Goal: Task Accomplishment & Management: Manage account settings

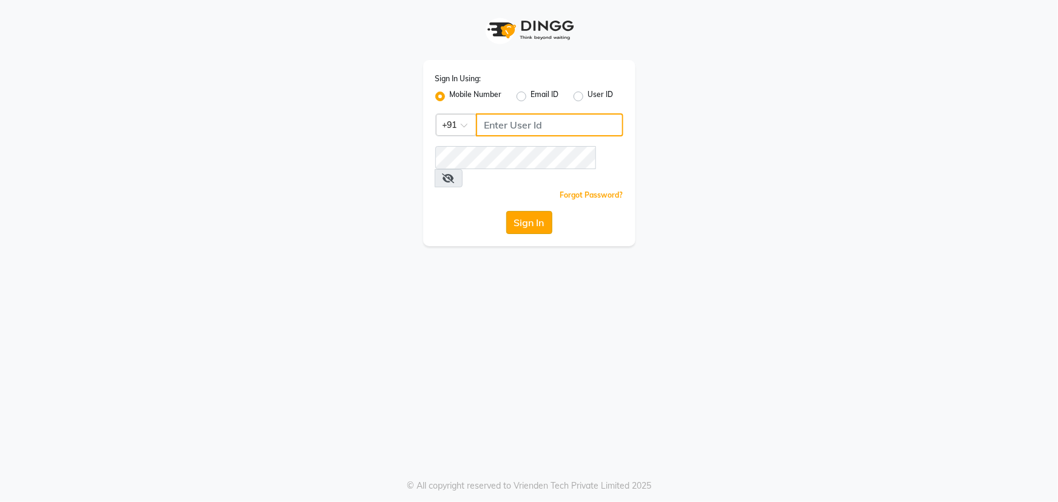
type input "9603123126"
click at [533, 211] on button "Sign In" at bounding box center [529, 222] width 46 height 23
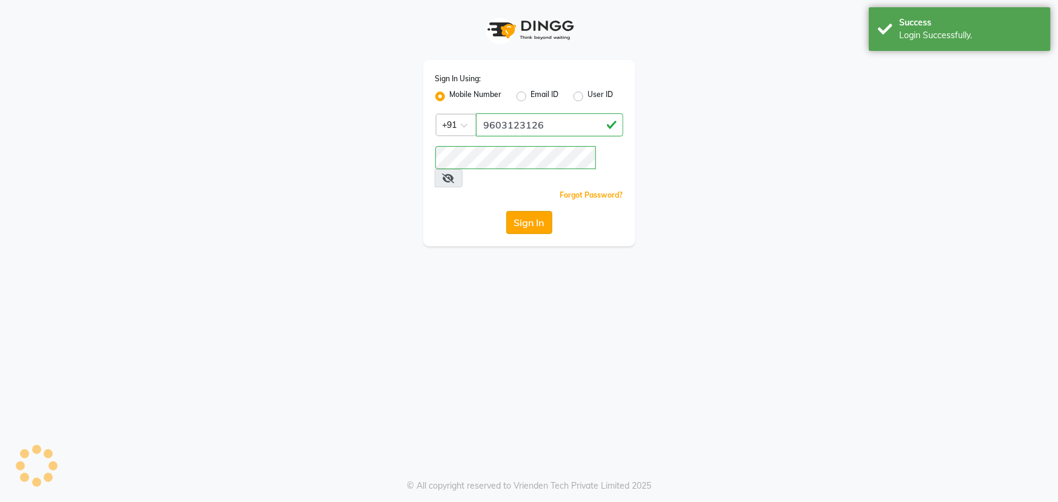
select select "service"
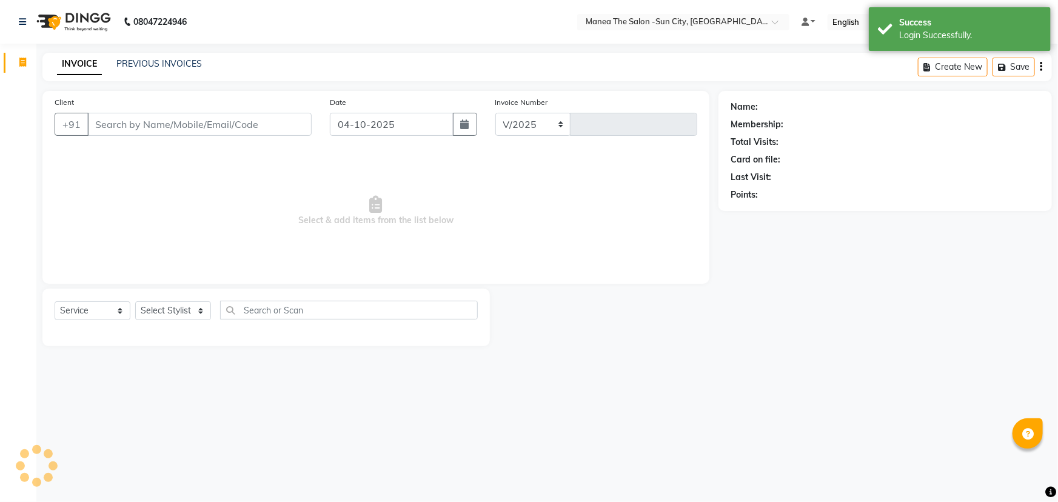
select select "5822"
type input "3773"
click at [197, 315] on select "Select Stylist BHURA KHAN Chandrika Ikrar Kavya K sai sruthi Lalitha RAJITHA Sa…" at bounding box center [173, 310] width 76 height 19
select select "82226"
click at [135, 301] on select "Select Stylist BHURA KHAN Chandrika Ikrar Kavya K sai sruthi Lalitha RAJITHA Sa…" at bounding box center [173, 310] width 76 height 19
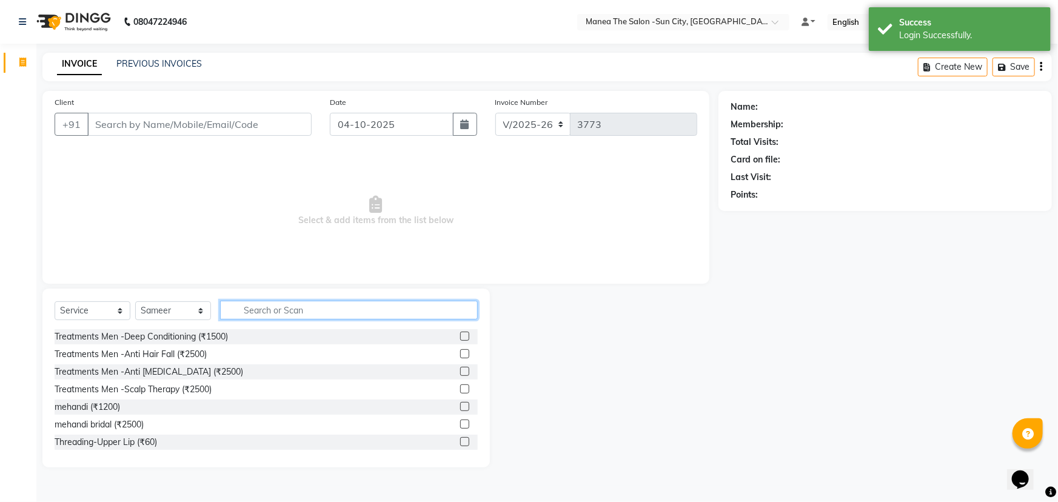
click at [245, 313] on input "text" at bounding box center [349, 310] width 258 height 19
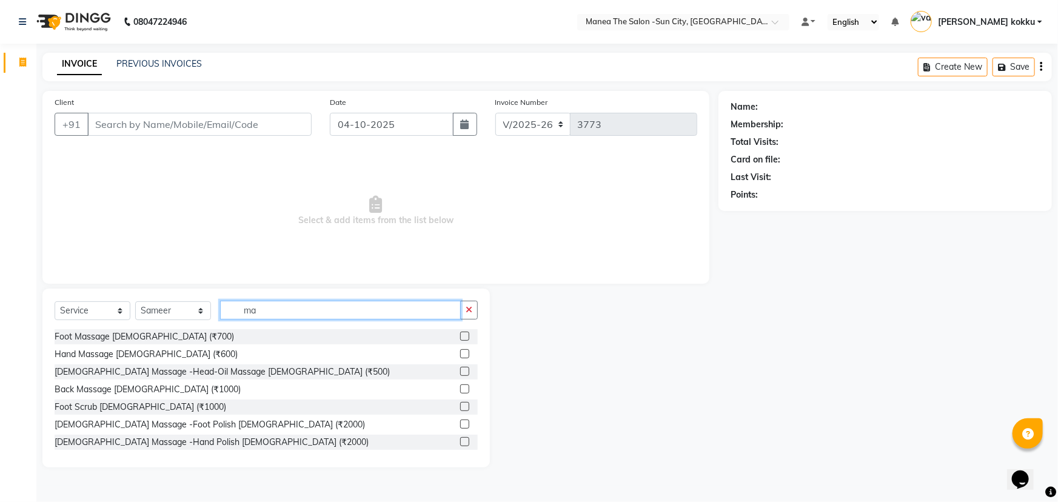
type input "m"
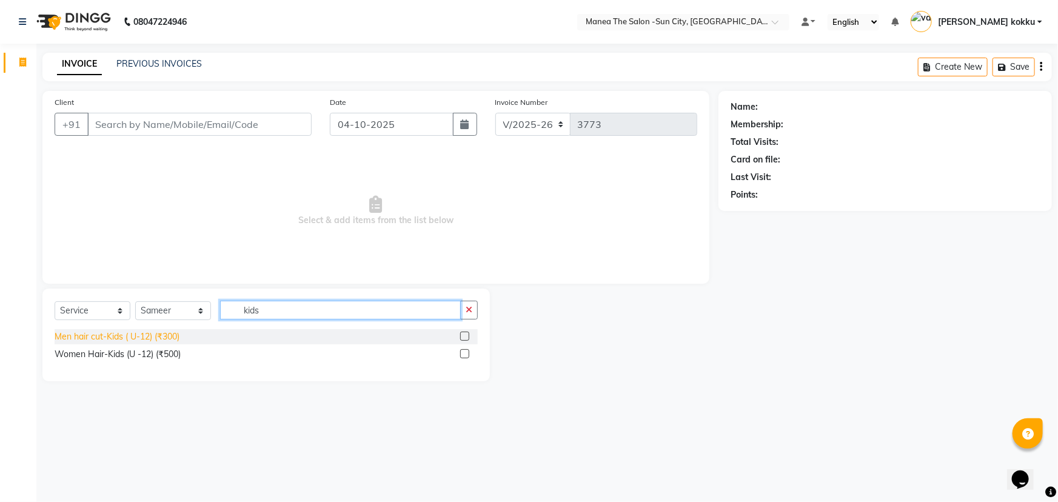
type input "kids"
click at [152, 334] on div "Men hair cut-Kids ( U-12) (₹300)" at bounding box center [117, 337] width 125 height 13
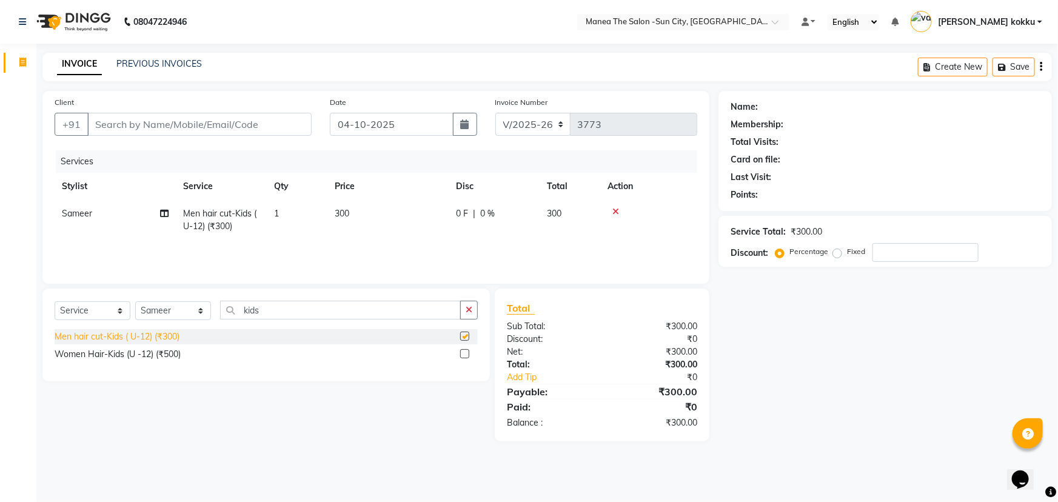
checkbox input "false"
click at [158, 353] on div "Women Hair-Kids (U -12) (₹500)" at bounding box center [118, 354] width 126 height 13
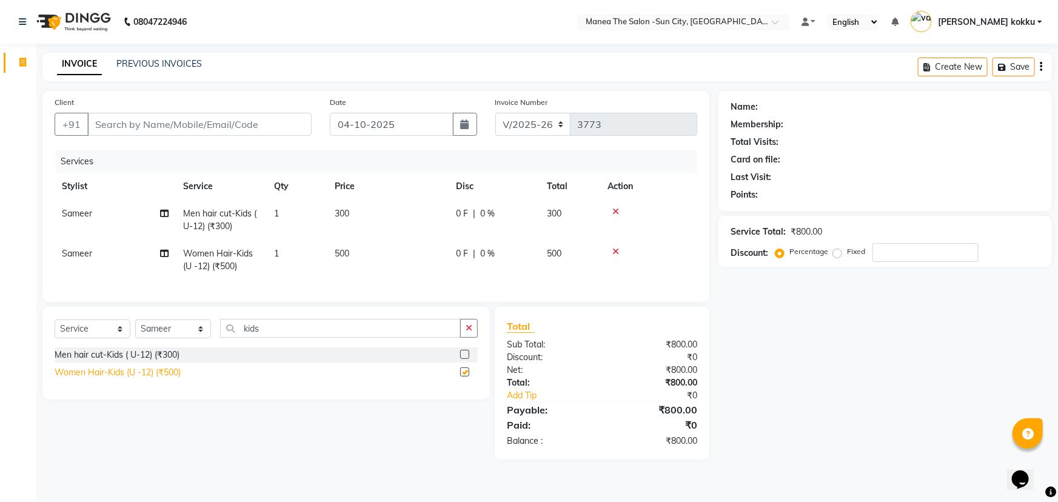
checkbox input "false"
click at [67, 254] on span "Sameer" at bounding box center [77, 253] width 30 height 11
select select "82226"
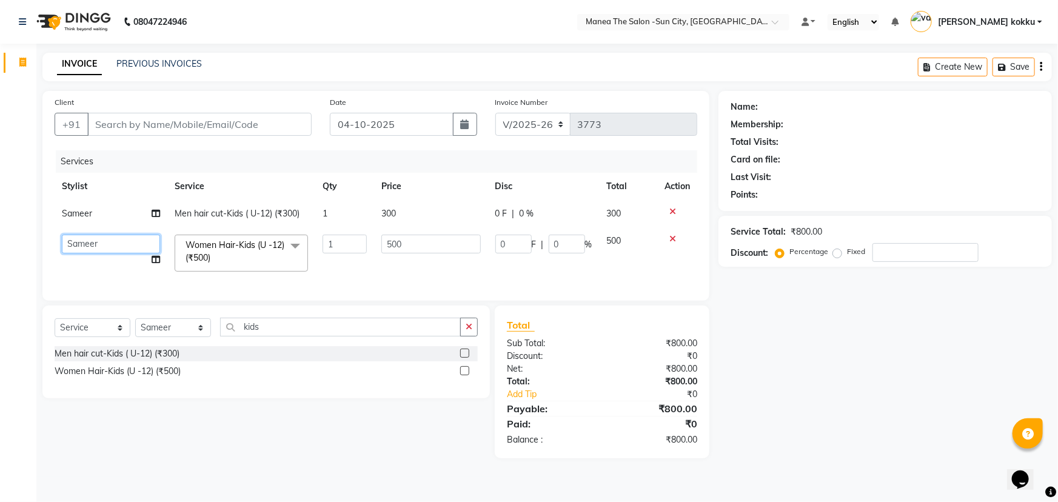
click at [86, 243] on select "BHURA KHAN Chandrika Ikrar Kavya K sai sruthi Lalitha RAJITHA Saba sadik Sameer…" at bounding box center [111, 244] width 98 height 19
select select "60026"
click at [106, 244] on select "BHURA KHAN Chandrika Ikrar Kavya K sai sruthi Lalitha RAJITHA Saba sadik Sameer…" at bounding box center [111, 244] width 98 height 19
click at [93, 238] on select "BHURA KHAN Chandrika Ikrar Kavya K sai sruthi Lalitha RAJITHA Saba sadik Sameer…" at bounding box center [111, 244] width 98 height 19
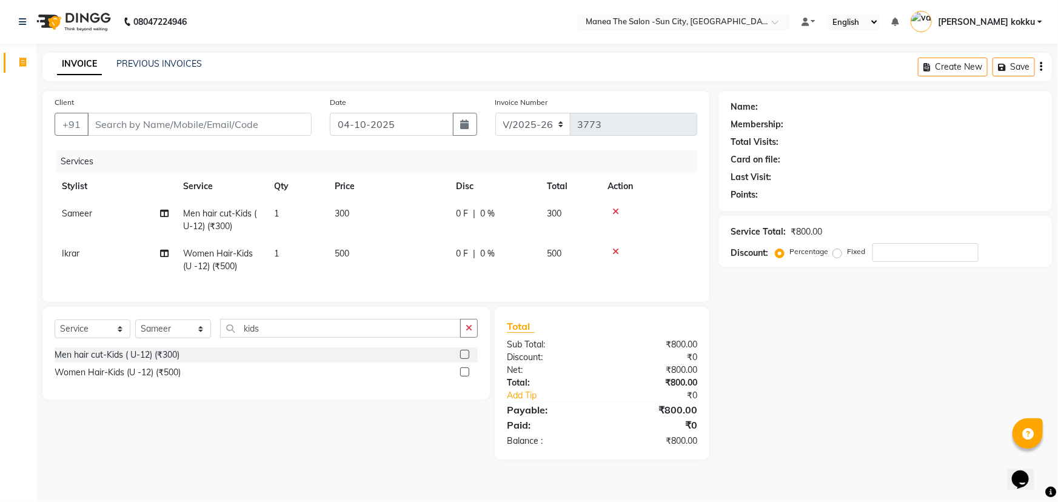
click at [0, 249] on div "Invoice Segments Page Builder" at bounding box center [82, 259] width 164 height 449
click at [469, 332] on icon "button" at bounding box center [469, 328] width 7 height 8
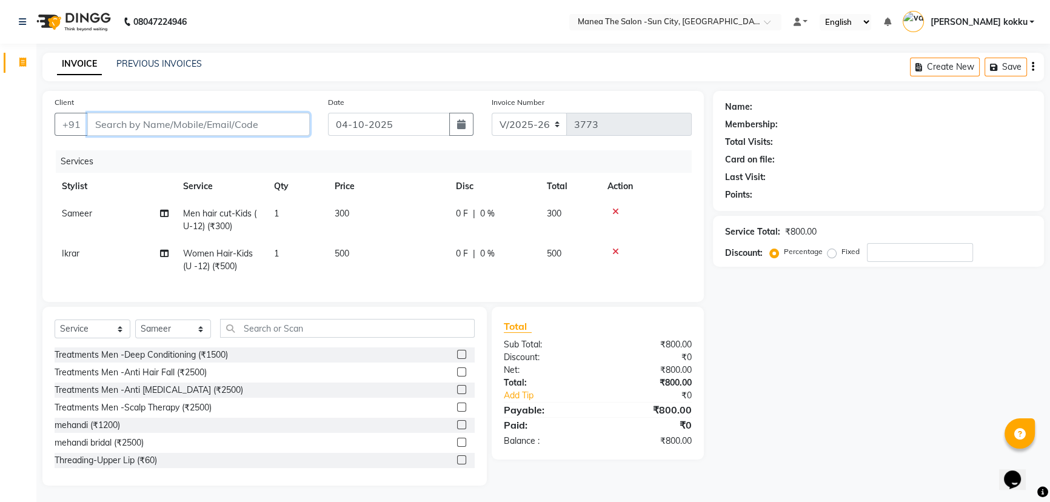
click at [150, 126] on input "Client" at bounding box center [198, 124] width 223 height 23
click at [151, 124] on input "Client" at bounding box center [198, 124] width 223 height 23
click at [154, 127] on input "Client" at bounding box center [198, 124] width 223 height 23
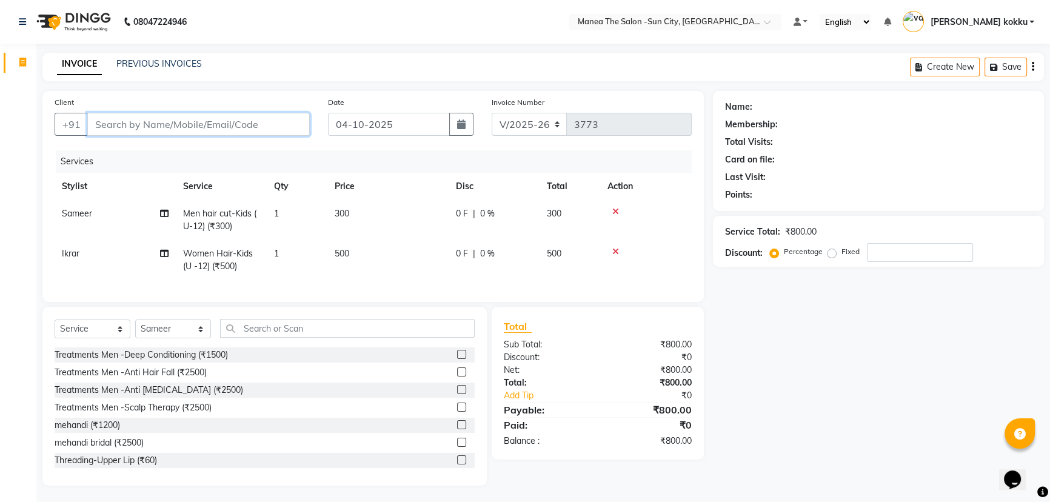
click at [155, 127] on input "Client" at bounding box center [198, 124] width 223 height 23
click at [130, 129] on input "Client" at bounding box center [198, 124] width 223 height 23
click at [129, 127] on input "Client" at bounding box center [198, 124] width 223 height 23
type input "8"
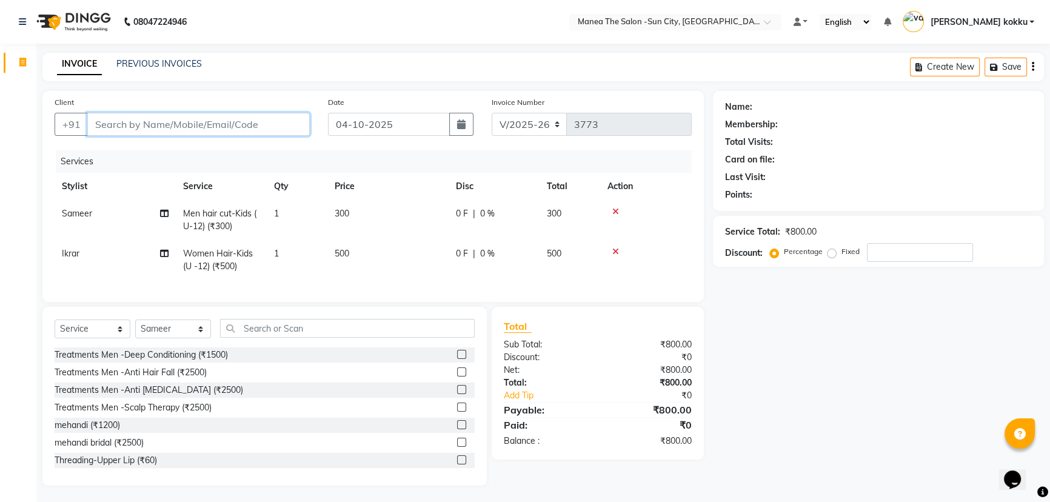
type input "0"
type input "8712319719"
click at [260, 127] on span "Add Client" at bounding box center [279, 124] width 48 height 12
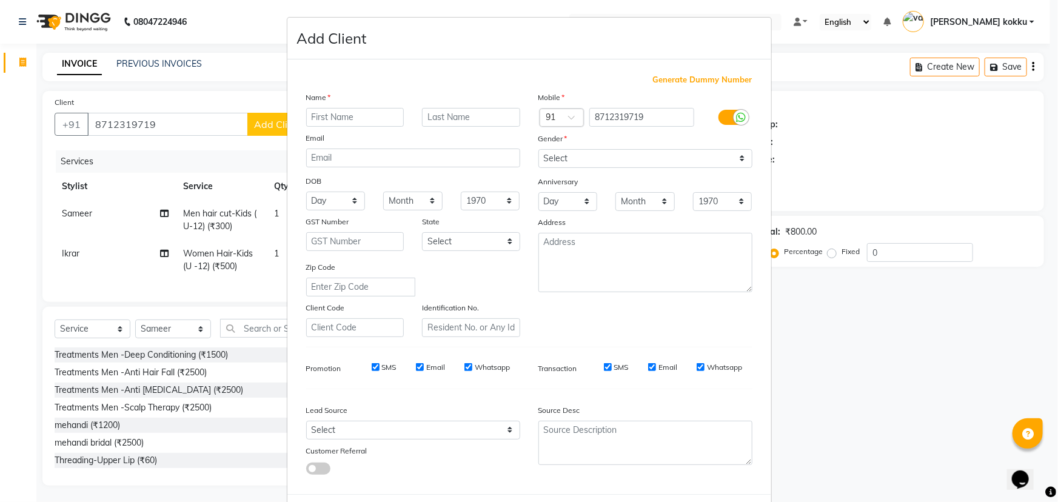
click at [309, 117] on input "text" at bounding box center [355, 117] width 98 height 19
type input "raveti"
click at [739, 158] on select "Select Male Female Other Prefer Not To Say" at bounding box center [646, 158] width 214 height 19
select select "female"
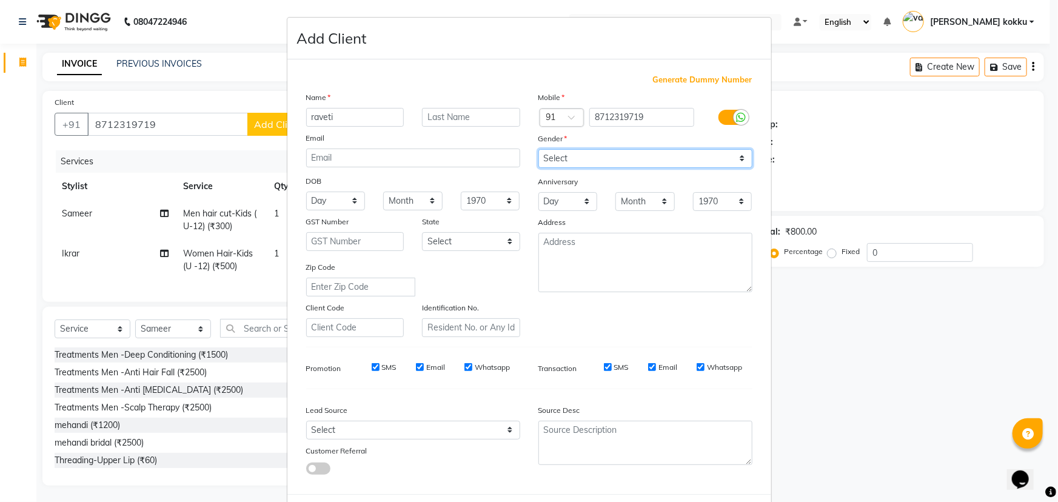
click at [539, 149] on select "Select Male Female Other Prefer Not To Say" at bounding box center [646, 158] width 214 height 19
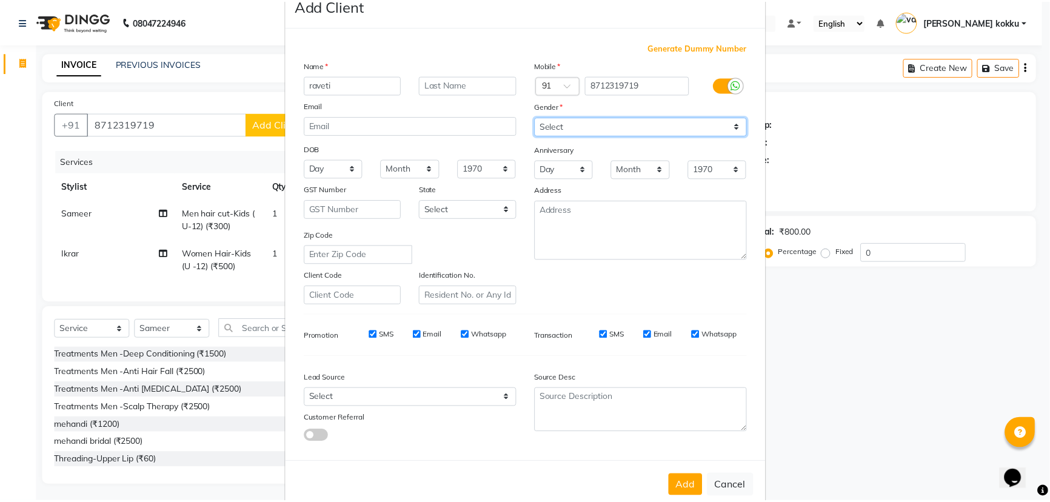
scroll to position [61, 0]
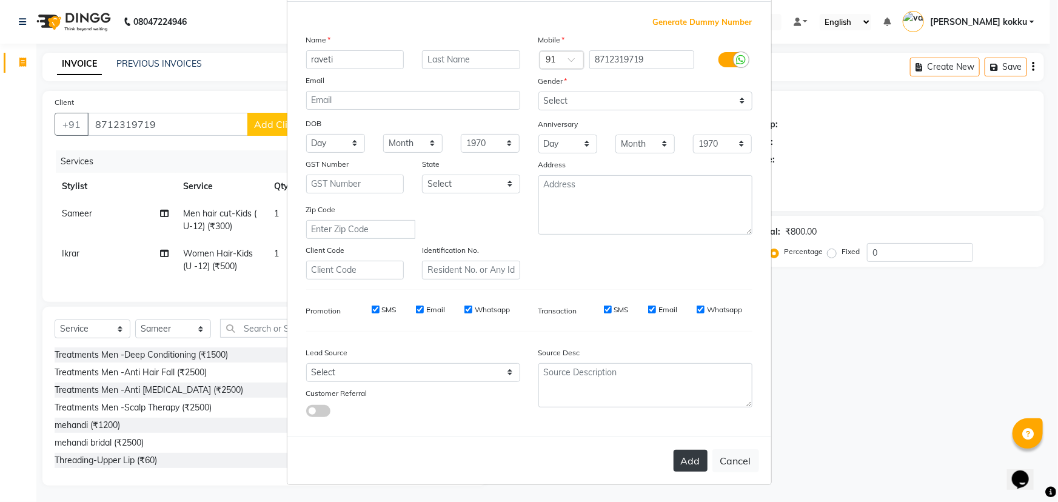
click at [680, 455] on button "Add" at bounding box center [691, 461] width 34 height 22
type input "87******19"
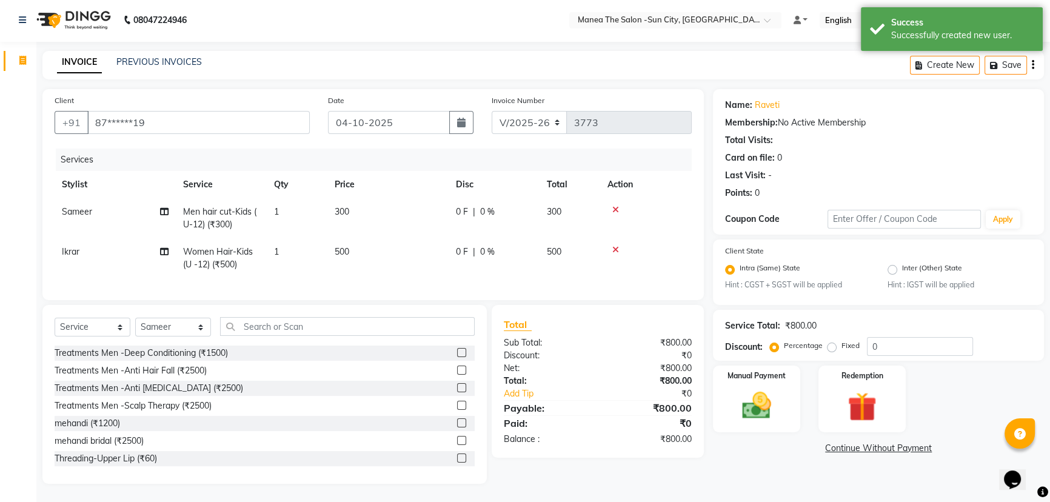
scroll to position [10, 0]
click at [764, 394] on img at bounding box center [757, 406] width 49 height 35
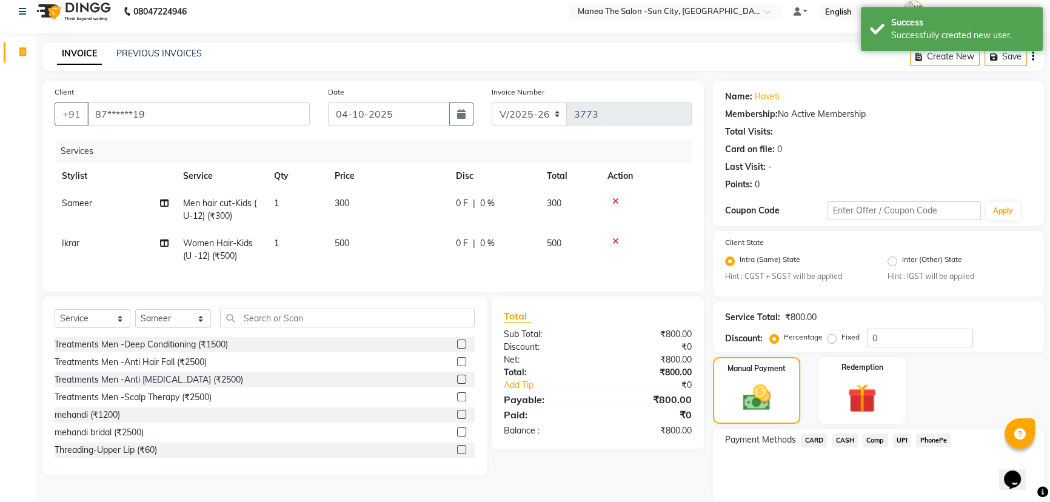
click at [810, 443] on span "CARD" at bounding box center [814, 441] width 26 height 14
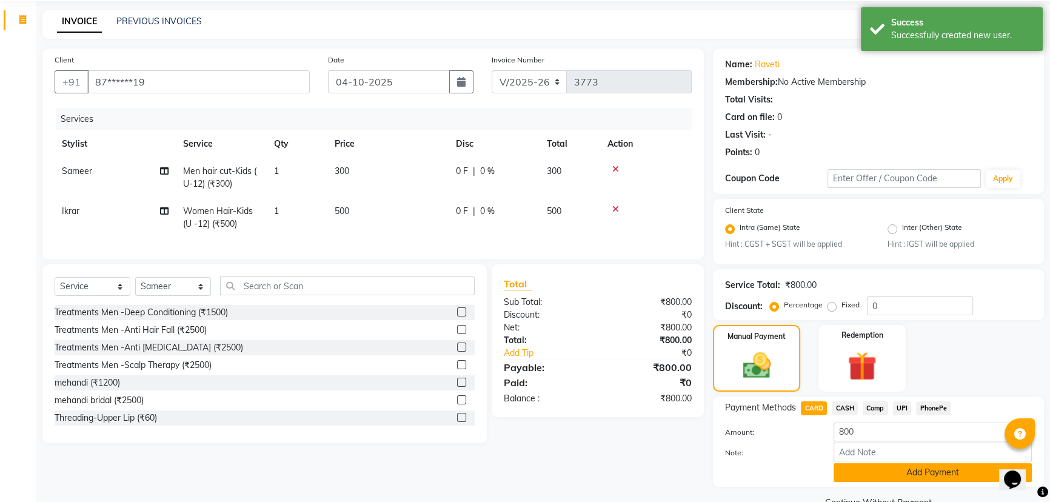
scroll to position [71, 0]
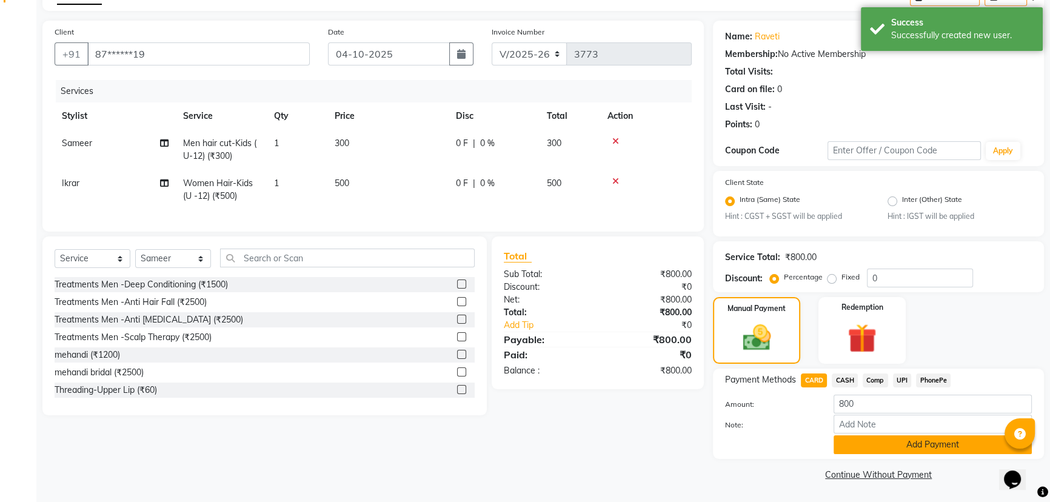
click at [892, 451] on button "Add Payment" at bounding box center [933, 444] width 198 height 19
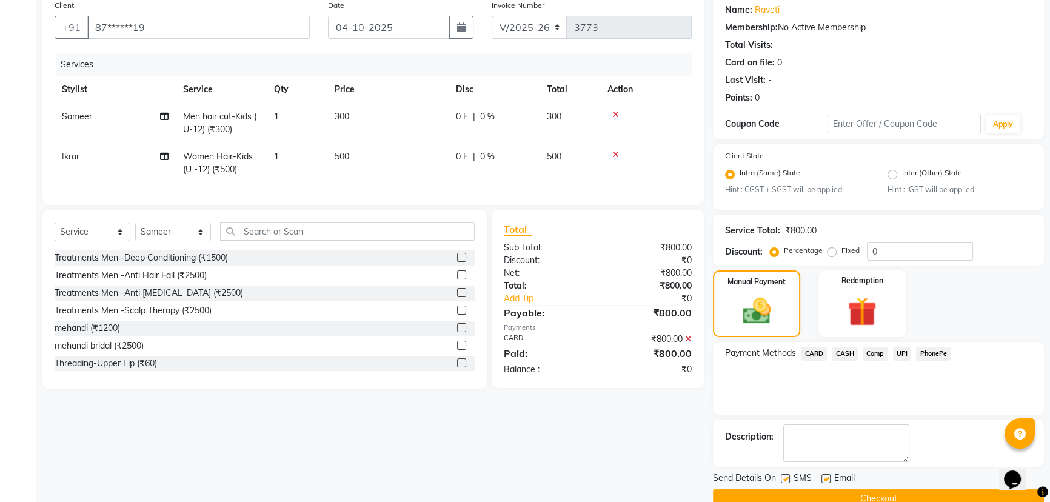
scroll to position [121, 0]
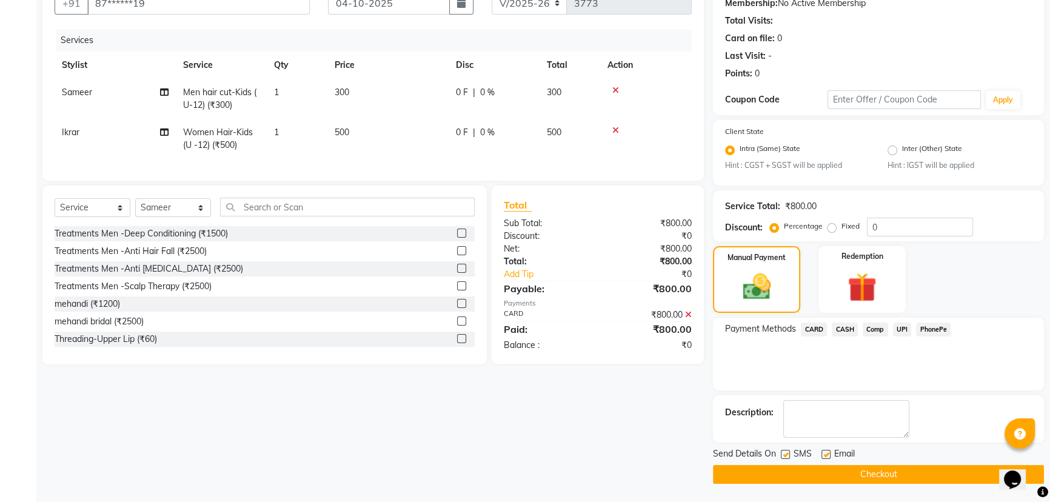
click at [782, 453] on label at bounding box center [785, 454] width 9 height 9
click at [782, 453] on input "checkbox" at bounding box center [785, 455] width 8 height 8
checkbox input "false"
click at [820, 471] on button "Checkout" at bounding box center [878, 474] width 331 height 19
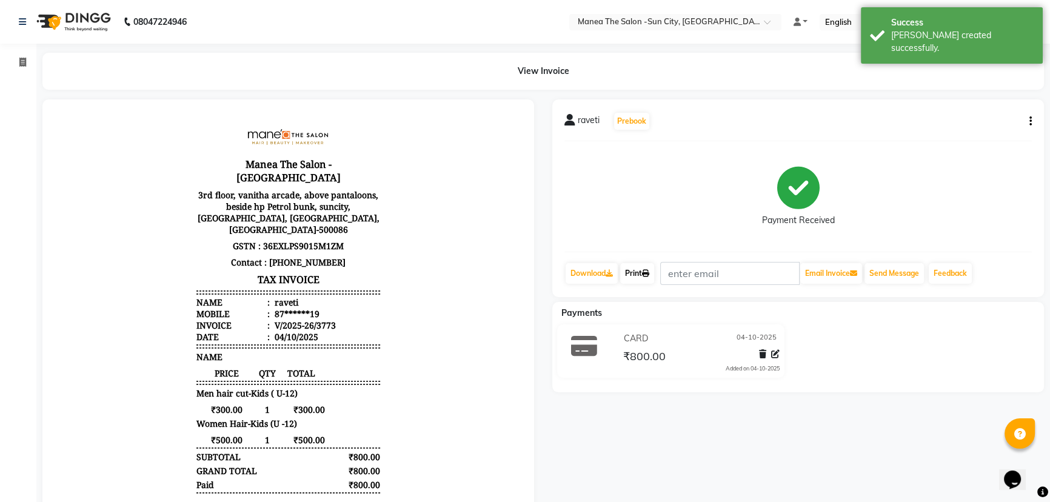
click at [646, 267] on link "Print" at bounding box center [637, 273] width 34 height 21
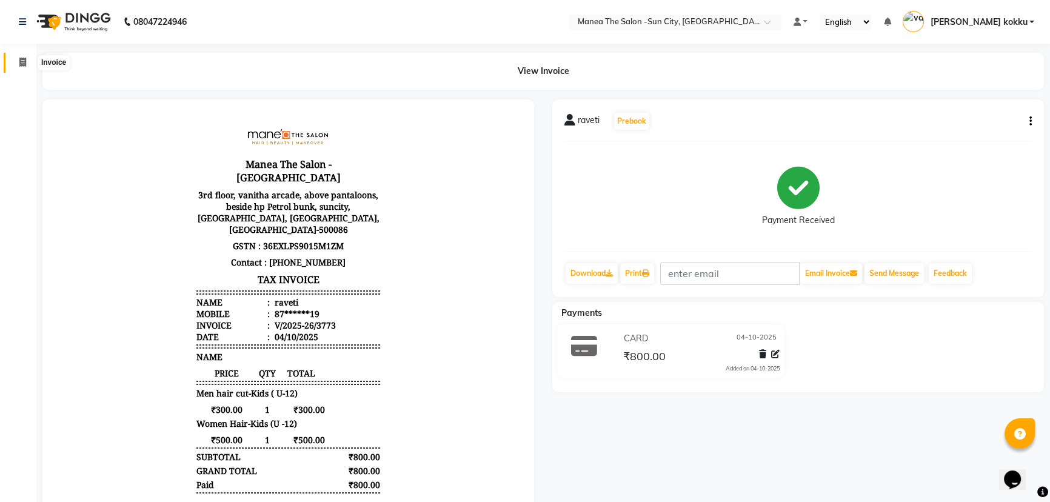
click at [21, 61] on icon at bounding box center [22, 62] width 7 height 9
select select "5822"
select select "service"
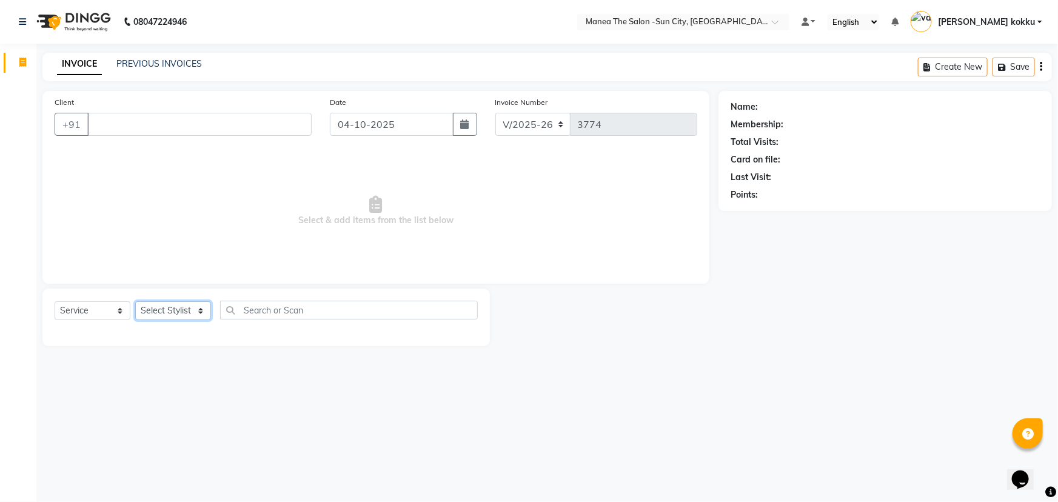
click at [204, 316] on select "Select Stylist BHURA KHAN Chandrika Ikrar Kavya K sai sruthi Lalitha RAJITHA Sa…" at bounding box center [173, 310] width 76 height 19
click at [100, 209] on span "Select & add items from the list below" at bounding box center [376, 210] width 643 height 121
click at [200, 317] on select "Select Stylist BHURA KHAN Chandrika Ikrar Kavya K sai sruthi Lalitha RAJITHA Sa…" at bounding box center [173, 310] width 76 height 19
click at [97, 159] on span "Select & add items from the list below" at bounding box center [376, 210] width 643 height 121
click at [206, 317] on select "Select Stylist BHURA KHAN Chandrika Ikrar Kavya K sai sruthi Lalitha RAJITHA Sa…" at bounding box center [173, 310] width 76 height 19
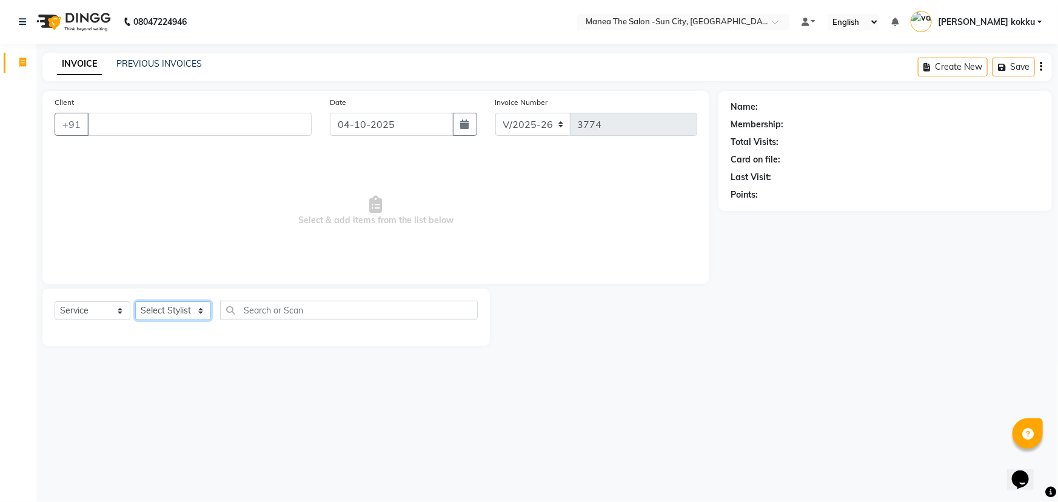
select select "60026"
click at [135, 301] on select "Select Stylist BHURA KHAN Chandrika Ikrar Kavya K sai sruthi Lalitha RAJITHA Sa…" at bounding box center [173, 310] width 76 height 19
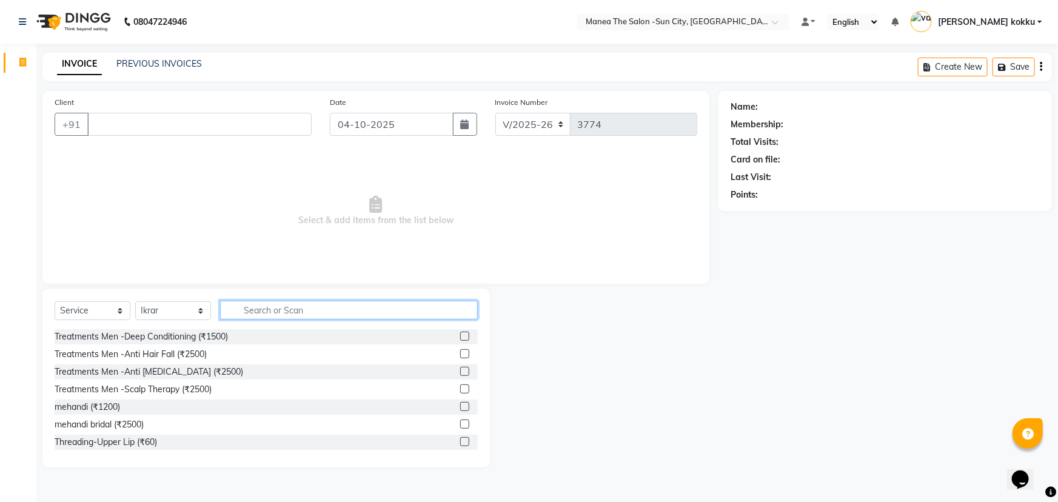
click at [246, 310] on input "text" at bounding box center [349, 310] width 258 height 19
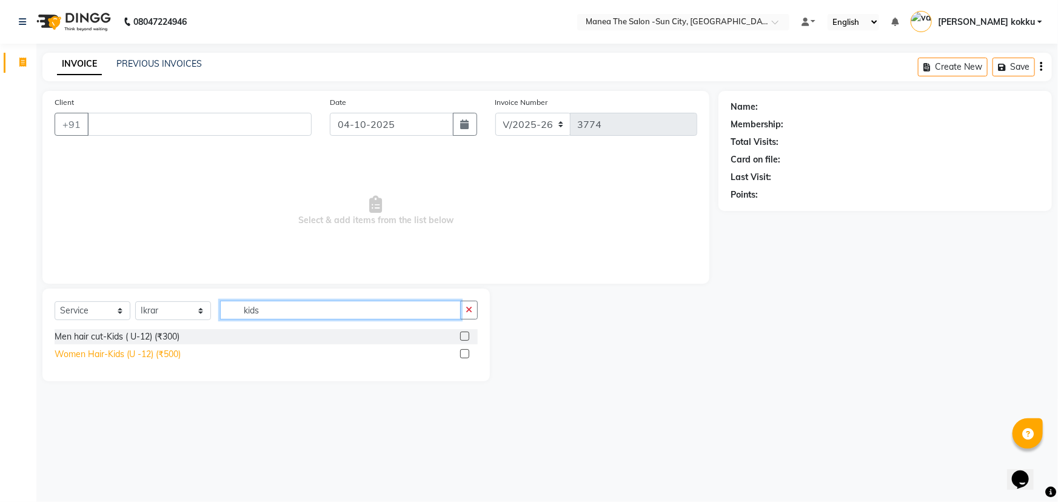
type input "kids"
click at [159, 355] on div "Women Hair-Kids (U -12) (₹500)" at bounding box center [118, 354] width 126 height 13
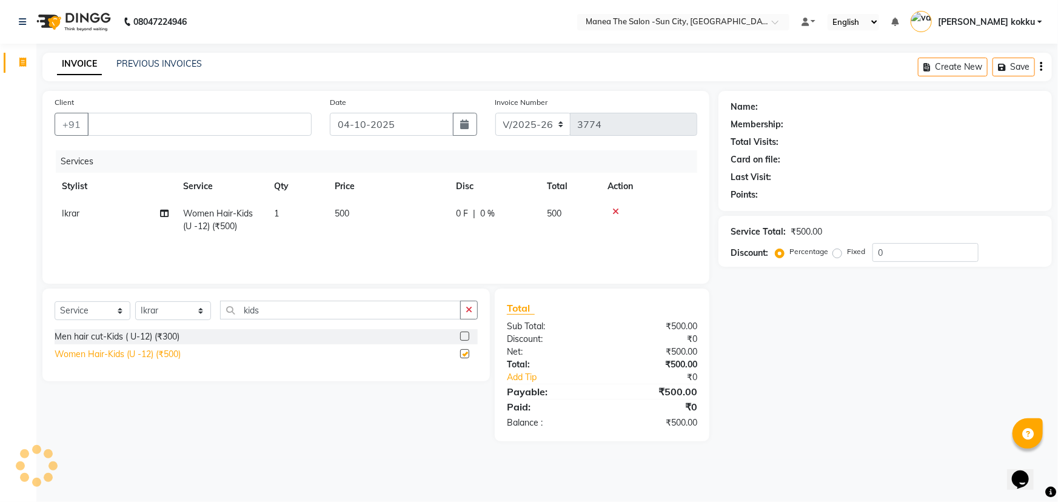
checkbox input "false"
click at [473, 313] on button "button" at bounding box center [469, 310] width 18 height 19
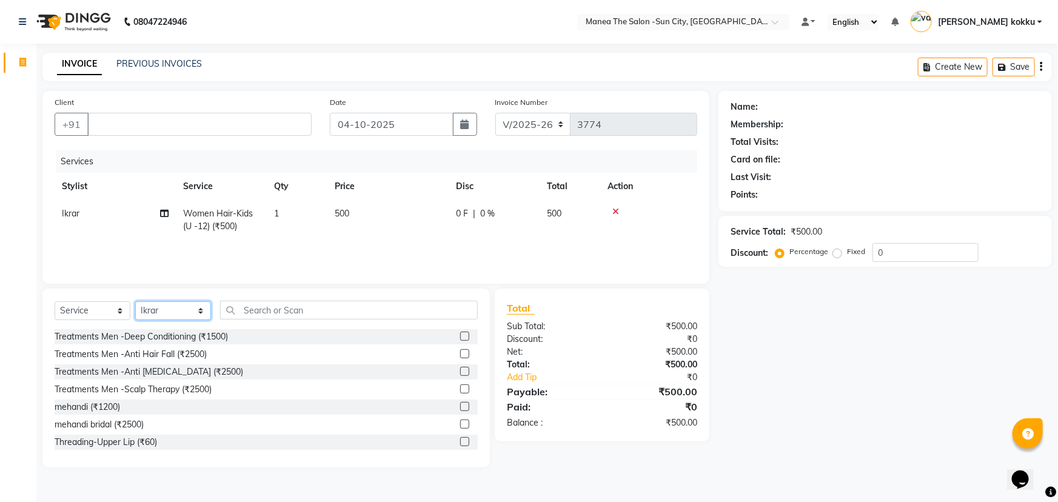
click at [199, 309] on select "Select Stylist BHURA KHAN Chandrika Ikrar Kavya K sai sruthi Lalitha RAJITHA Sa…" at bounding box center [173, 310] width 76 height 19
select select "85974"
click at [135, 301] on select "Select Stylist BHURA KHAN Chandrika Ikrar Kavya K sai sruthi Lalitha RAJITHA Sa…" at bounding box center [173, 310] width 76 height 19
click at [246, 307] on input "text" at bounding box center [349, 310] width 258 height 19
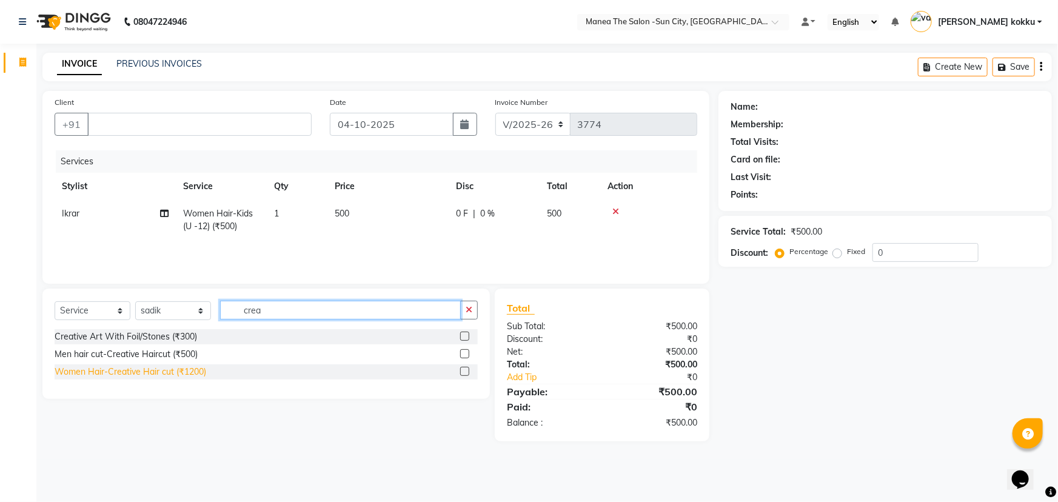
type input "crea"
click at [170, 371] on div "Women Hair-Creative Hair cut (₹1200)" at bounding box center [131, 372] width 152 height 13
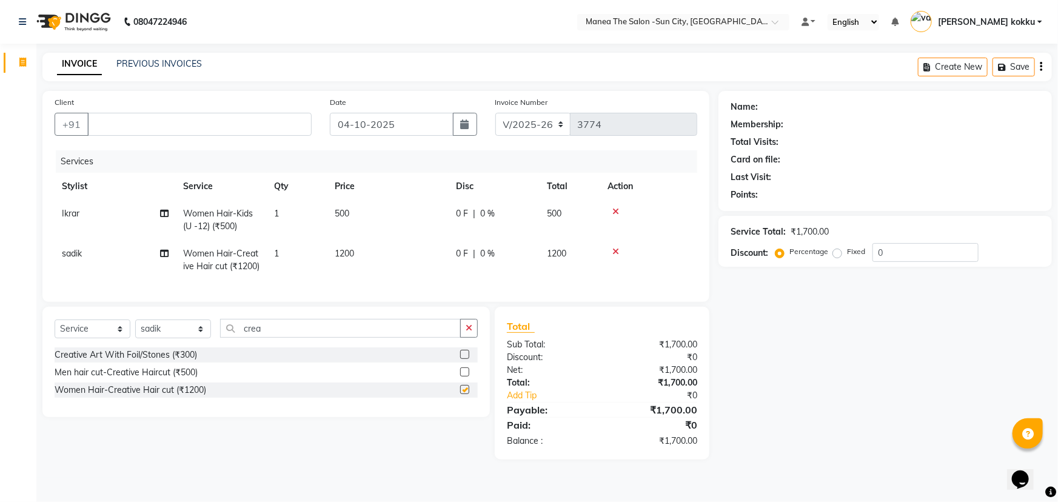
checkbox input "false"
click at [469, 332] on icon "button" at bounding box center [469, 328] width 7 height 8
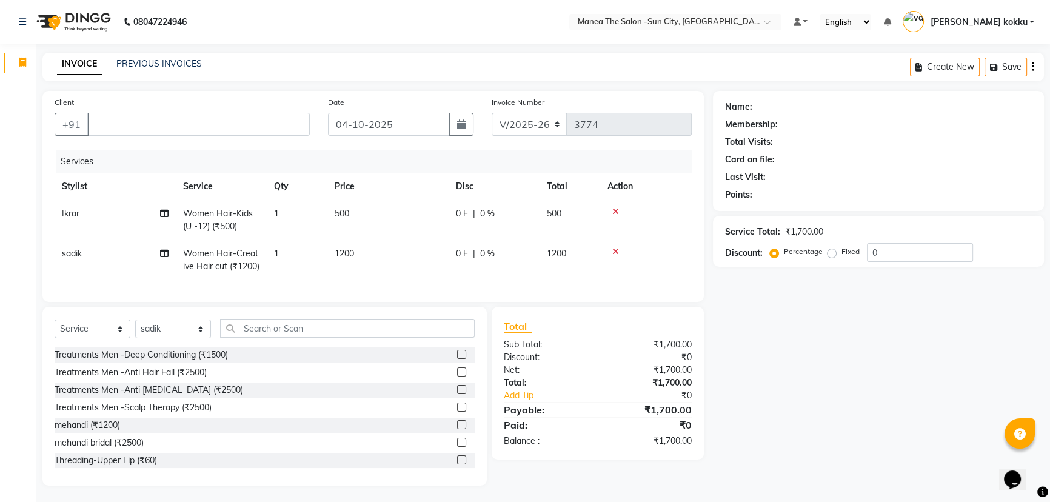
click at [613, 250] on icon at bounding box center [616, 251] width 7 height 8
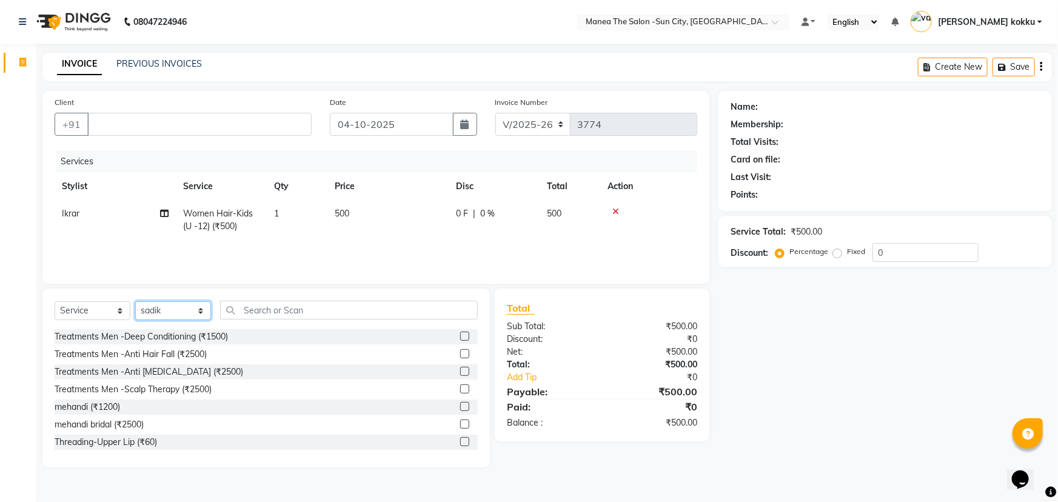
click at [197, 314] on select "Select Stylist BHURA KHAN Chandrika Ikrar Kavya K sai sruthi Lalitha RAJITHA Sa…" at bounding box center [173, 310] width 76 height 19
drag, startPoint x: 270, startPoint y: 260, endPoint x: 263, endPoint y: 292, distance: 33.1
click at [270, 262] on div "Services Stylist Service Qty Price Disc Total Action Ikrar Women Hair-Kids (U -…" at bounding box center [376, 210] width 643 height 121
click at [257, 313] on input "text" at bounding box center [349, 310] width 258 height 19
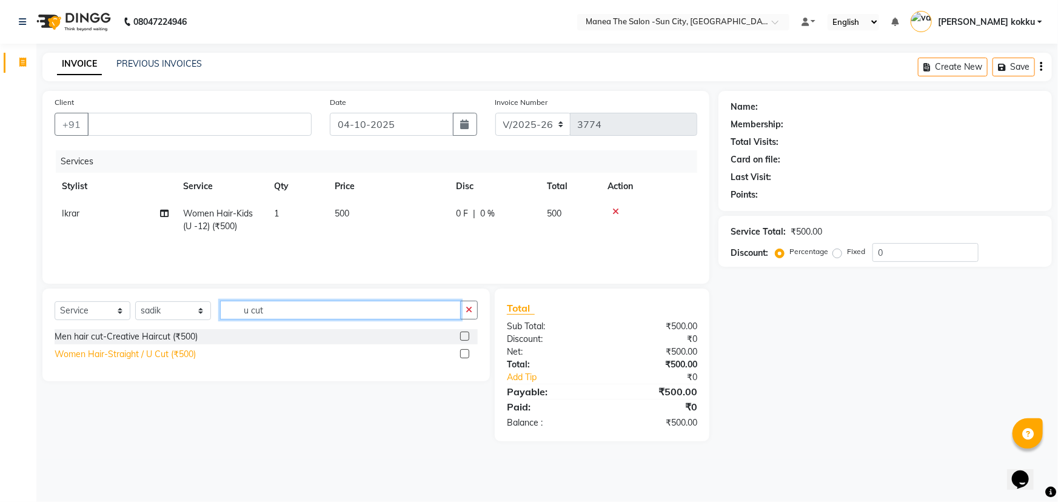
type input "u cut"
click at [138, 355] on div "Women Hair-Straight / U Cut (₹500)" at bounding box center [125, 354] width 141 height 13
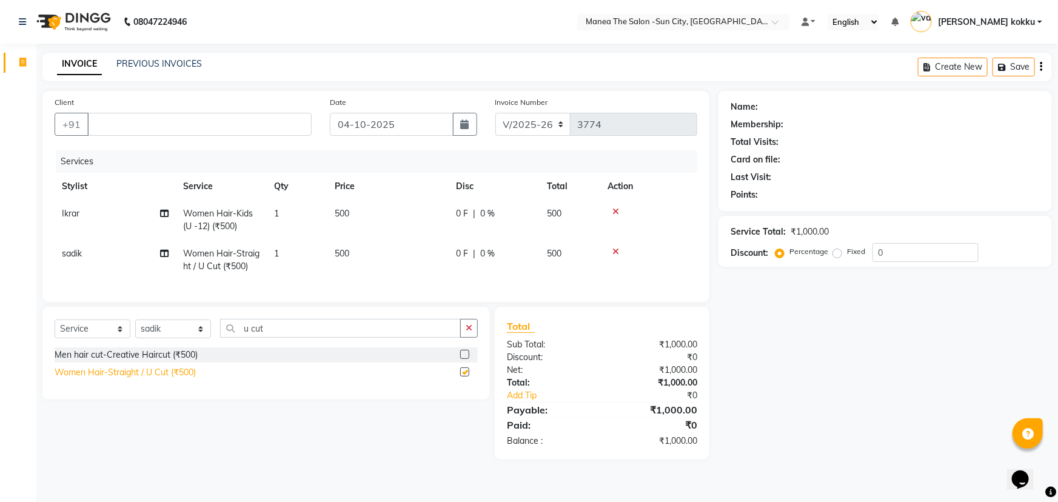
checkbox input "false"
click at [468, 332] on icon "button" at bounding box center [469, 328] width 7 height 8
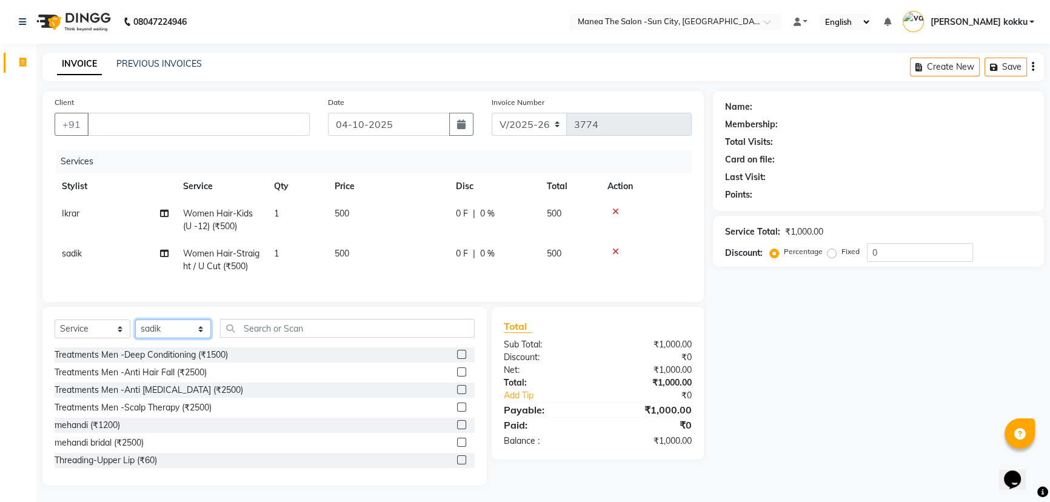
click at [206, 336] on select "Select Stylist BHURA KHAN Chandrika Ikrar Kavya K sai sruthi Lalitha RAJITHA Sa…" at bounding box center [173, 329] width 76 height 19
click at [322, 286] on div "Services Stylist Service Qty Price Disc Total Action Ikrar Women Hair-Kids (U -…" at bounding box center [373, 219] width 637 height 139
click at [193, 338] on select "Select Stylist BHURA KHAN Chandrika Ikrar Kavya K sai sruthi Lalitha RAJITHA Sa…" at bounding box center [173, 329] width 76 height 19
select select "60026"
click at [135, 328] on select "Select Stylist BHURA KHAN Chandrika Ikrar Kavya K sai sruthi Lalitha RAJITHA Sa…" at bounding box center [173, 329] width 76 height 19
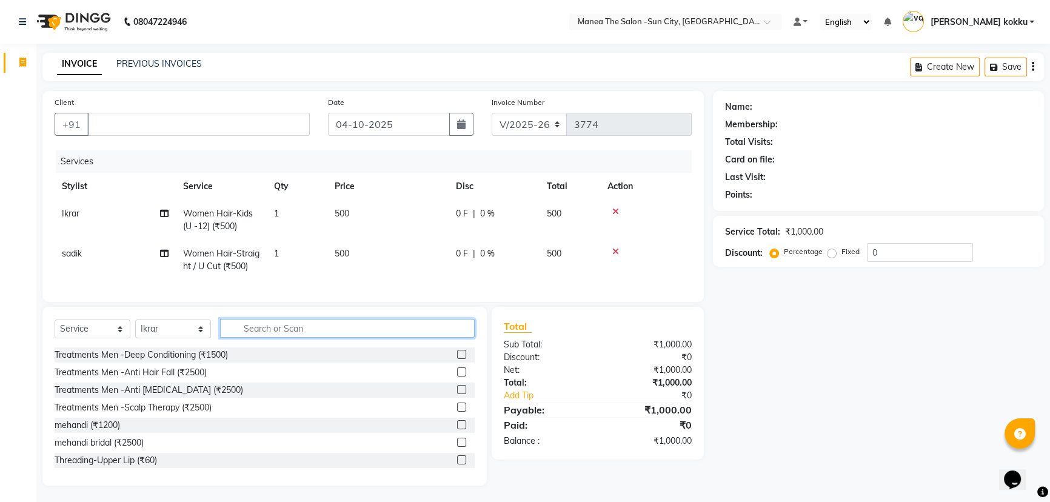
click at [260, 338] on input "text" at bounding box center [347, 328] width 255 height 19
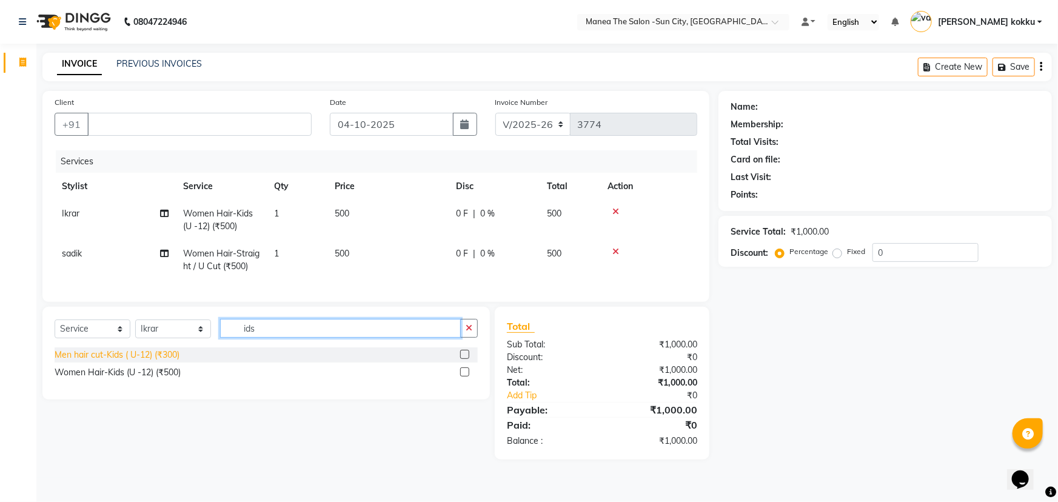
type input "ids"
click at [164, 361] on div "Men hair cut-Kids ( U-12) (₹300)" at bounding box center [117, 355] width 125 height 13
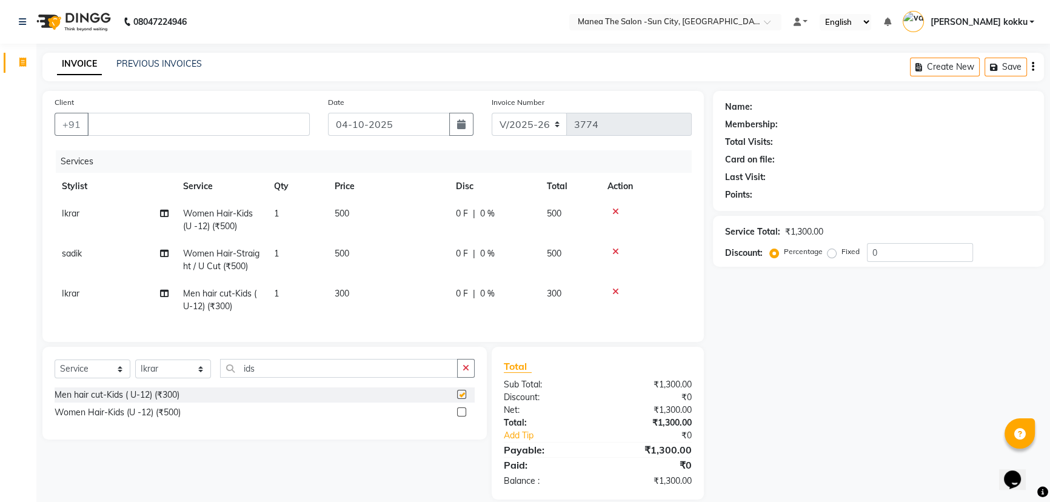
checkbox input "false"
click at [467, 372] on icon "button" at bounding box center [466, 368] width 7 height 8
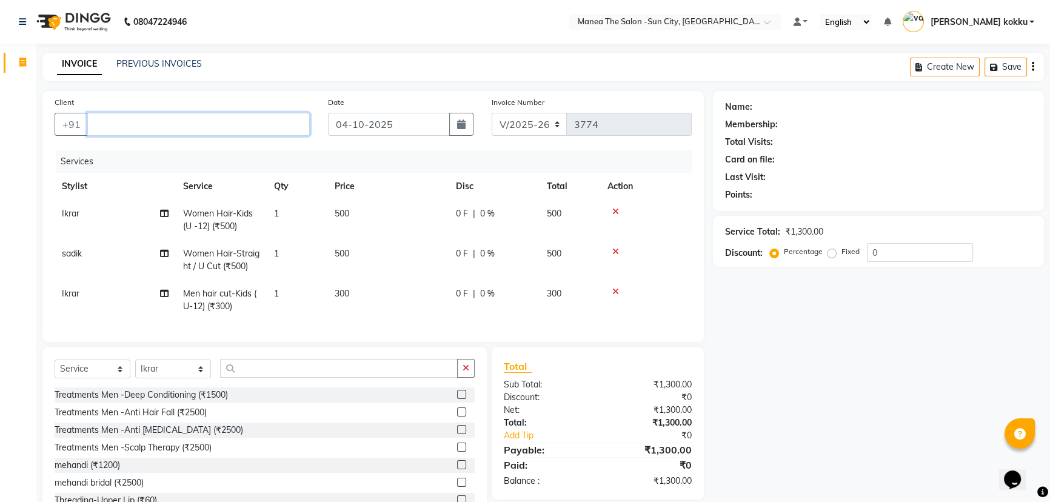
click at [112, 123] on input "Client" at bounding box center [198, 124] width 223 height 23
click at [118, 123] on input "Client" at bounding box center [198, 124] width 223 height 23
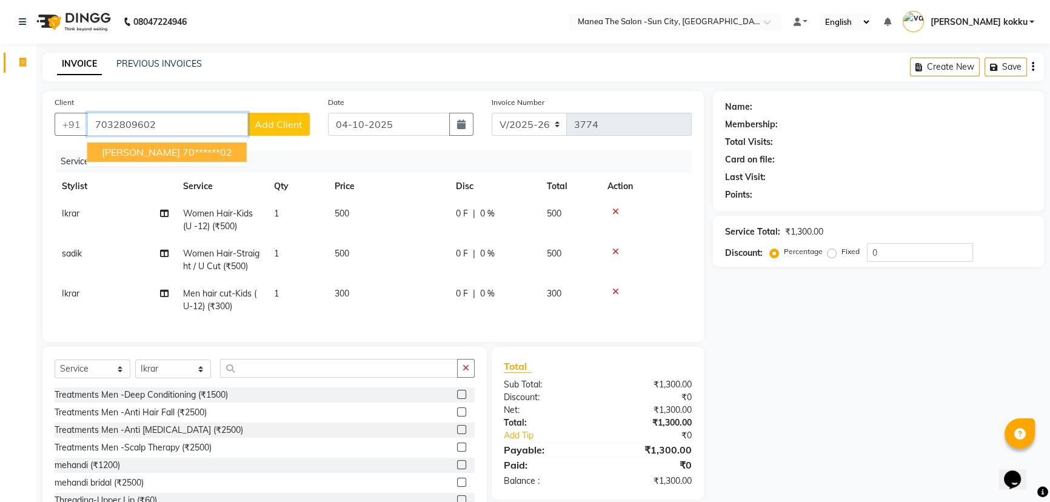
click at [138, 149] on span "shaneesha" at bounding box center [141, 152] width 78 height 12
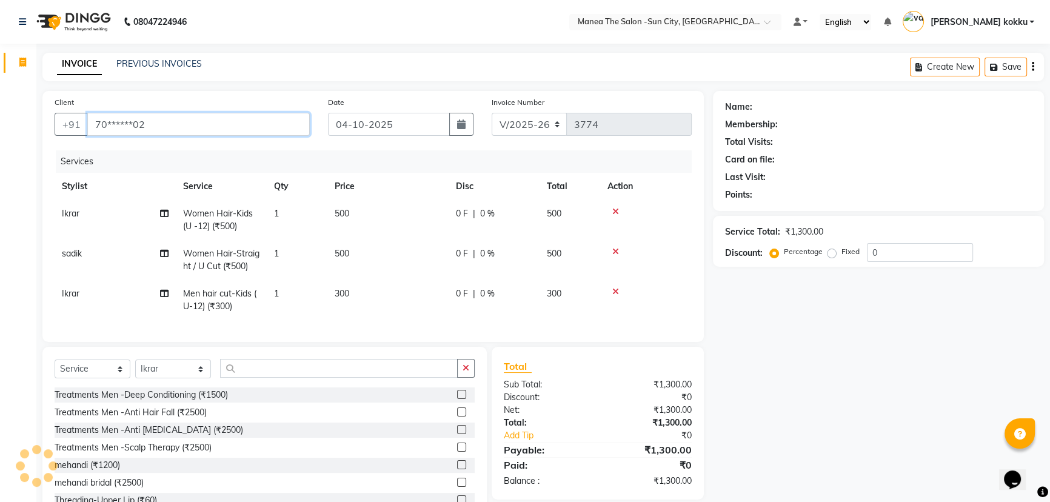
type input "70******02"
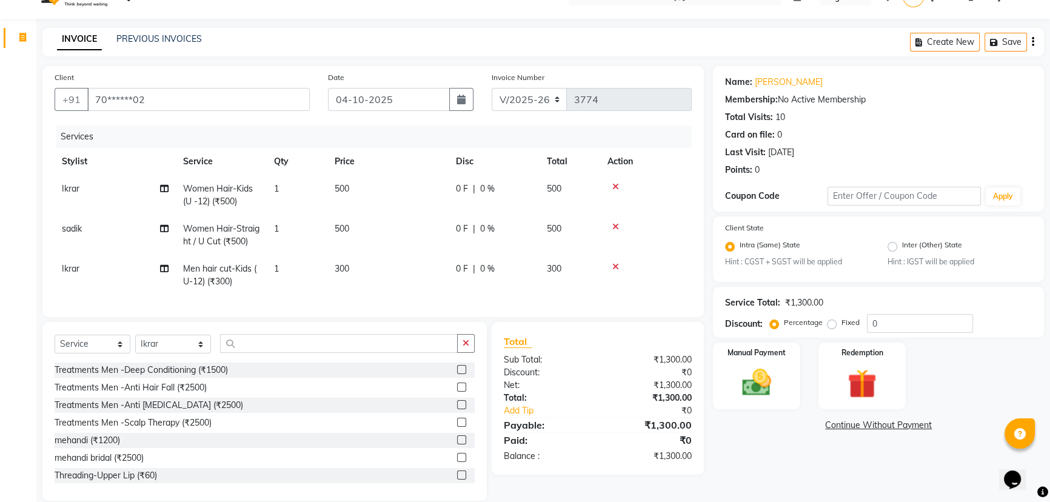
scroll to position [50, 0]
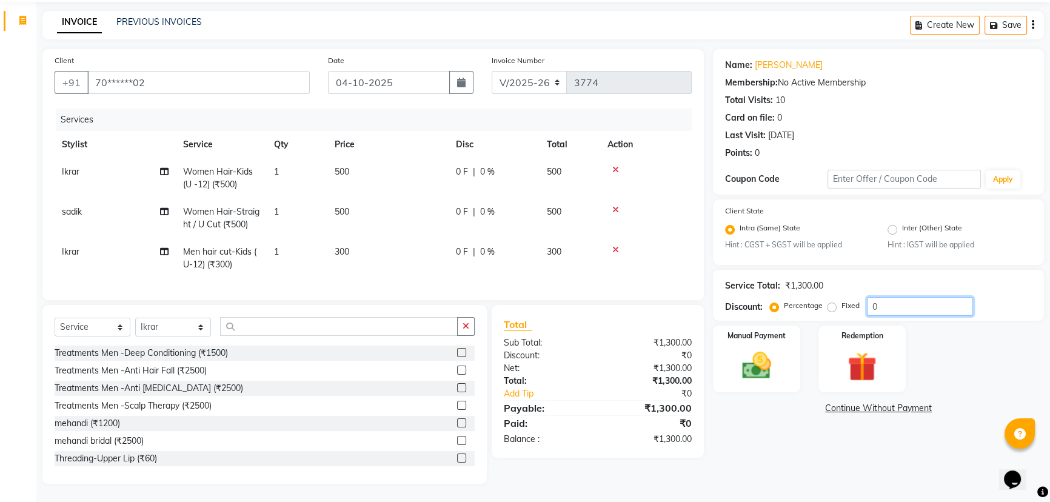
click at [885, 301] on input "0" at bounding box center [920, 306] width 106 height 19
type input "15"
click at [753, 364] on img at bounding box center [757, 366] width 49 height 35
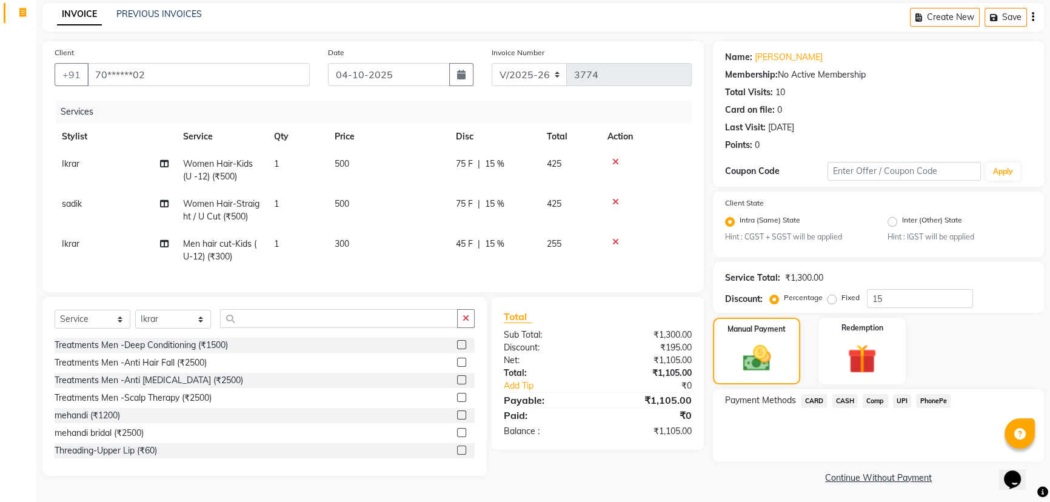
click at [811, 398] on span "CARD" at bounding box center [814, 401] width 26 height 14
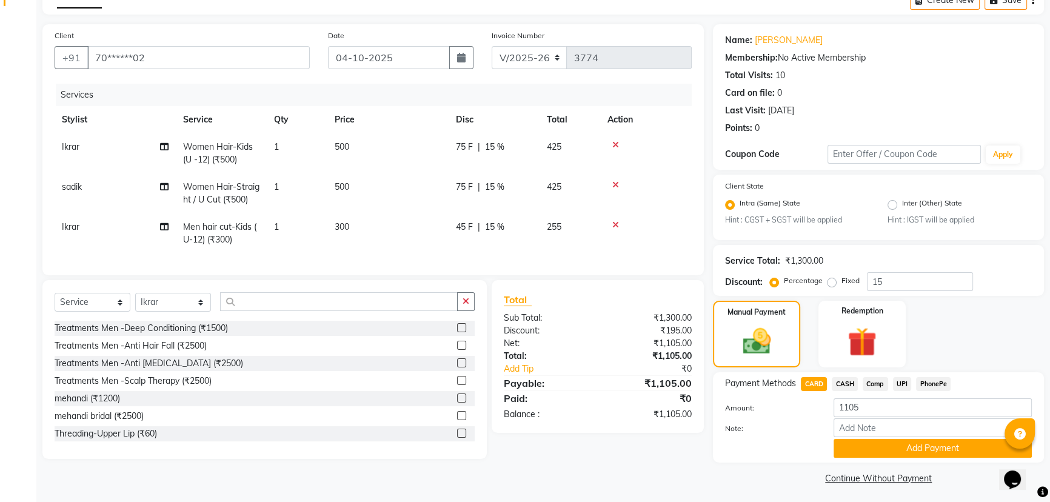
scroll to position [71, 0]
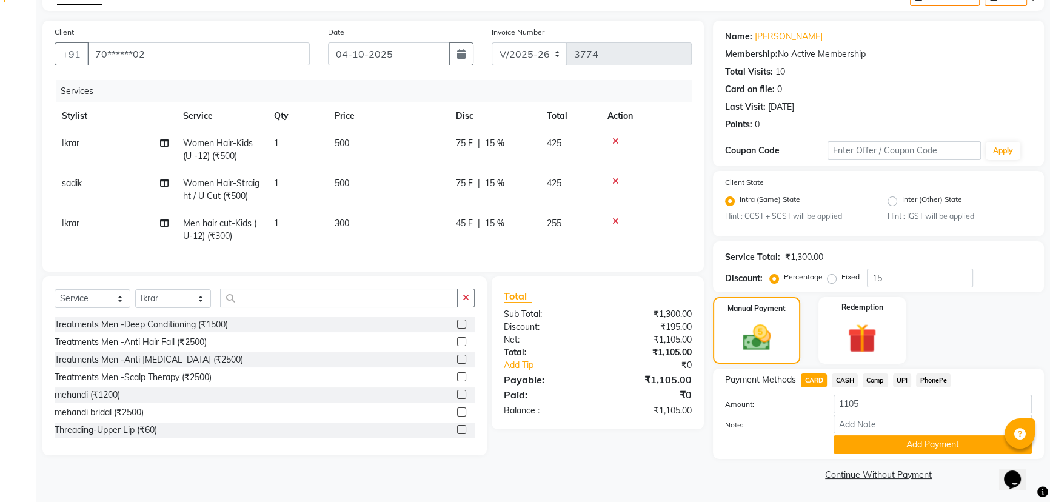
click at [613, 221] on icon at bounding box center [616, 221] width 7 height 8
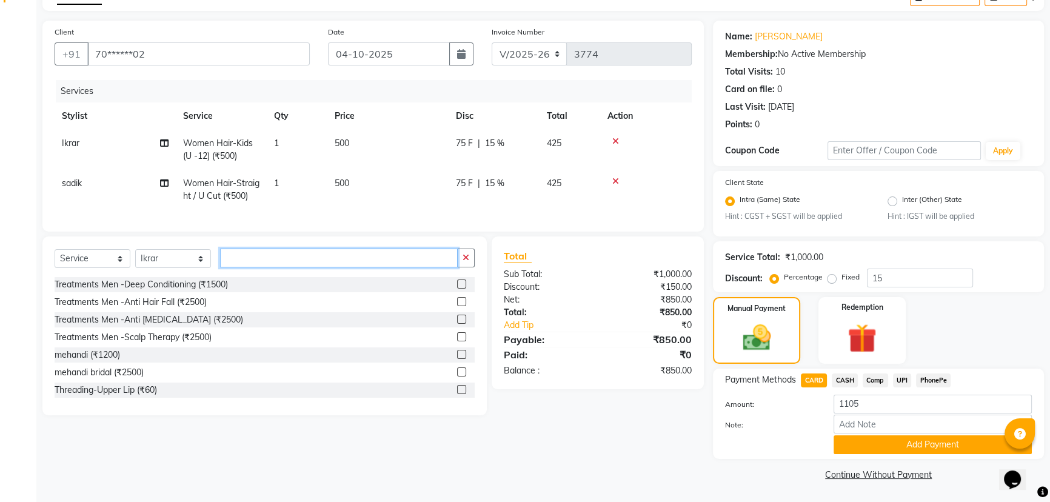
click at [249, 258] on input "text" at bounding box center [339, 258] width 238 height 19
click at [249, 267] on input "text" at bounding box center [339, 258] width 238 height 19
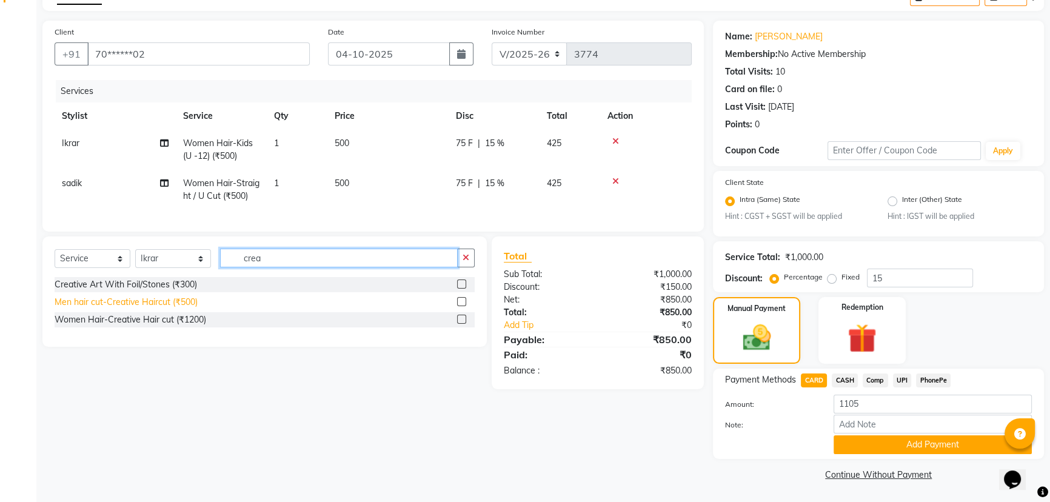
type input "crea"
click at [133, 307] on div "Men hair cut-Creative Haircut (₹500)" at bounding box center [126, 302] width 143 height 13
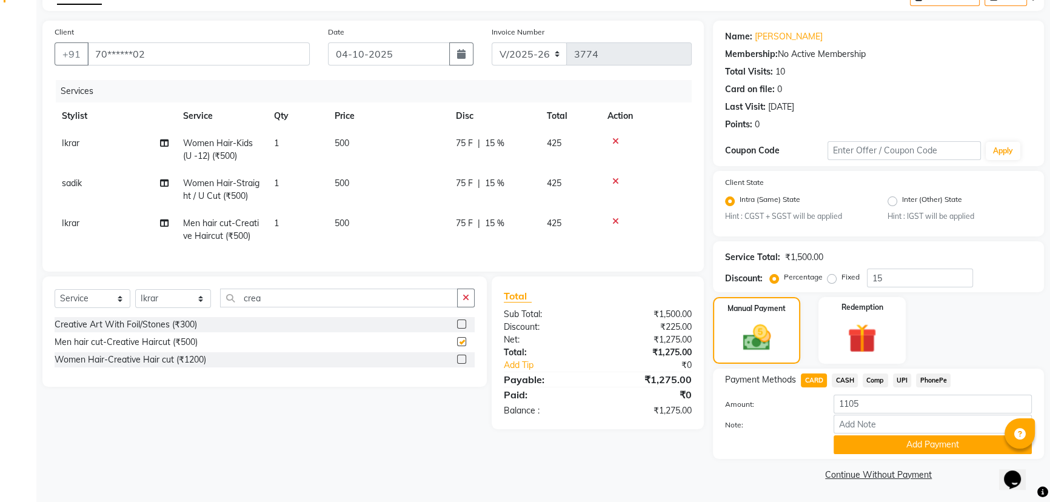
checkbox input "false"
click at [890, 281] on input "15" at bounding box center [920, 278] width 106 height 19
type input "1"
click at [886, 281] on input "number" at bounding box center [920, 278] width 106 height 19
type input "15"
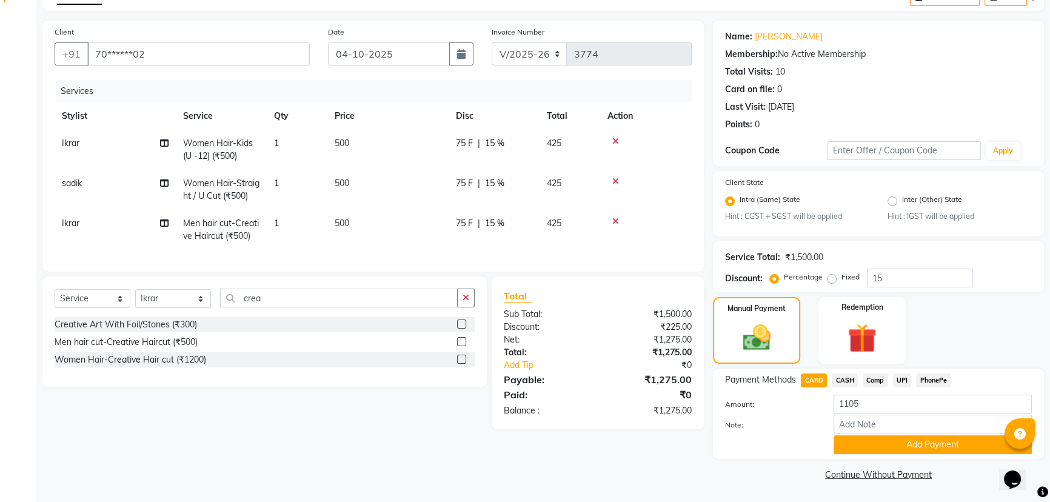
click at [819, 380] on span "CARD" at bounding box center [814, 381] width 26 height 14
type input "1275"
click at [892, 447] on button "Add Payment" at bounding box center [933, 444] width 198 height 19
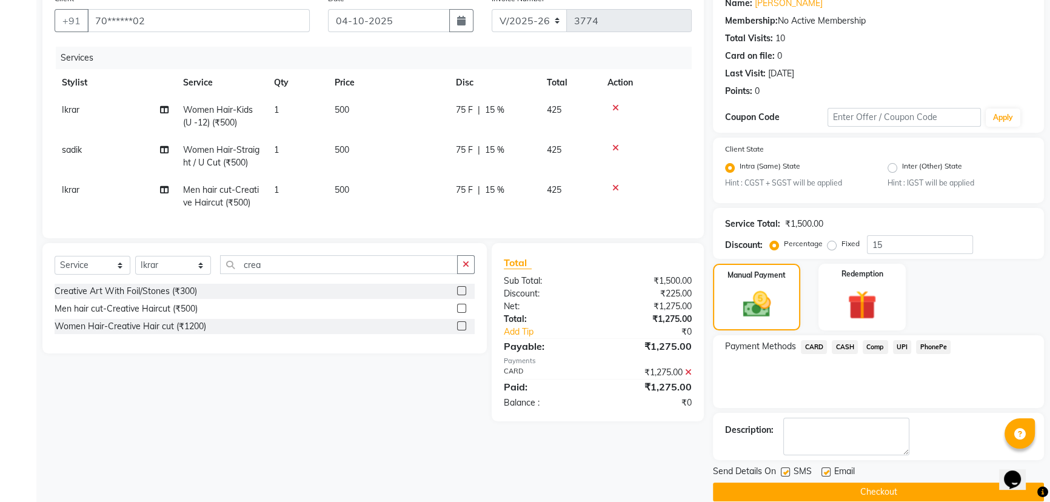
scroll to position [121, 0]
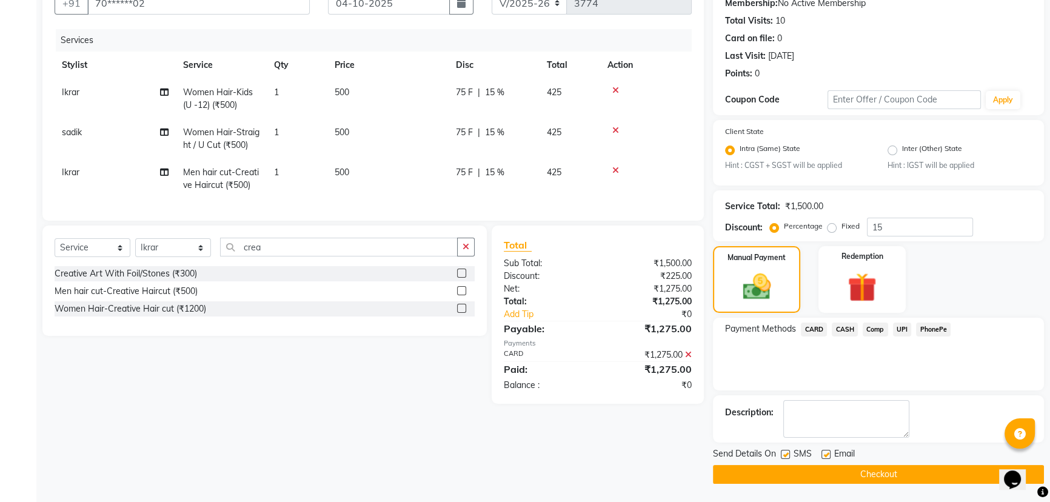
click at [784, 454] on label at bounding box center [785, 454] width 9 height 9
click at [784, 454] on input "checkbox" at bounding box center [785, 455] width 8 height 8
checkbox input "false"
click at [815, 473] on button "Checkout" at bounding box center [878, 474] width 331 height 19
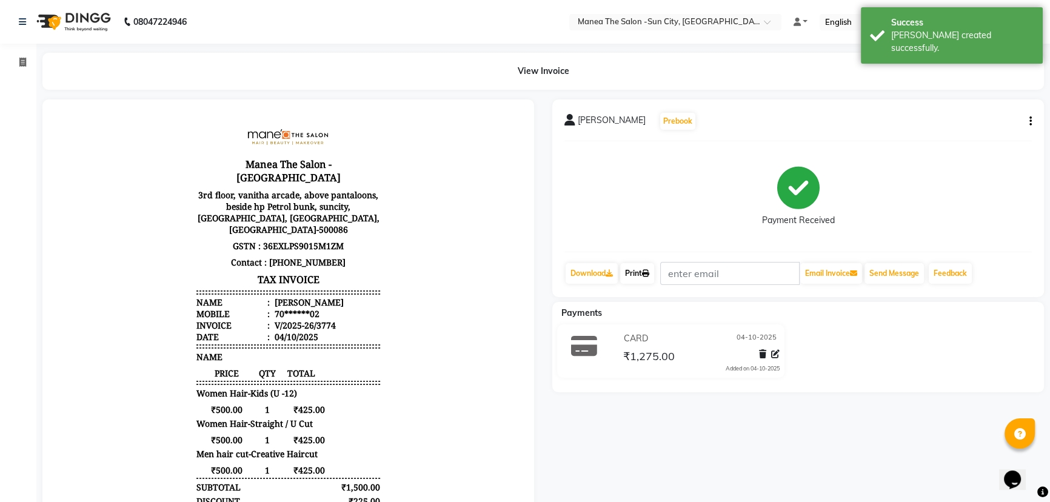
click at [646, 267] on link "Print" at bounding box center [637, 273] width 34 height 21
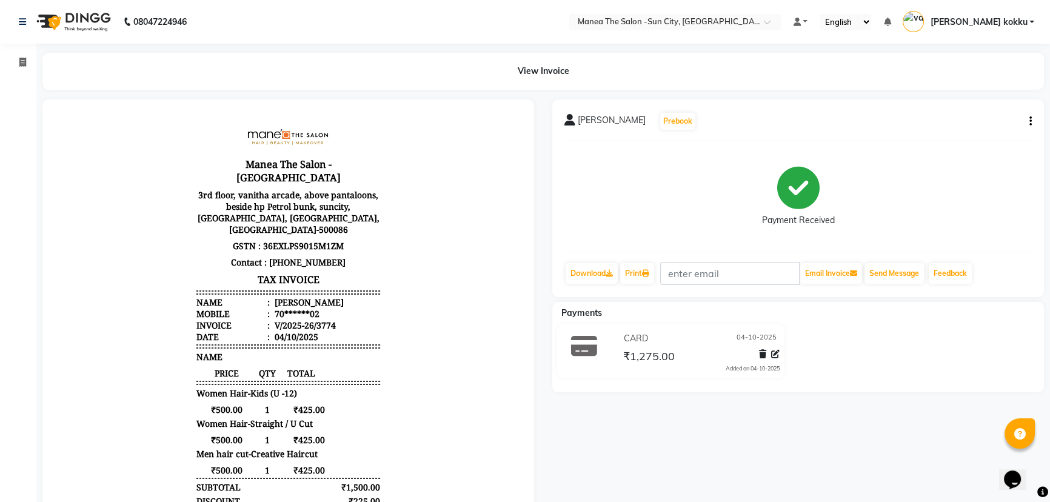
click at [1030, 121] on icon "button" at bounding box center [1031, 121] width 2 height 1
click at [993, 128] on div "Edit Item Staff" at bounding box center [970, 128] width 83 height 15
select select
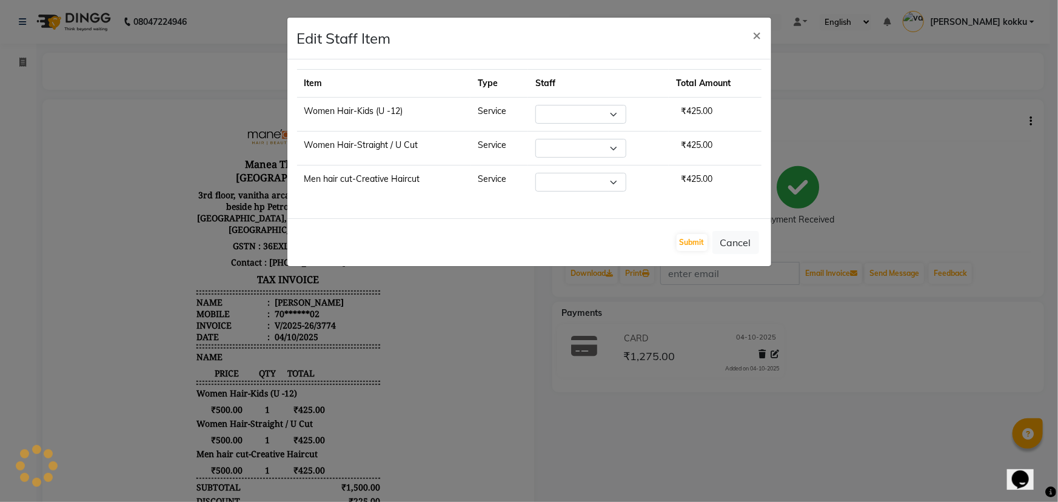
select select "60026"
select select "85974"
select select "60026"
click at [688, 236] on button "Submit" at bounding box center [692, 242] width 31 height 17
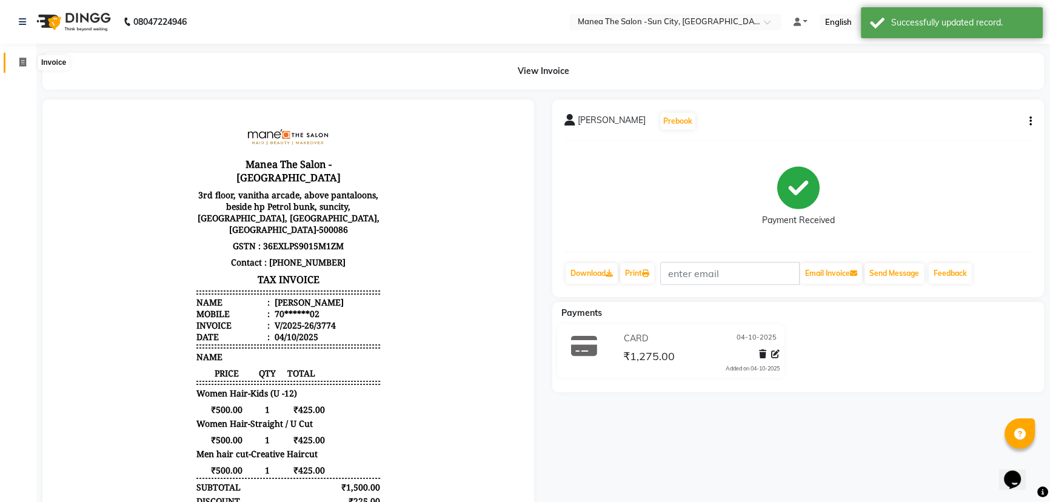
drag, startPoint x: 22, startPoint y: 63, endPoint x: 96, endPoint y: 1, distance: 97.3
click at [22, 63] on icon at bounding box center [22, 62] width 7 height 9
select select "5822"
select select "service"
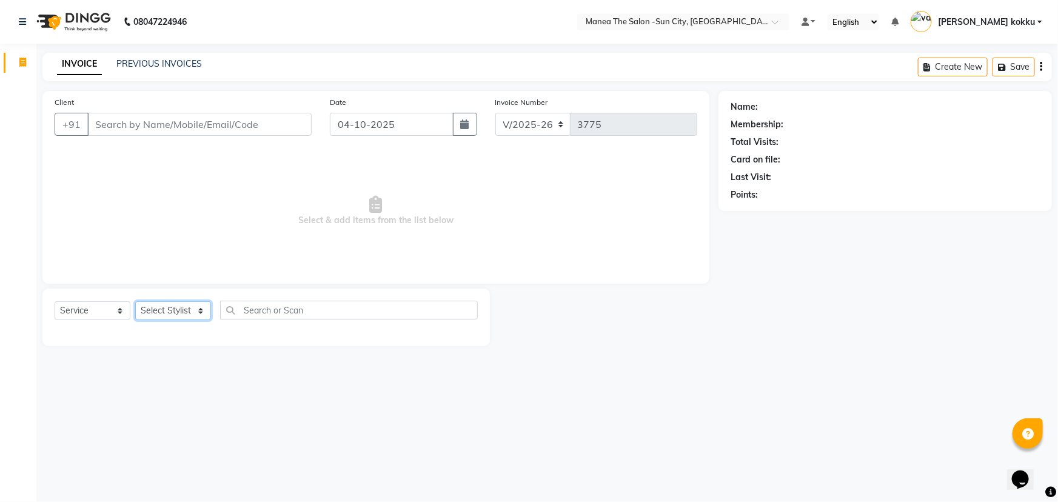
click at [176, 310] on select "Select Stylist BHURA KHAN Chandrika Ikrar Kavya K sai sruthi Lalitha RAJITHA Sa…" at bounding box center [173, 310] width 76 height 19
select select "62892"
click at [135, 301] on select "Select Stylist BHURA KHAN Chandrika Ikrar Kavya K sai sruthi Lalitha RAJITHA Sa…" at bounding box center [173, 310] width 76 height 19
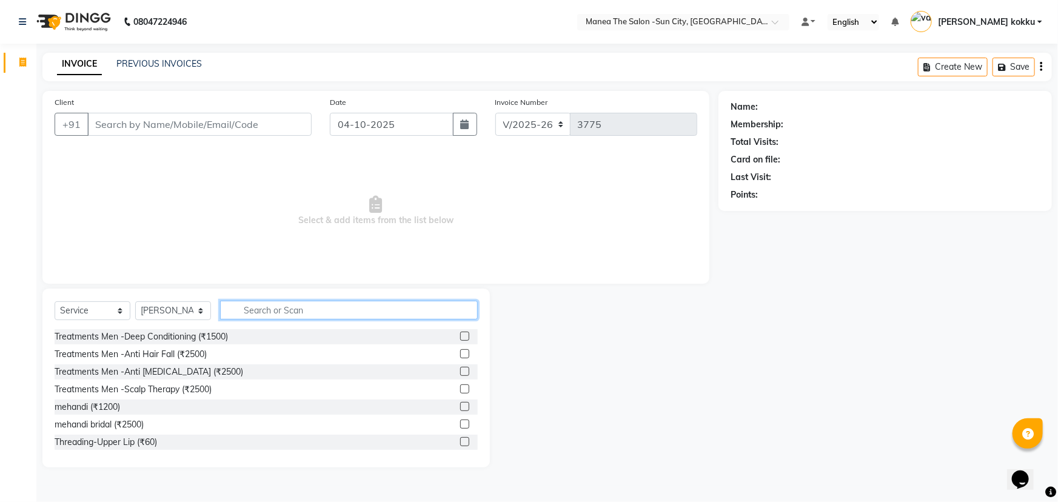
click at [298, 315] on input "text" at bounding box center [349, 310] width 258 height 19
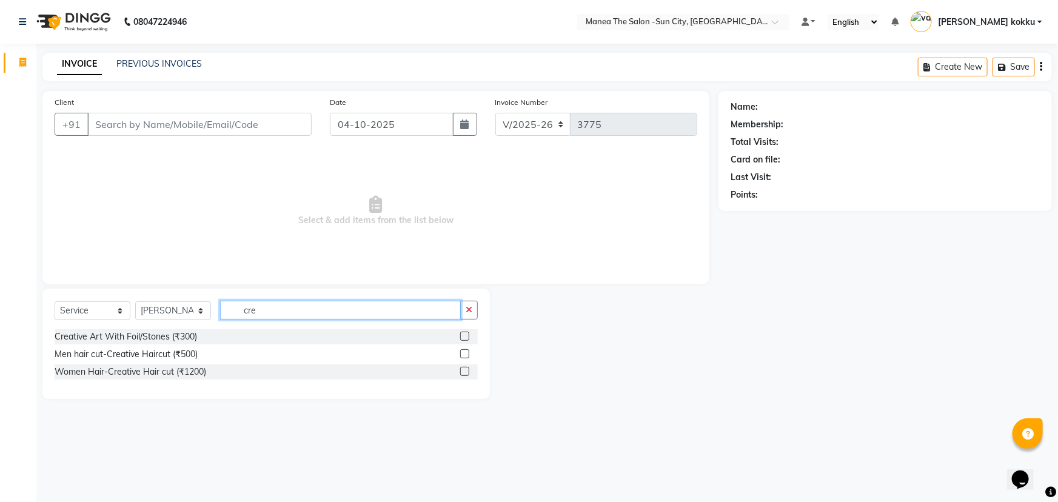
type input "cre"
click at [465, 353] on label at bounding box center [464, 353] width 9 height 9
click at [465, 353] on input "checkbox" at bounding box center [464, 355] width 8 height 8
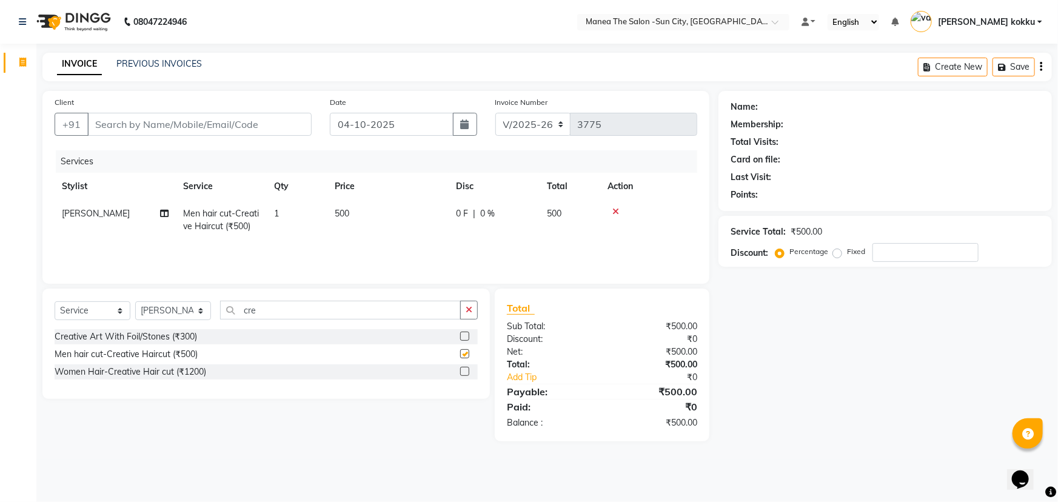
checkbox input "false"
click at [472, 303] on button "button" at bounding box center [469, 310] width 18 height 19
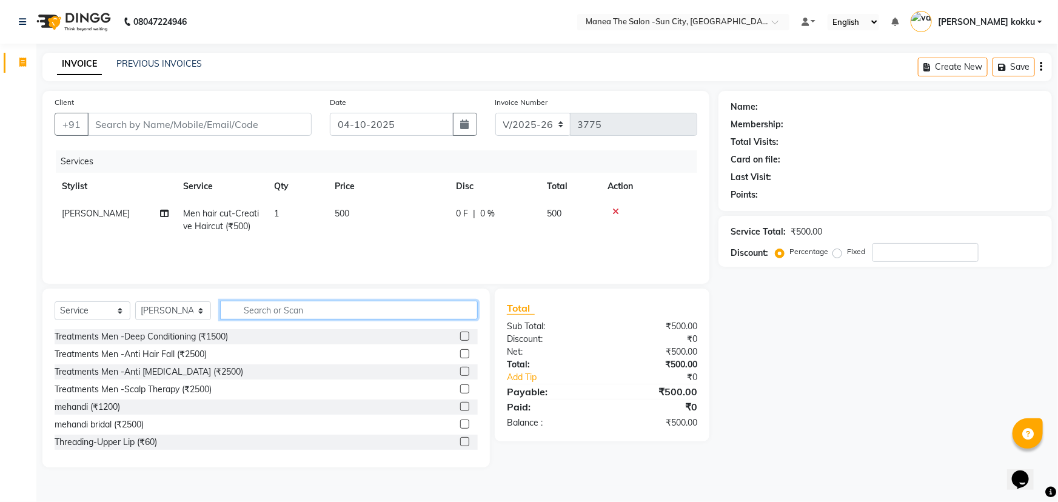
click at [388, 314] on input "text" at bounding box center [349, 310] width 258 height 19
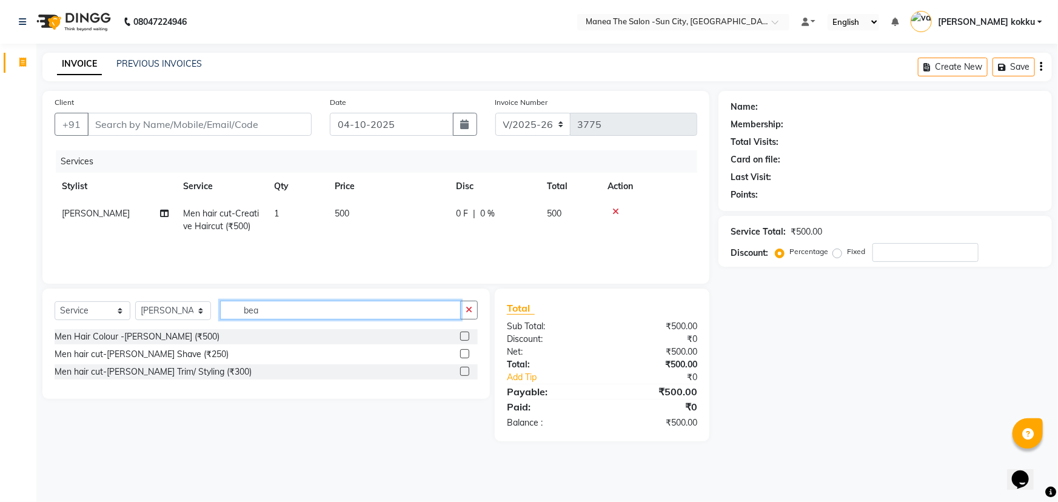
type input "bea"
click at [466, 374] on label at bounding box center [464, 371] width 9 height 9
click at [466, 374] on input "checkbox" at bounding box center [464, 372] width 8 height 8
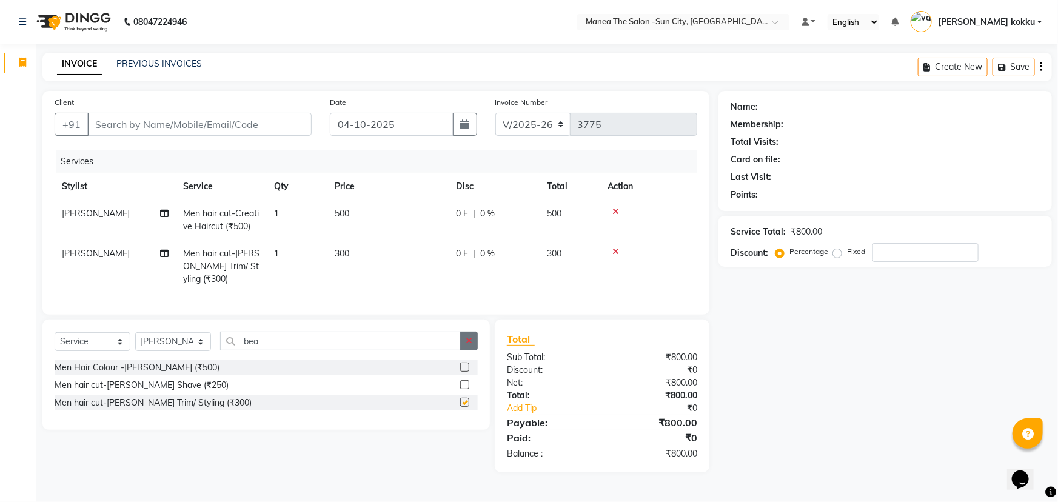
checkbox input "false"
click at [470, 351] on button "button" at bounding box center [469, 341] width 18 height 19
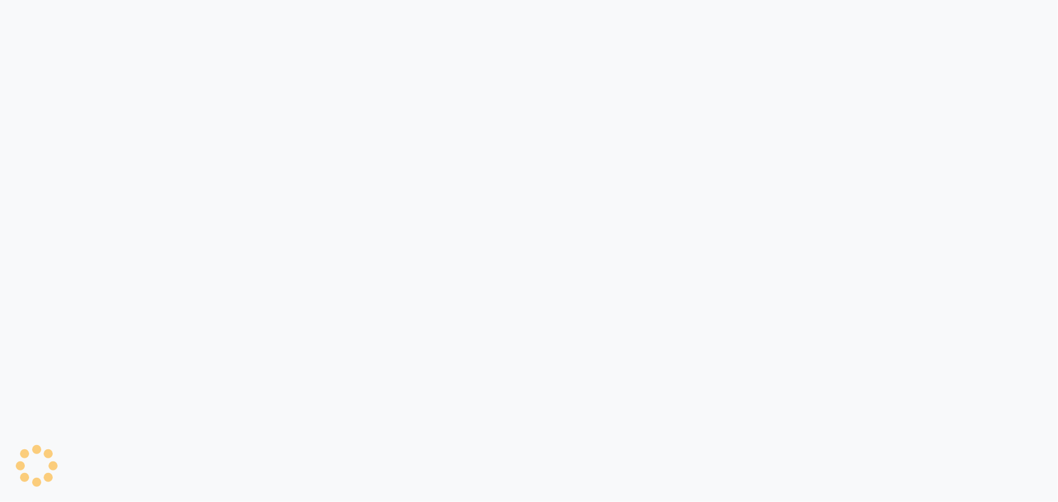
select select "5822"
select select "service"
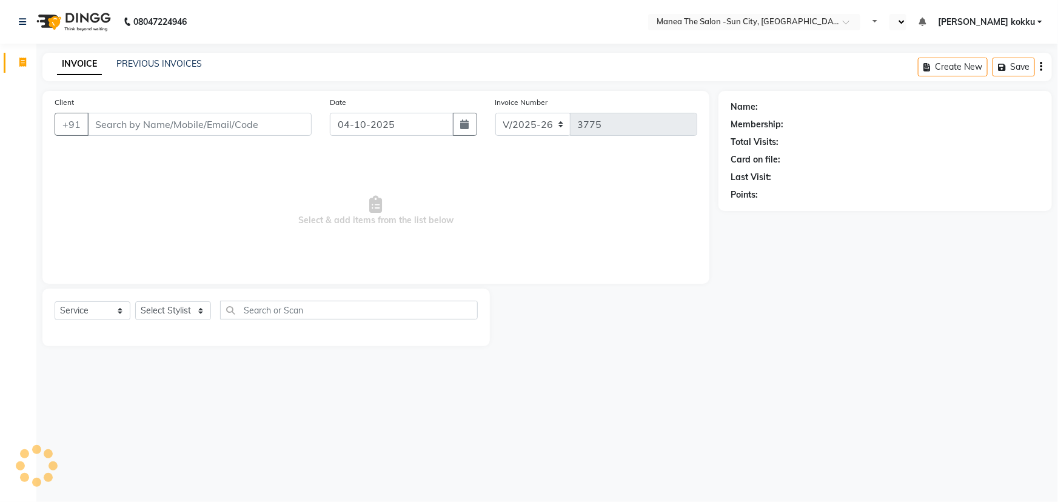
select select "en"
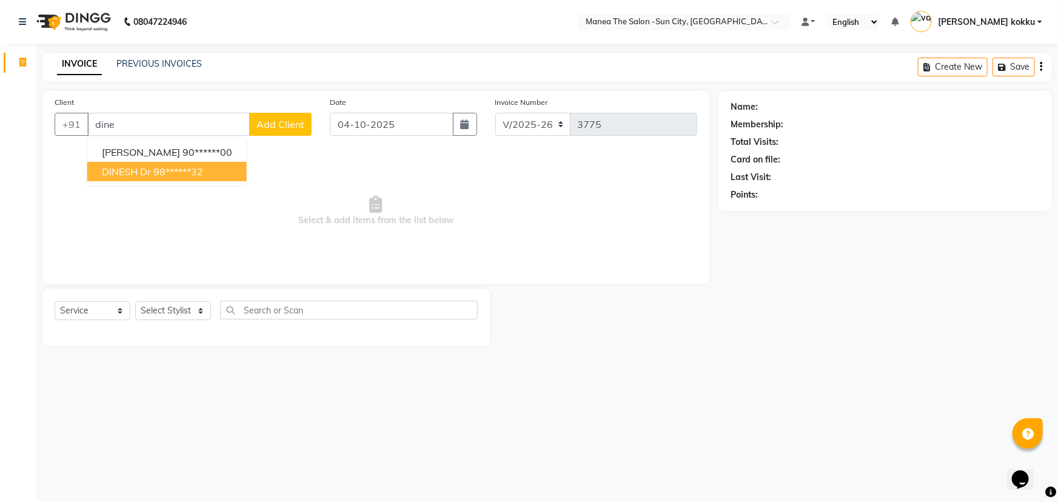
click at [193, 171] on ngb-highlight "98******32" at bounding box center [178, 172] width 50 height 12
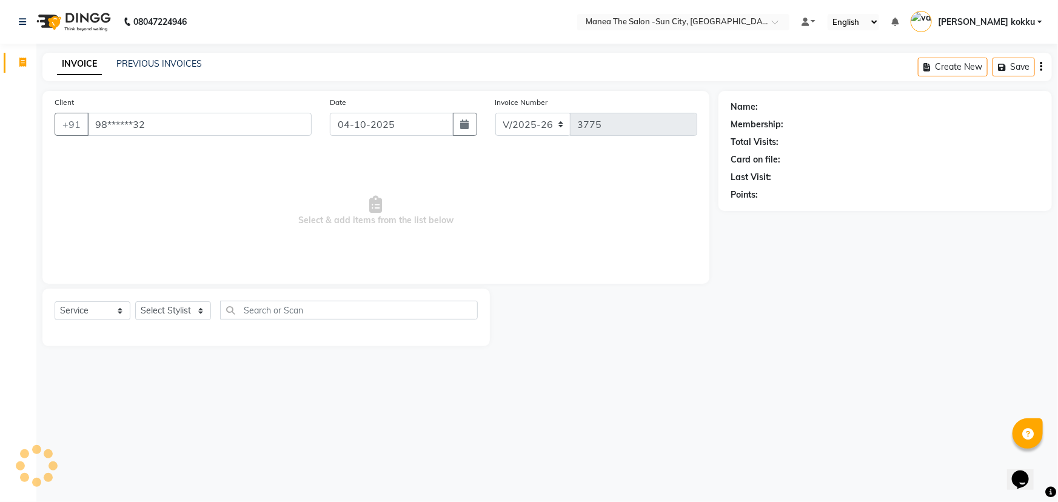
type input "98******32"
select select "1: Object"
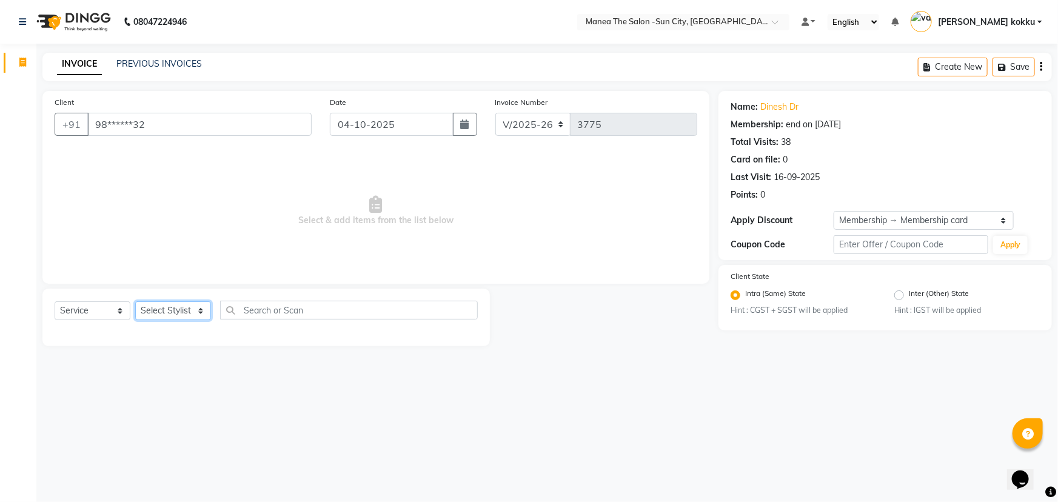
click at [149, 307] on select "Select Stylist [PERSON_NAME] [PERSON_NAME] Ikrar [PERSON_NAME] K sai [PERSON_NA…" at bounding box center [173, 310] width 76 height 19
select select "78639"
click at [135, 301] on select "Select Stylist [PERSON_NAME] [PERSON_NAME] Ikrar [PERSON_NAME] K sai [PERSON_NA…" at bounding box center [173, 310] width 76 height 19
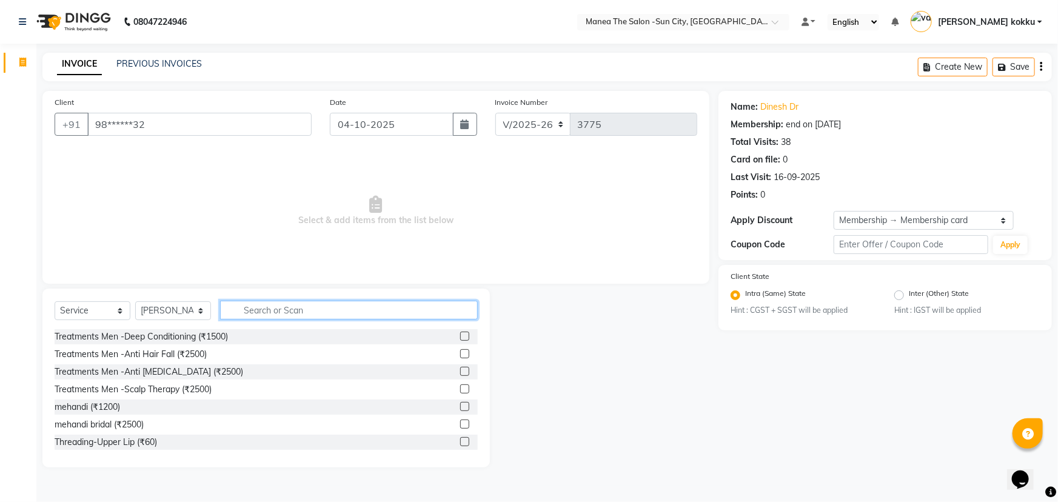
click at [273, 306] on input "text" at bounding box center [349, 310] width 258 height 19
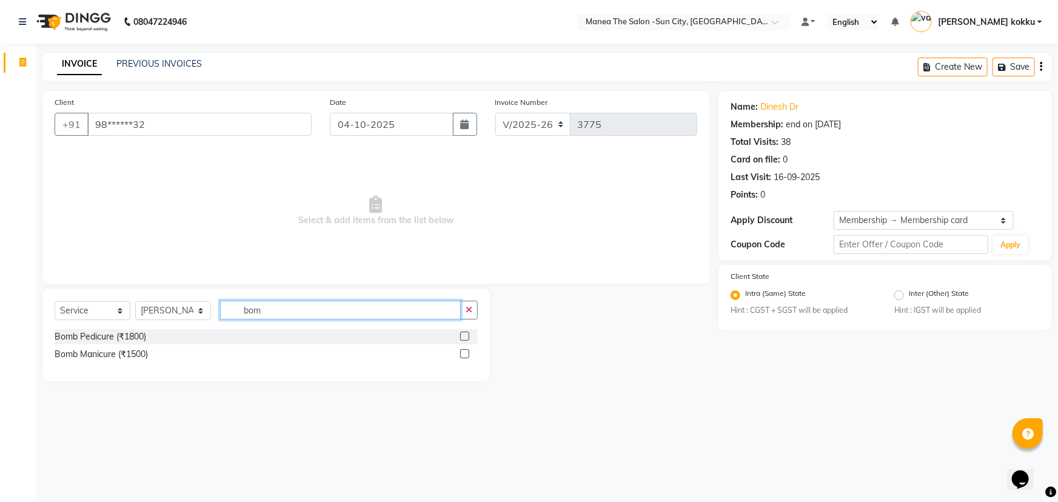
type input "bom"
click at [462, 335] on label at bounding box center [464, 336] width 9 height 9
click at [462, 335] on input "checkbox" at bounding box center [464, 337] width 8 height 8
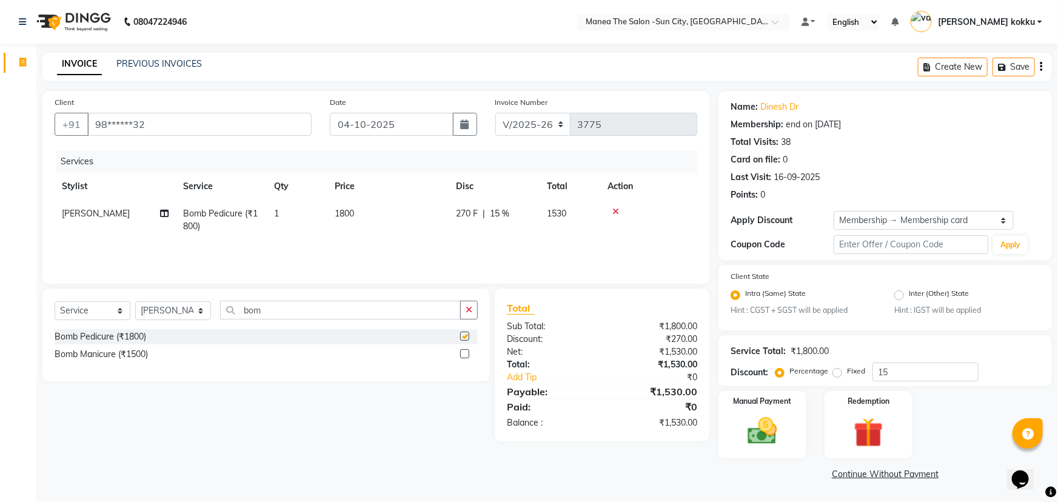
checkbox input "false"
click at [166, 318] on select "Select Stylist [PERSON_NAME] [PERSON_NAME] Ikrar [PERSON_NAME] K sai [PERSON_NA…" at bounding box center [173, 310] width 76 height 19
select select "82226"
click at [135, 301] on select "Select Stylist [PERSON_NAME] [PERSON_NAME] Ikrar [PERSON_NAME] K sai [PERSON_NA…" at bounding box center [173, 310] width 76 height 19
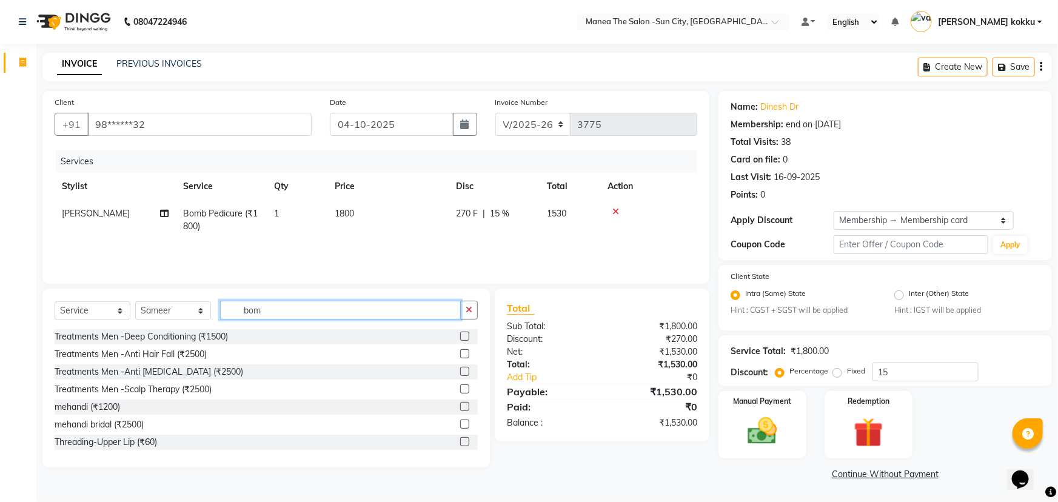
click at [287, 312] on input "bom" at bounding box center [340, 310] width 241 height 19
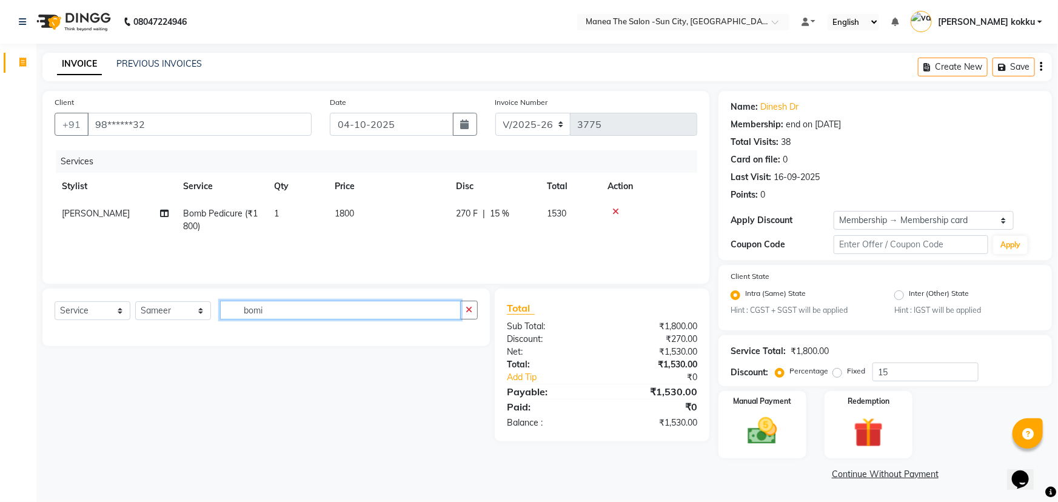
type input "bom"
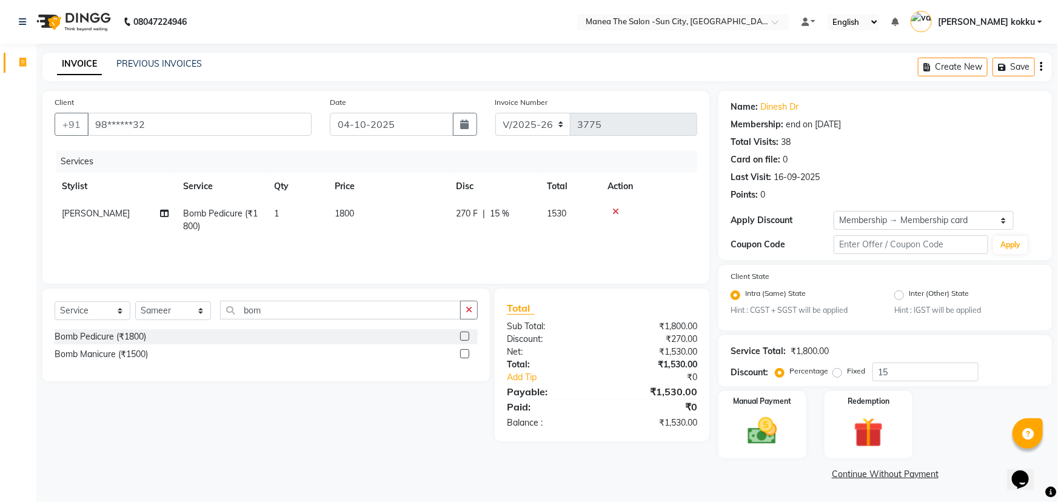
click at [469, 334] on div at bounding box center [469, 336] width 18 height 15
click at [463, 337] on label at bounding box center [464, 336] width 9 height 9
click at [463, 337] on input "checkbox" at bounding box center [464, 337] width 8 height 8
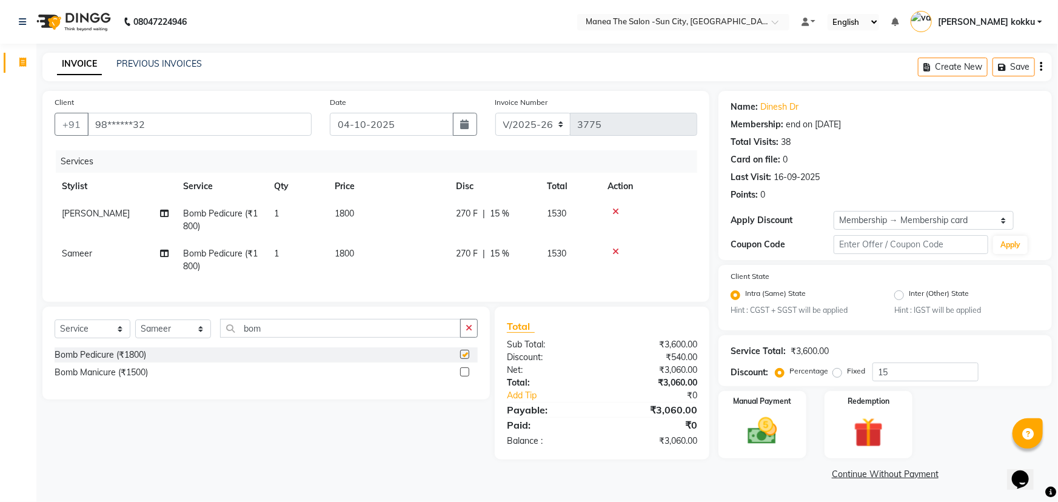
checkbox input "false"
click at [463, 337] on button "button" at bounding box center [469, 328] width 18 height 19
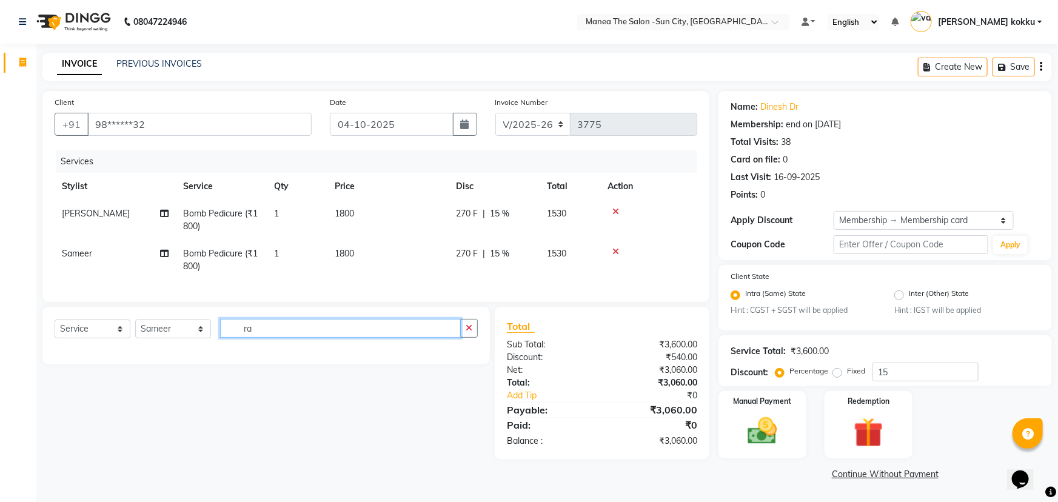
type input "r"
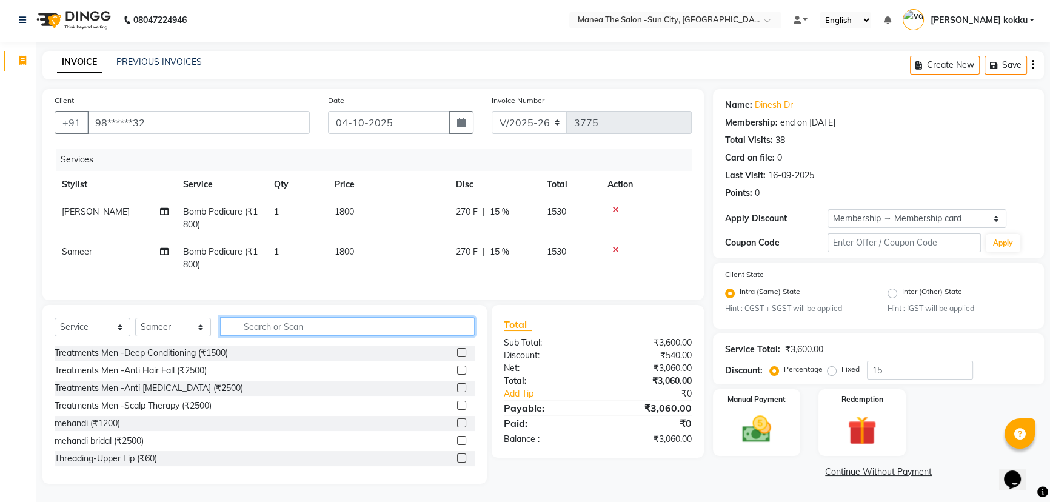
scroll to position [10, 0]
click at [776, 422] on img at bounding box center [757, 429] width 49 height 35
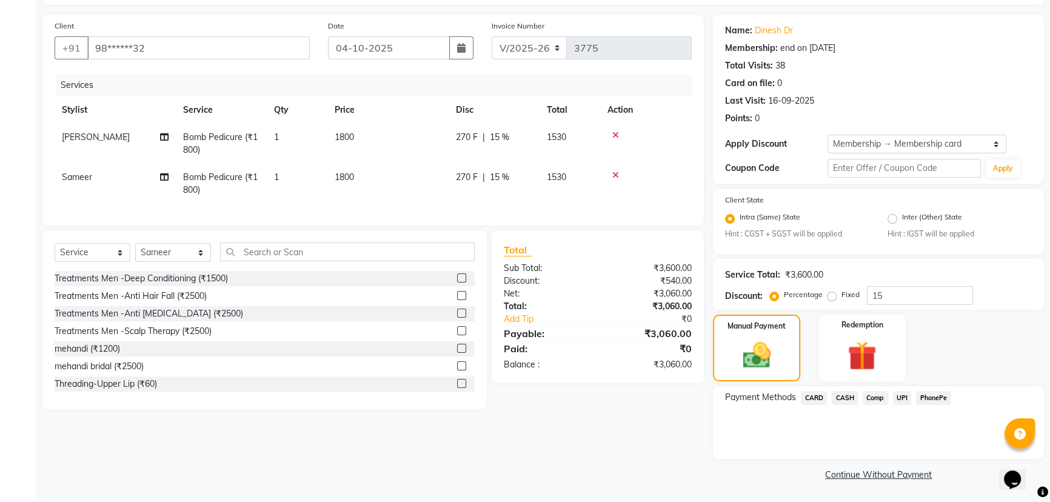
scroll to position [77, 0]
click at [809, 401] on span "CARD" at bounding box center [814, 398] width 26 height 14
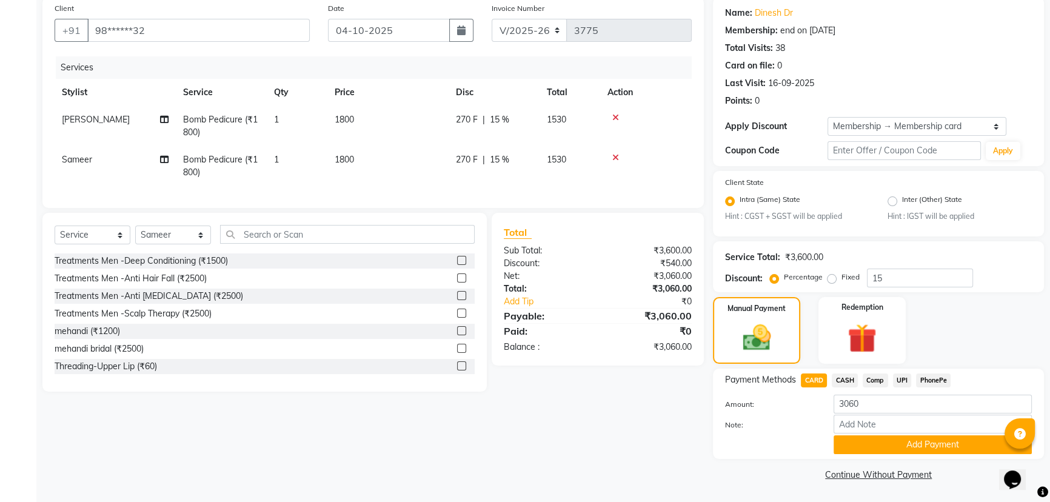
click at [865, 438] on button "Add Payment" at bounding box center [933, 444] width 198 height 19
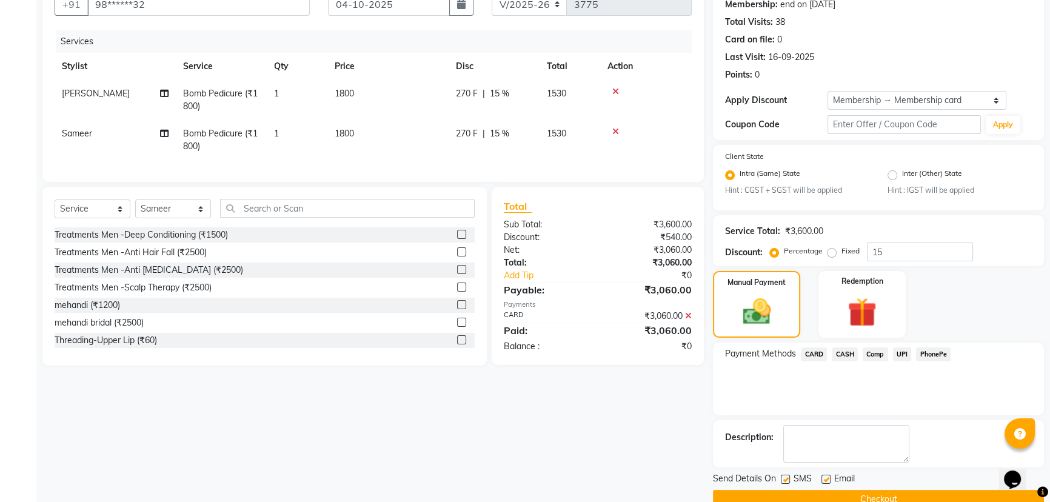
scroll to position [145, 0]
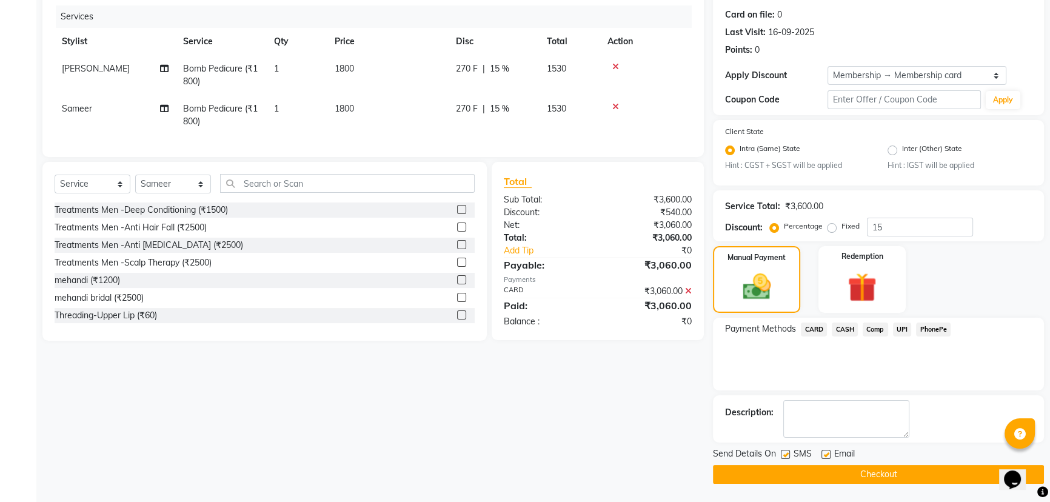
click at [787, 458] on label at bounding box center [785, 454] width 9 height 9
click at [787, 458] on input "checkbox" at bounding box center [785, 455] width 8 height 8
checkbox input "false"
drag, startPoint x: 828, startPoint y: 453, endPoint x: 839, endPoint y: 479, distance: 27.5
click at [828, 455] on label at bounding box center [826, 454] width 9 height 9
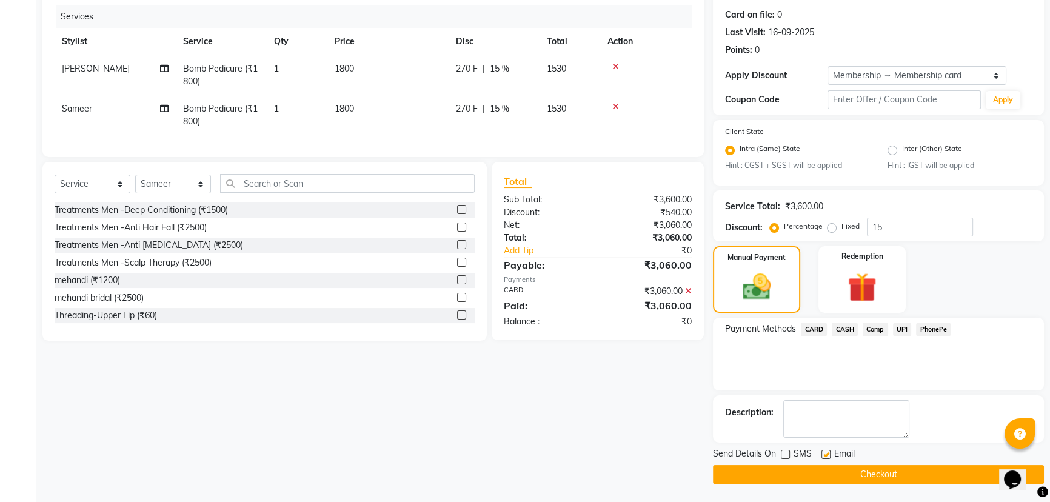
click at [828, 455] on input "checkbox" at bounding box center [826, 455] width 8 height 8
checkbox input "false"
click at [839, 475] on button "Checkout" at bounding box center [878, 474] width 331 height 19
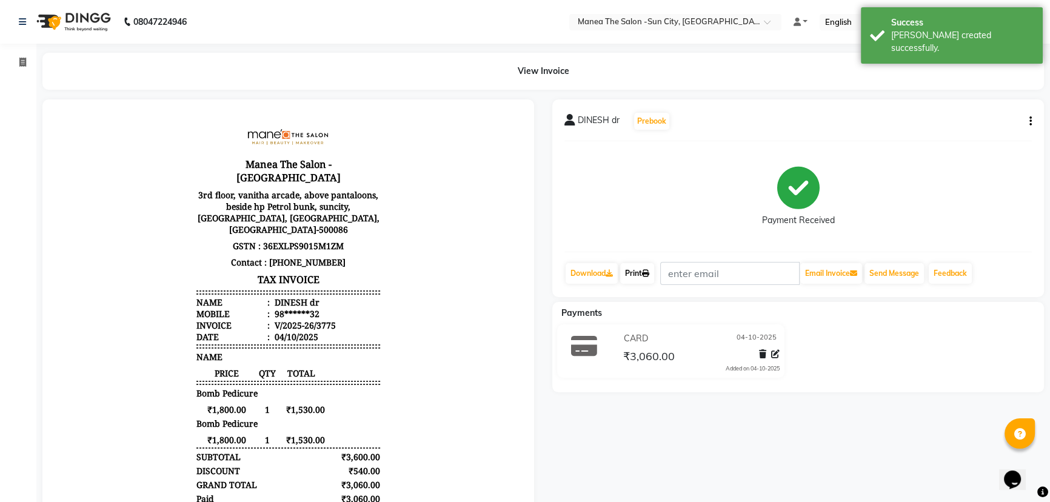
click at [645, 266] on link "Print" at bounding box center [637, 273] width 34 height 21
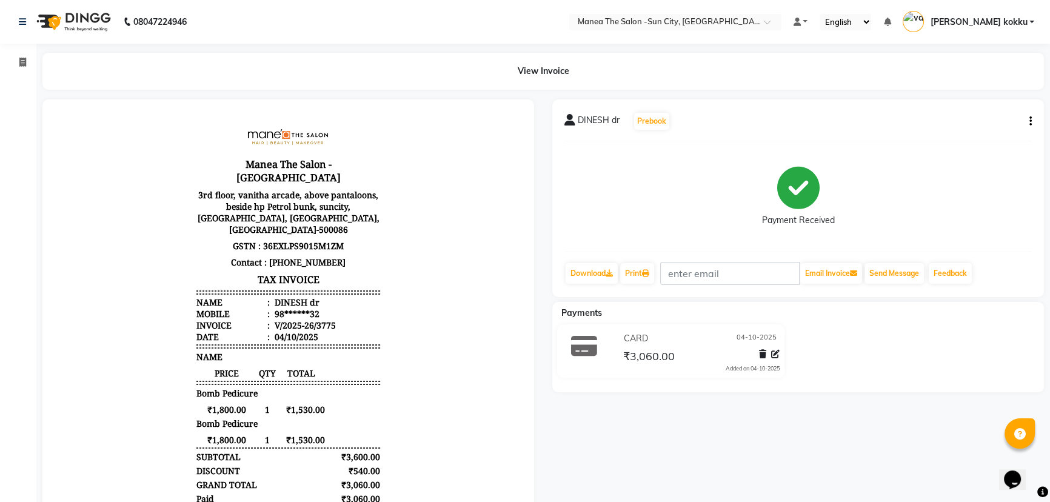
click at [1031, 121] on icon "button" at bounding box center [1031, 121] width 2 height 1
click at [990, 124] on div "Edit Item Staff" at bounding box center [970, 128] width 83 height 15
select select
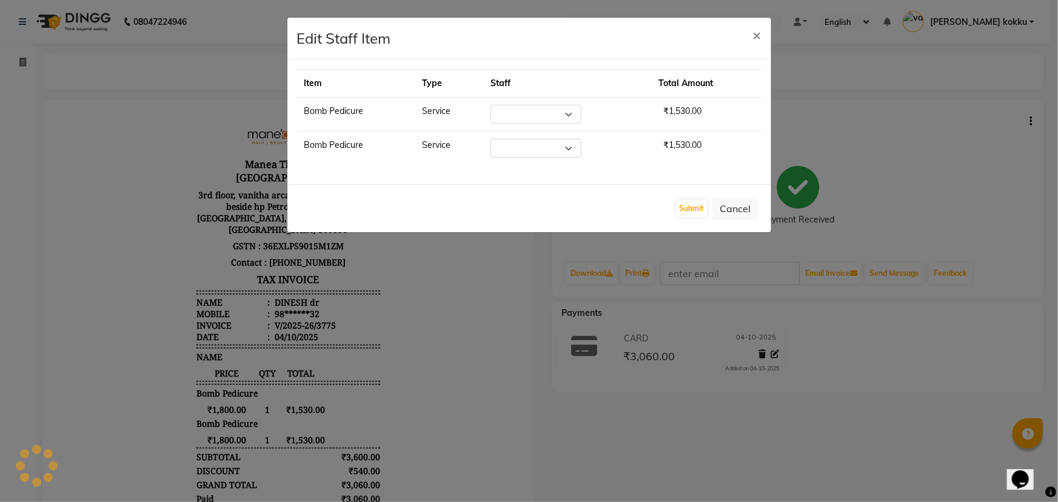
select select "78639"
select select "82226"
click at [683, 211] on button "Submit" at bounding box center [692, 208] width 31 height 17
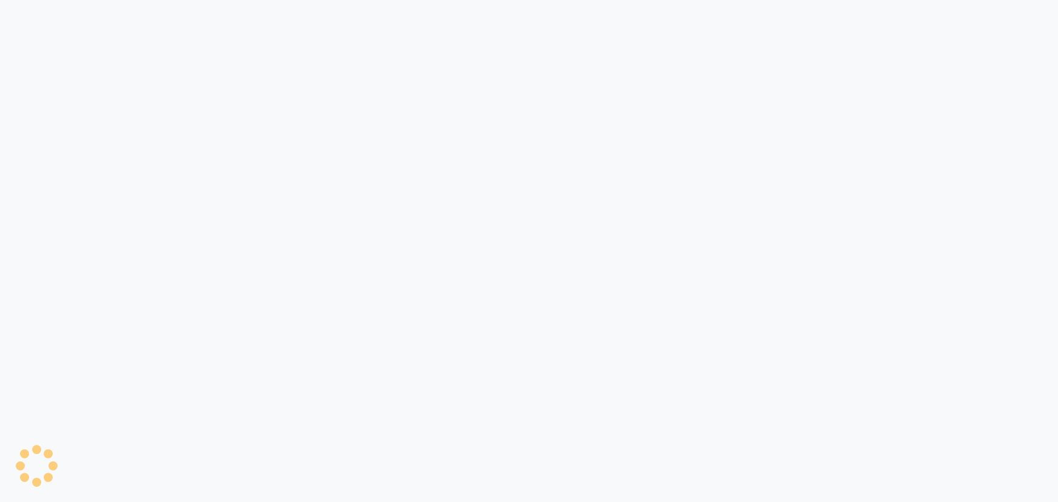
select select "service"
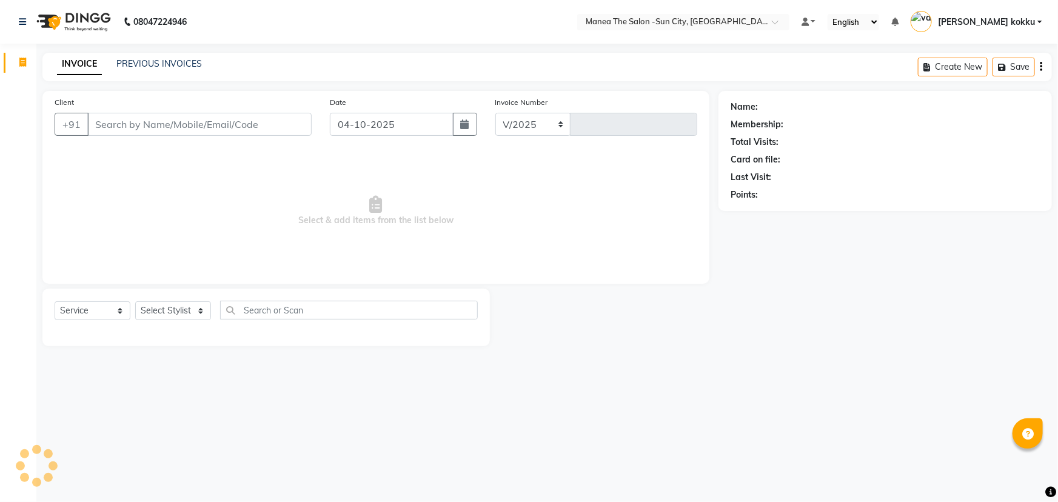
select select "5822"
type input "3775"
click at [170, 309] on select "Select Stylist" at bounding box center [173, 310] width 76 height 19
select select "40515"
click at [135, 301] on select "Select Stylist BHURA KHAN Chandrika Ikrar Kavya K sai sruthi Lalitha RAJITHA Sa…" at bounding box center [173, 310] width 76 height 19
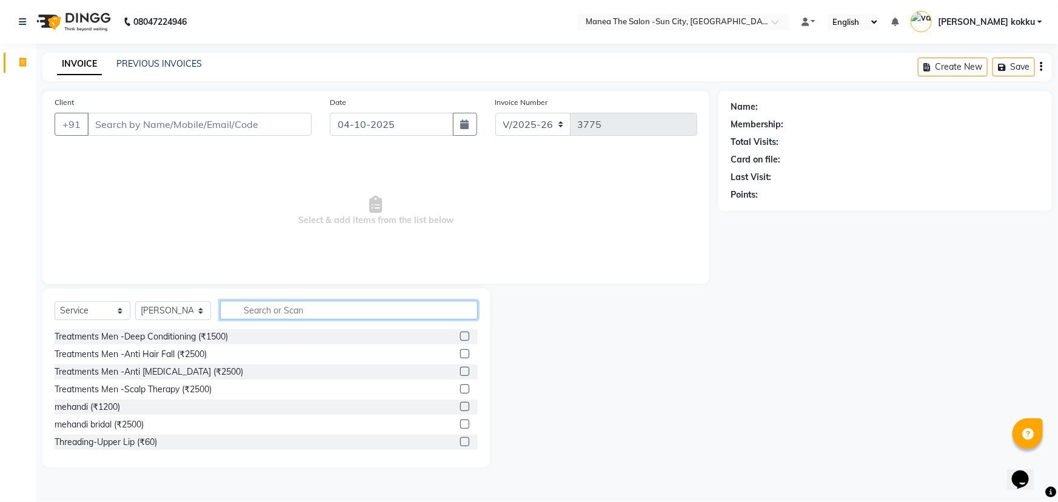
click at [284, 304] on input "text" at bounding box center [349, 310] width 258 height 19
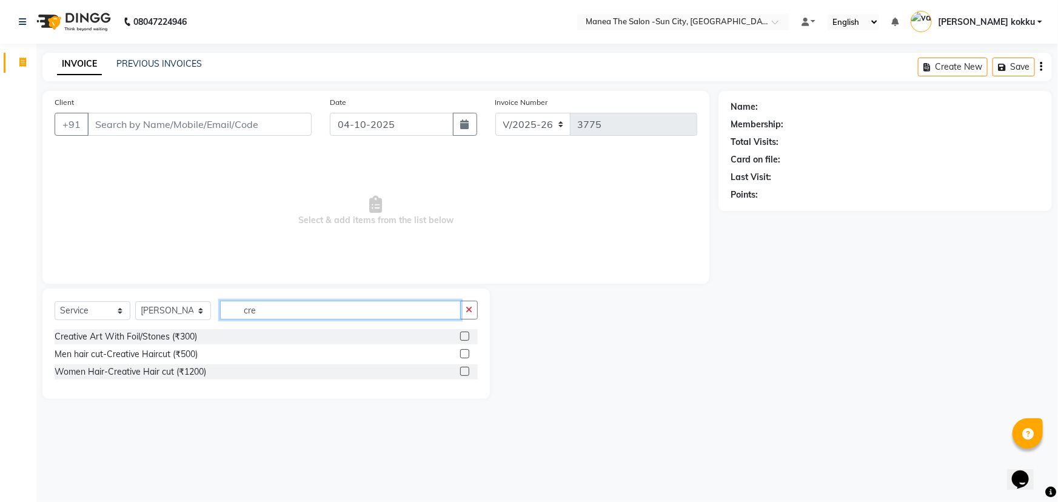
type input "cre"
click at [465, 374] on label at bounding box center [464, 371] width 9 height 9
click at [465, 374] on input "checkbox" at bounding box center [464, 372] width 8 height 8
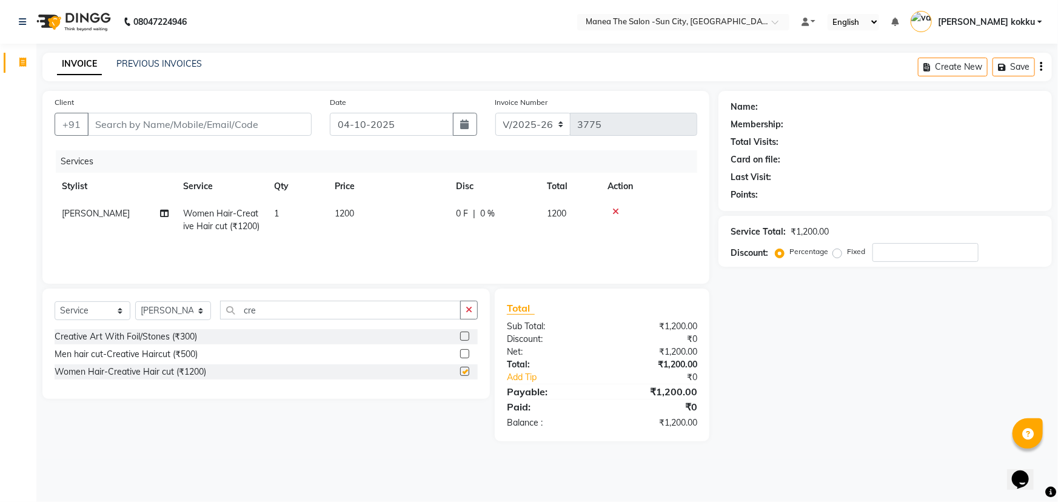
checkbox input "false"
click at [474, 315] on button "button" at bounding box center [469, 310] width 18 height 19
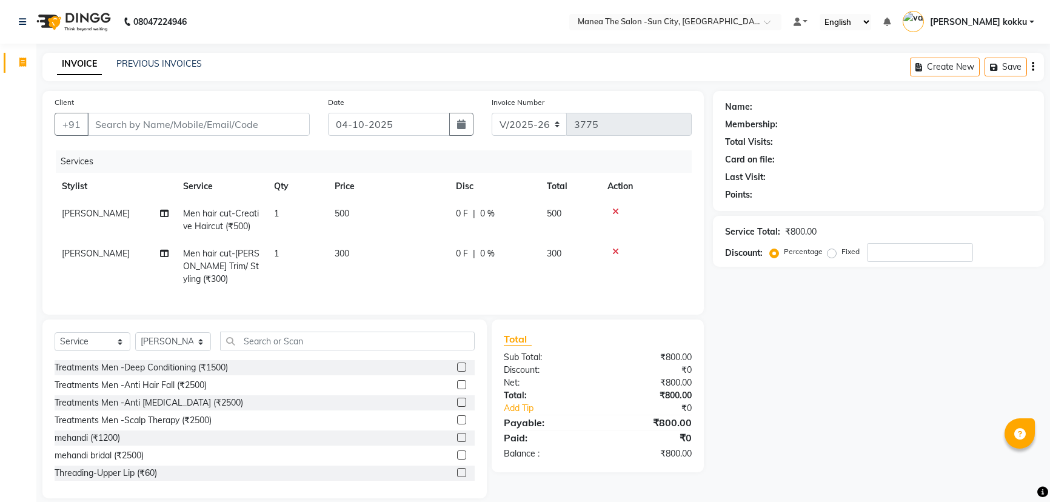
select select "5822"
select select "service"
select select "62892"
click at [267, 348] on input "text" at bounding box center [347, 341] width 255 height 19
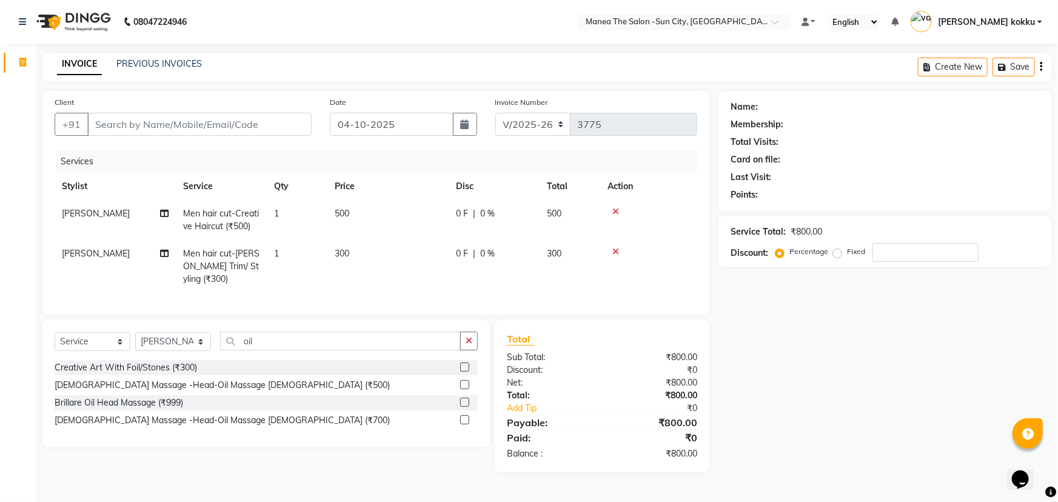
type input "oil"
click at [466, 389] on label at bounding box center [464, 384] width 9 height 9
click at [466, 389] on input "checkbox" at bounding box center [464, 385] width 8 height 8
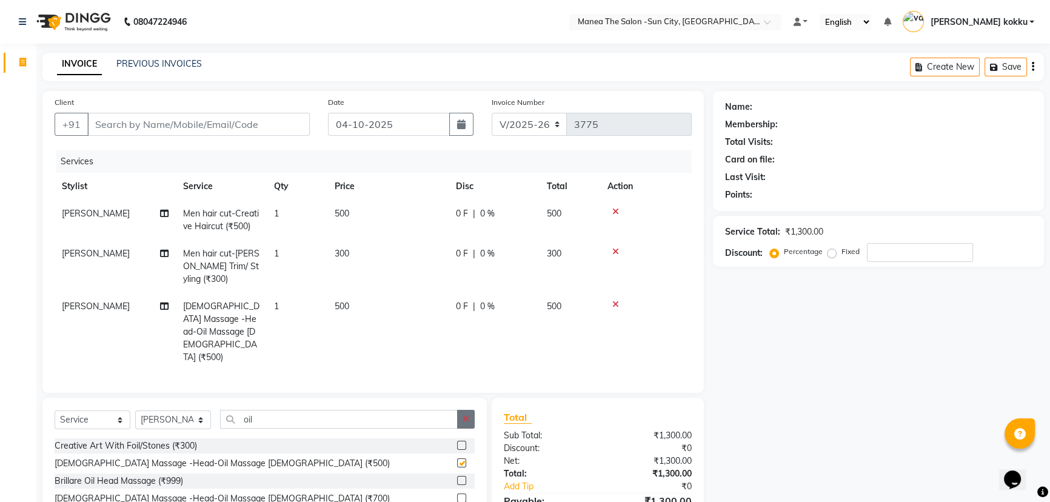
checkbox input "false"
click at [468, 410] on button "button" at bounding box center [466, 419] width 18 height 19
click at [186, 138] on div "Client +91" at bounding box center [182, 121] width 274 height 50
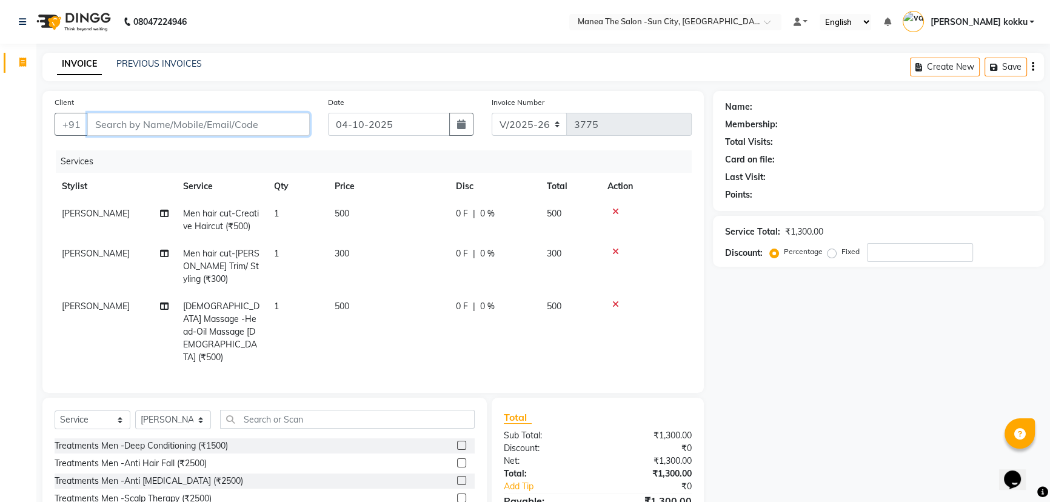
click at [196, 125] on input "Client" at bounding box center [198, 124] width 223 height 23
type input "7"
type input "0"
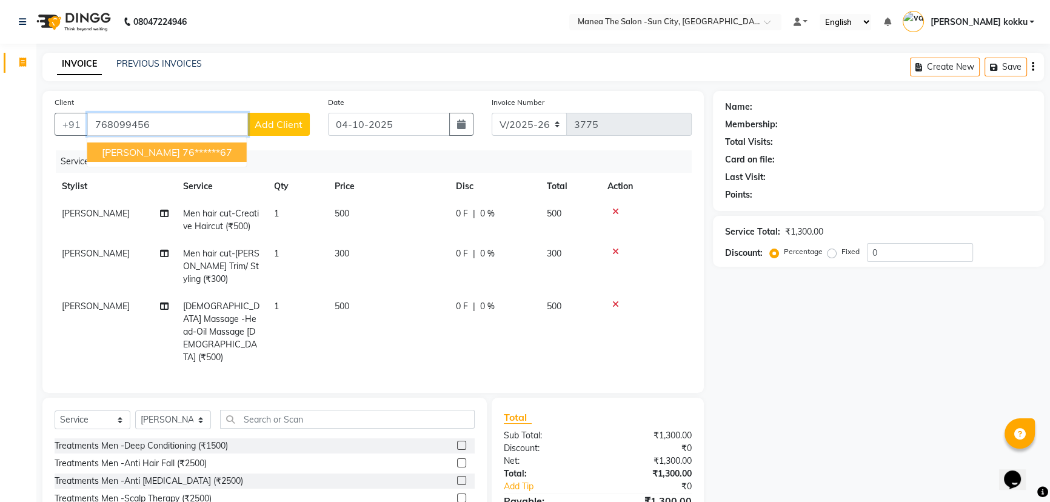
click at [209, 155] on ngb-highlight "76******67" at bounding box center [208, 152] width 50 height 12
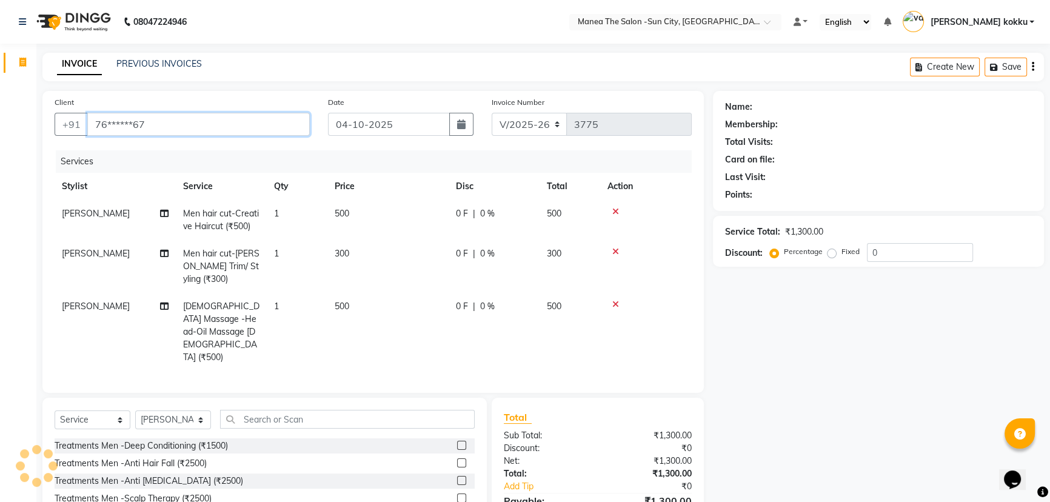
type input "76******67"
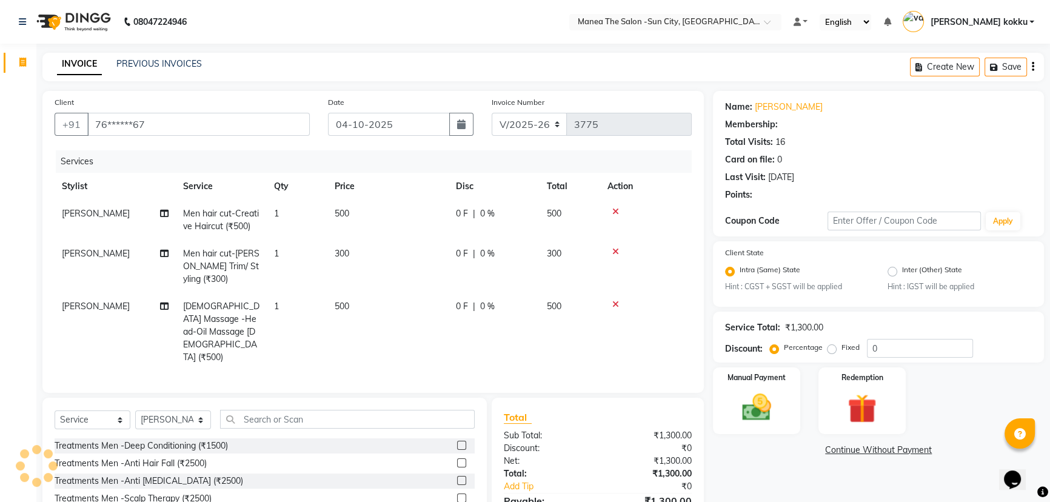
type input "15"
select select "1: Object"
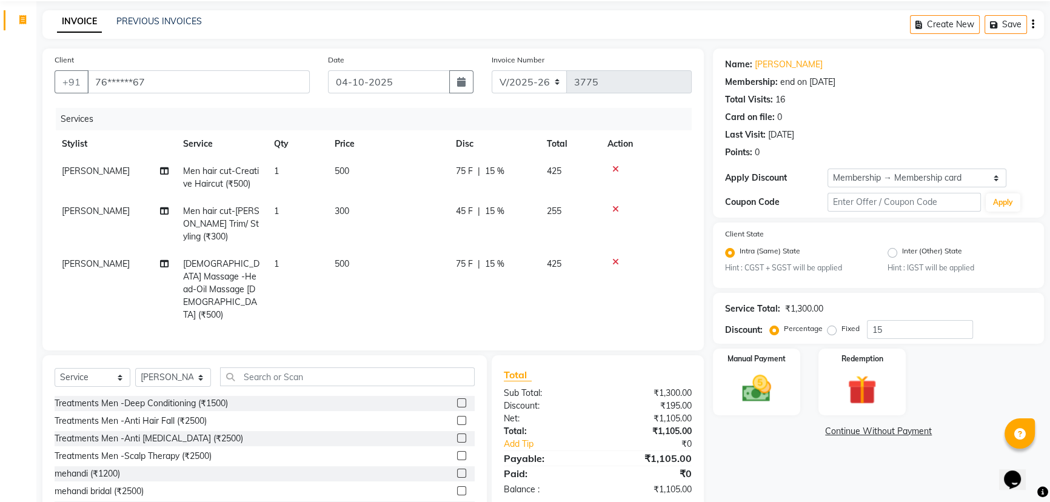
scroll to position [75, 0]
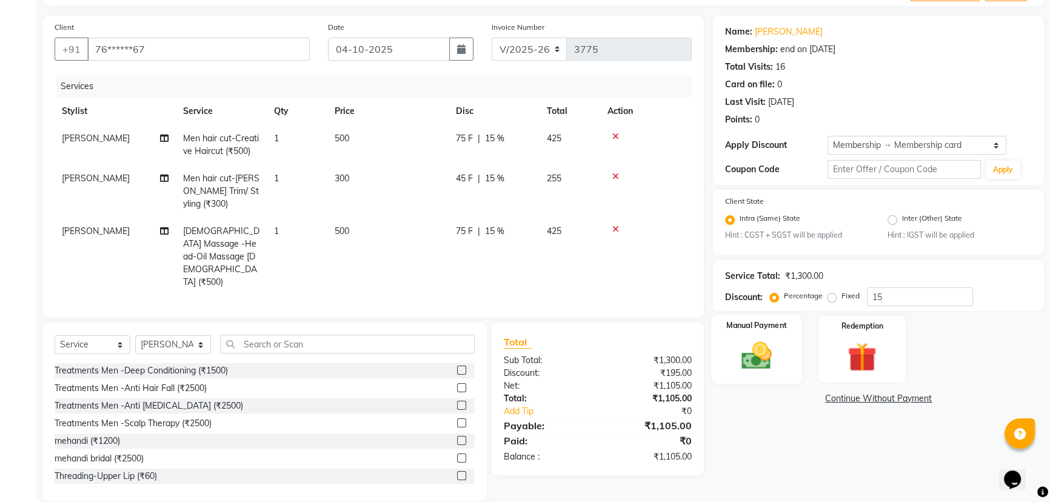
click at [753, 363] on img at bounding box center [757, 356] width 49 height 35
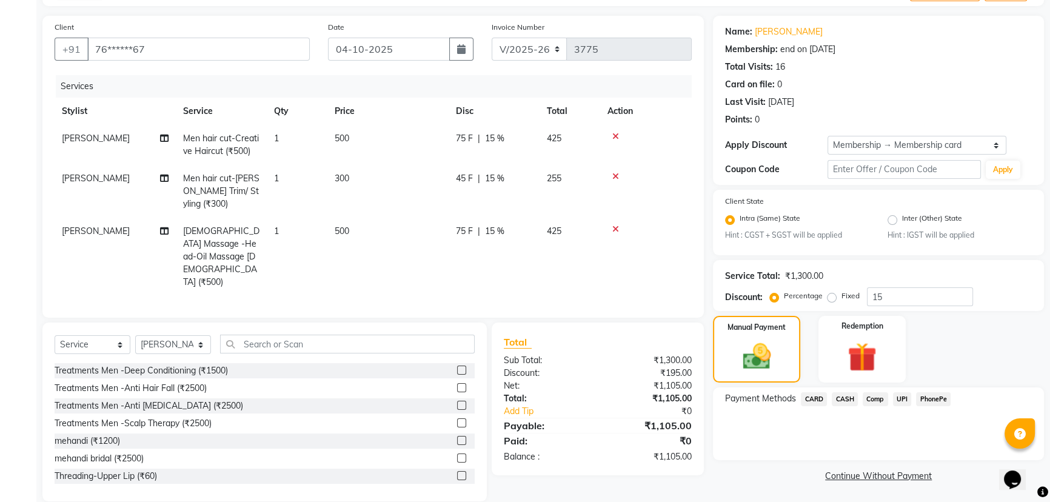
scroll to position [77, 0]
click at [898, 395] on span "UPI" at bounding box center [902, 398] width 19 height 14
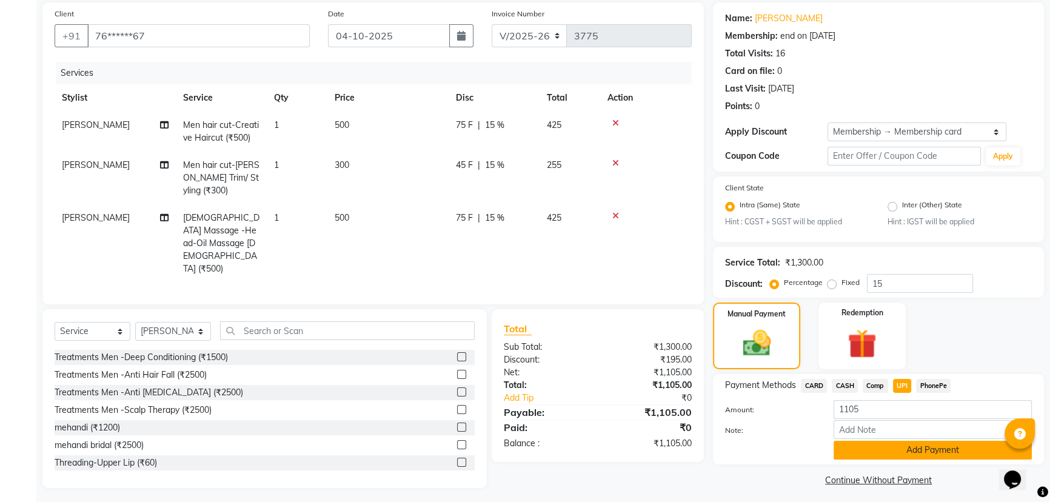
scroll to position [95, 0]
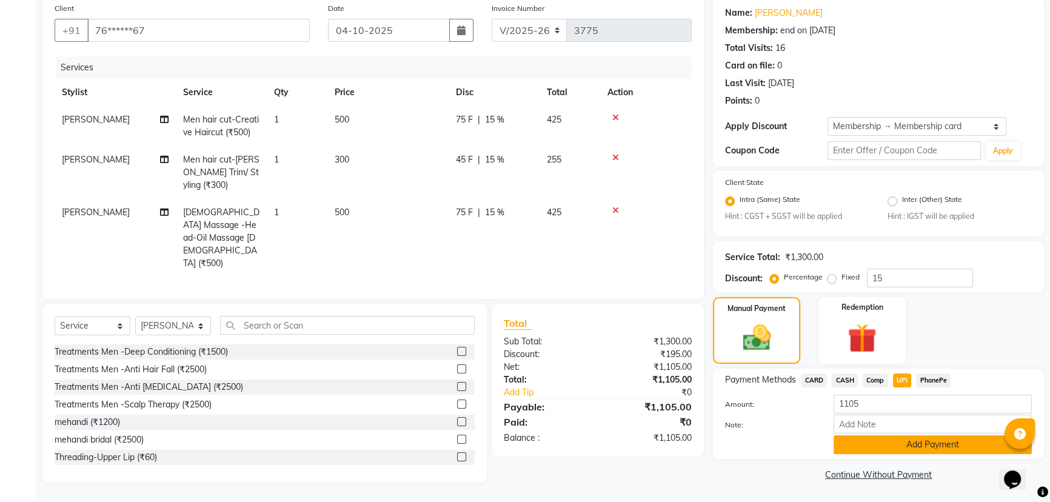
click at [892, 436] on button "Add Payment" at bounding box center [933, 444] width 198 height 19
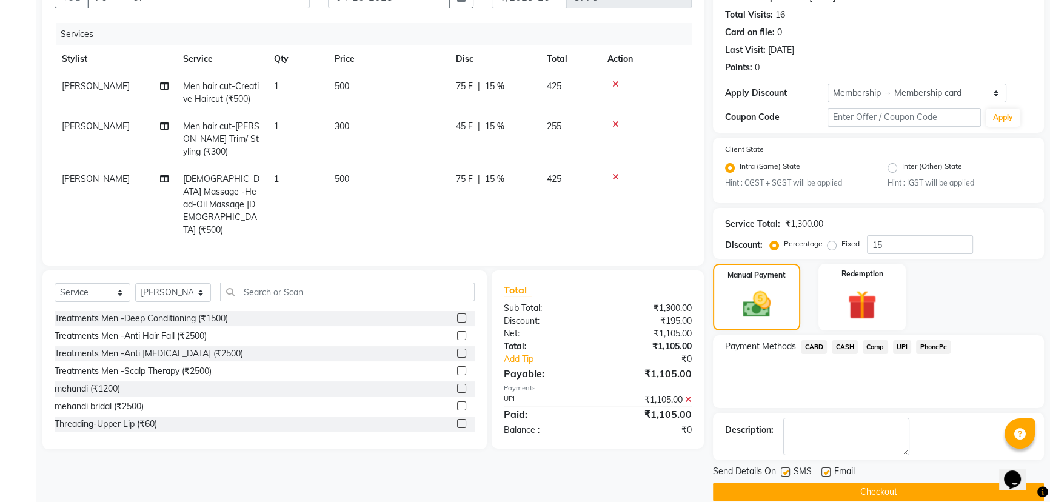
scroll to position [145, 0]
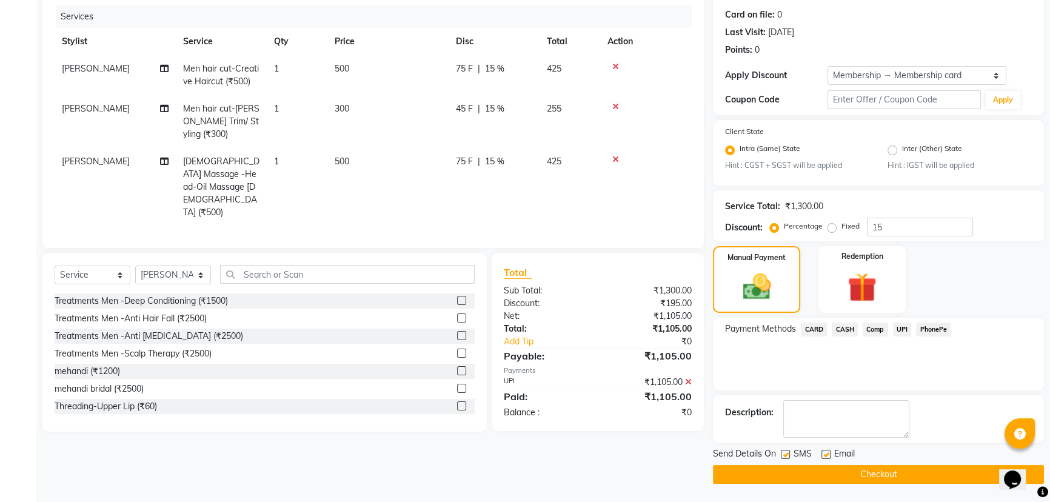
click at [785, 451] on label at bounding box center [785, 454] width 9 height 9
click at [785, 451] on input "checkbox" at bounding box center [785, 455] width 8 height 8
checkbox input "false"
click at [828, 455] on label at bounding box center [826, 454] width 9 height 9
click at [828, 455] on input "checkbox" at bounding box center [826, 455] width 8 height 8
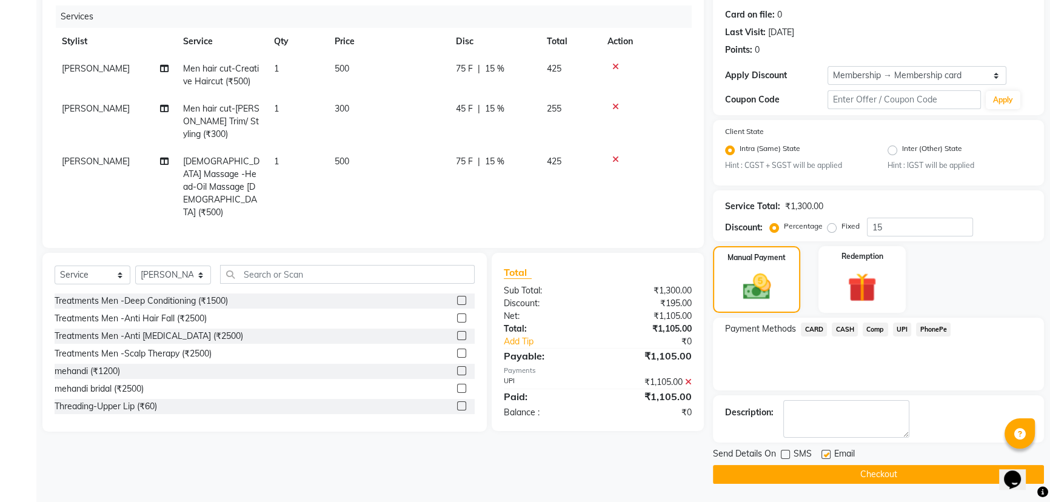
checkbox input "false"
click at [856, 489] on main "INVOICE PREVIOUS INVOICES Create New Save Client +91 76******67 Date 04-10-2025…" at bounding box center [543, 205] width 1014 height 594
click at [853, 478] on button "Checkout" at bounding box center [878, 474] width 331 height 19
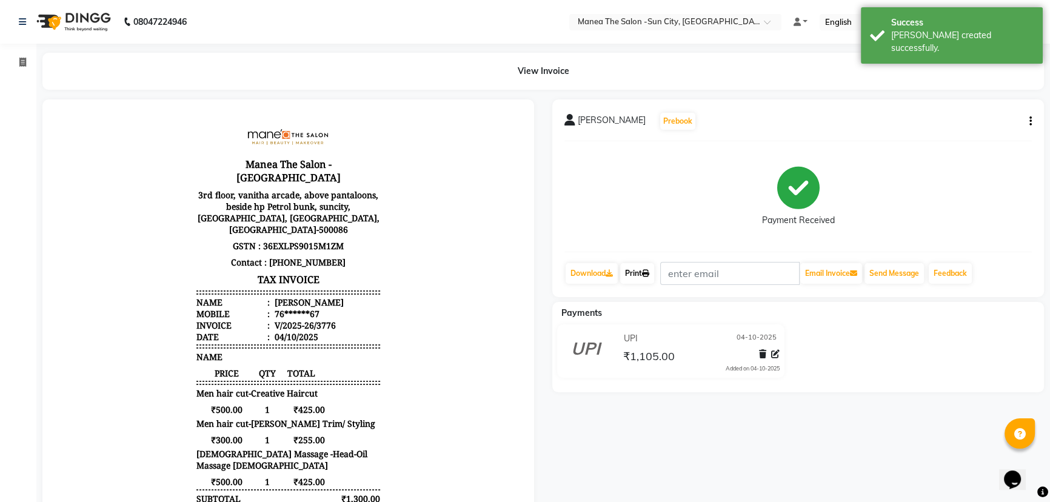
click at [645, 264] on link "Print" at bounding box center [637, 273] width 34 height 21
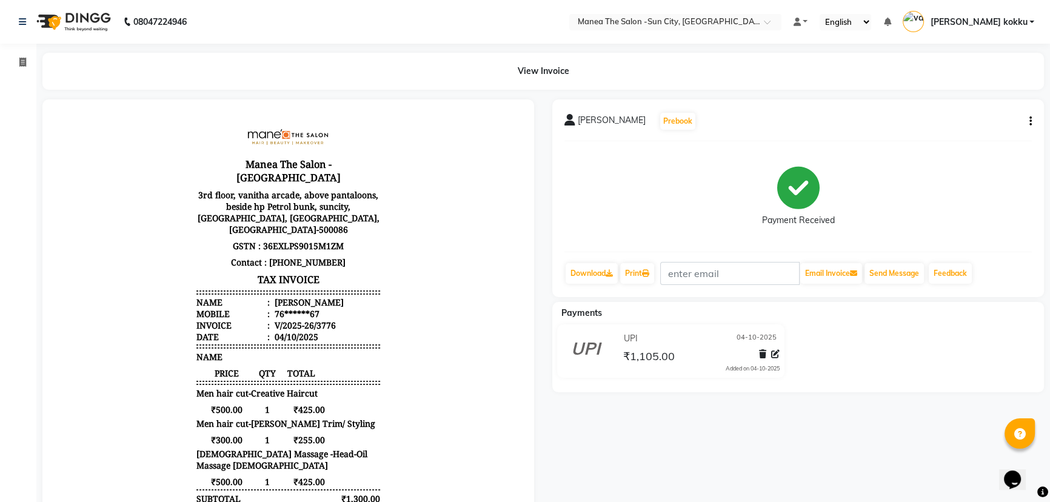
click at [1032, 121] on div "sudeep reddy Prebook Payment Received Download Print Email Invoice Send Message…" at bounding box center [799, 198] width 492 height 198
click at [1030, 122] on icon "button" at bounding box center [1031, 121] width 2 height 1
click at [999, 127] on div "Edit Item Staff" at bounding box center [970, 128] width 83 height 15
select select
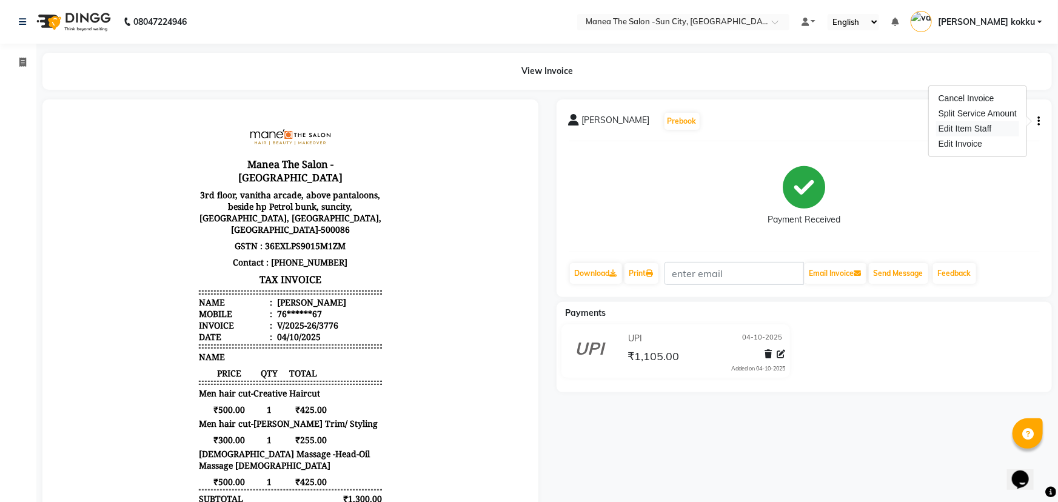
select select
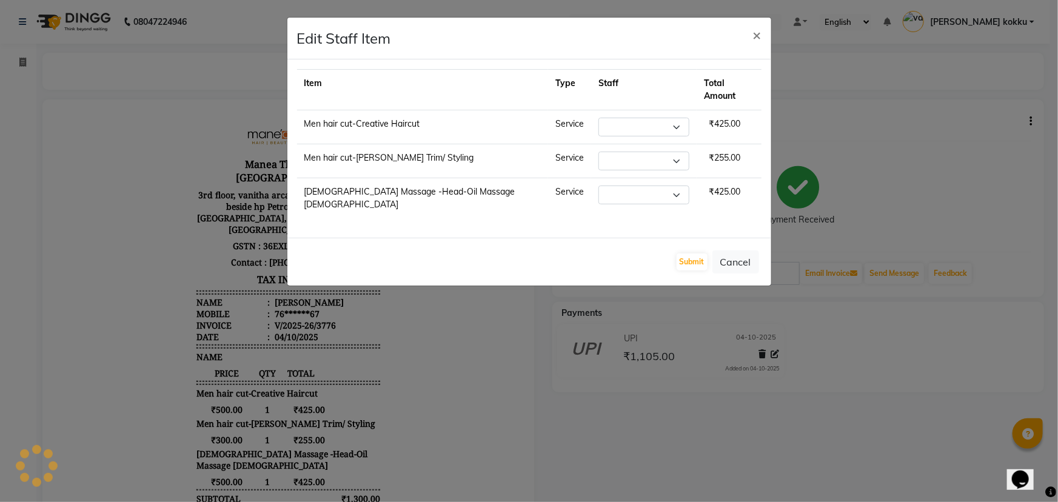
select select "62892"
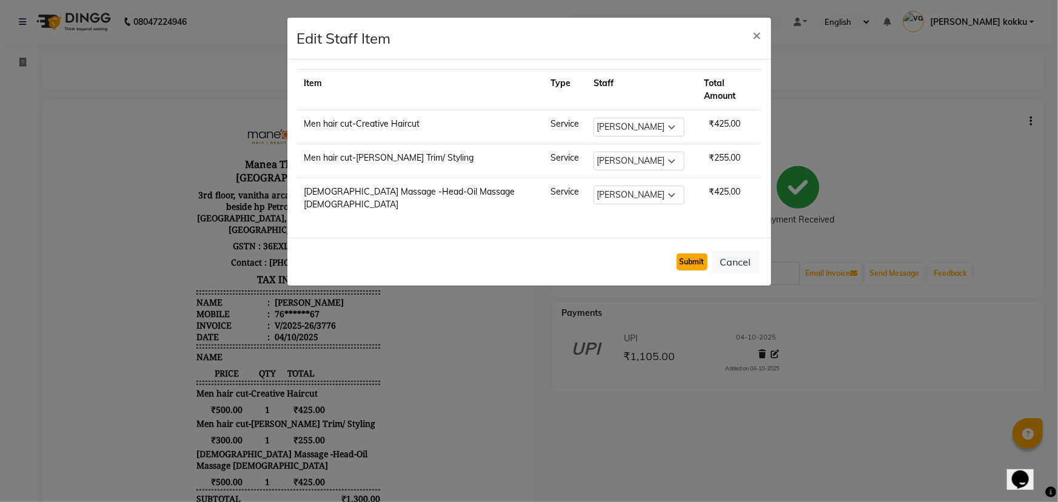
click at [703, 254] on button "Submit" at bounding box center [692, 262] width 31 height 17
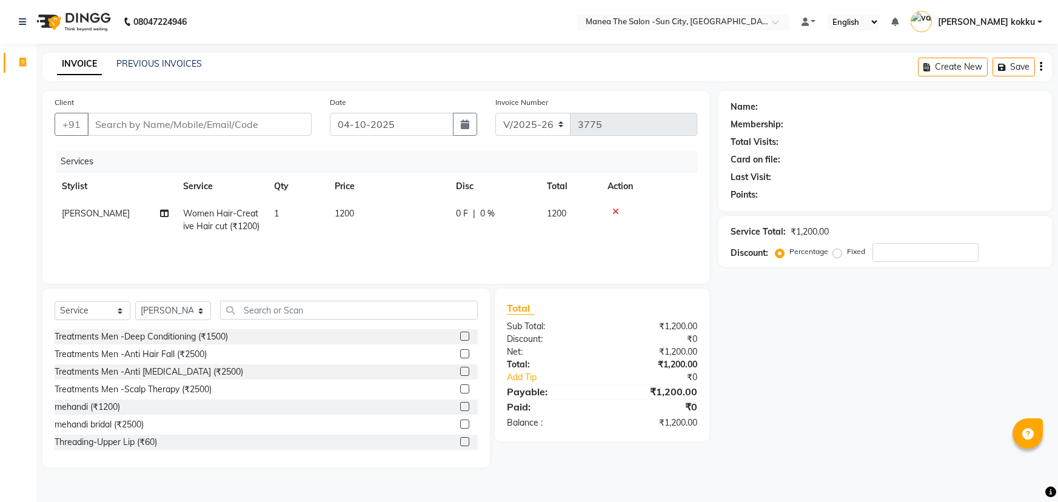
select select "5822"
select select "service"
select select "40515"
click at [213, 121] on input "Client" at bounding box center [199, 124] width 224 height 23
type input "6"
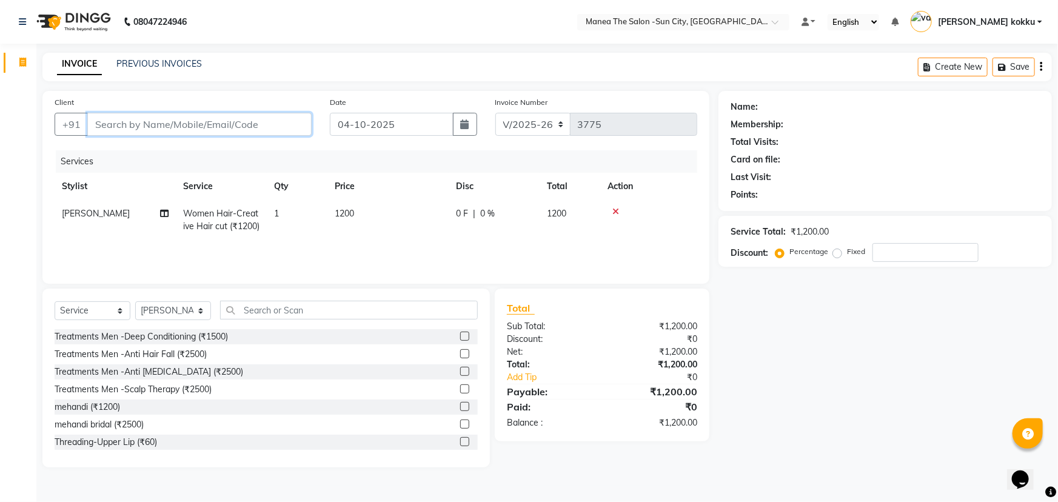
type input "0"
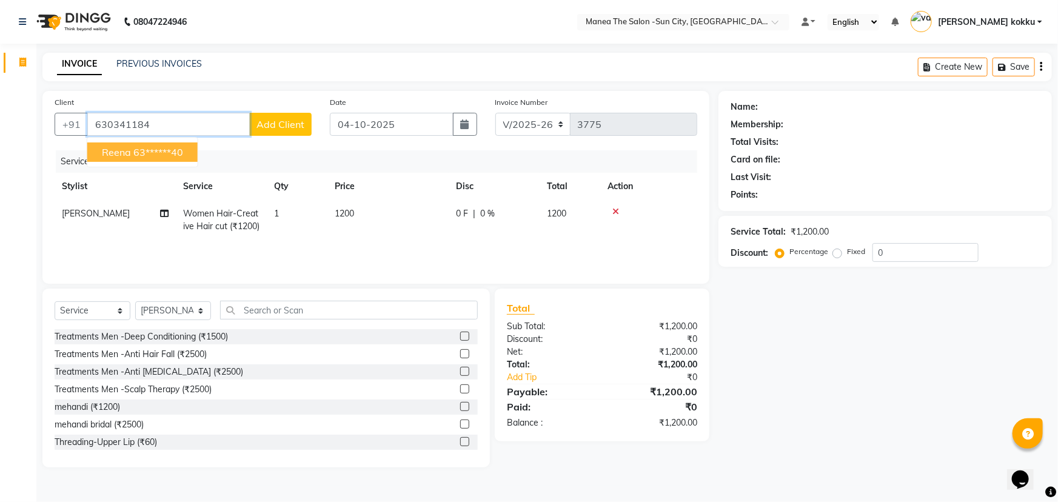
click at [163, 152] on ngb-highlight "63******40" at bounding box center [158, 152] width 50 height 12
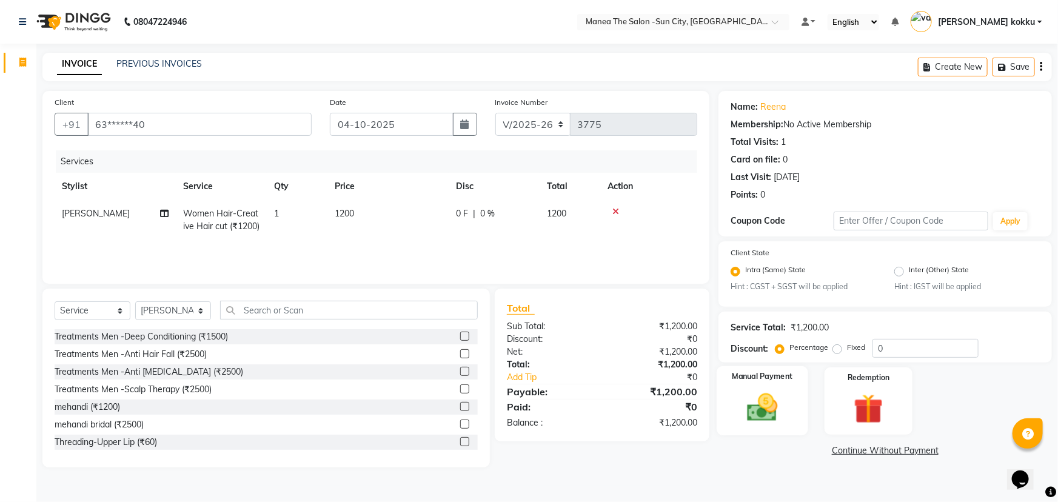
click at [762, 409] on img at bounding box center [763, 408] width 50 height 35
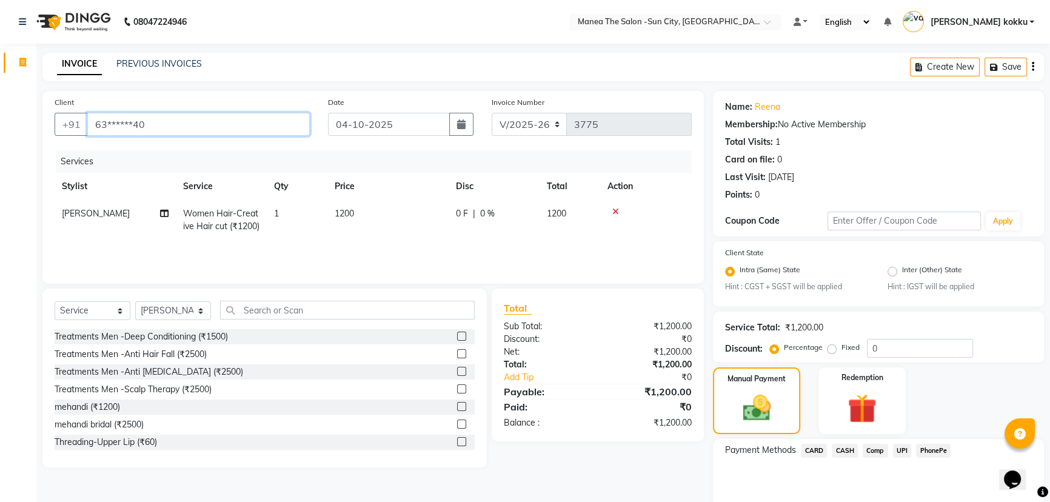
click at [223, 125] on input "63******40" at bounding box center [198, 124] width 223 height 23
type input "6"
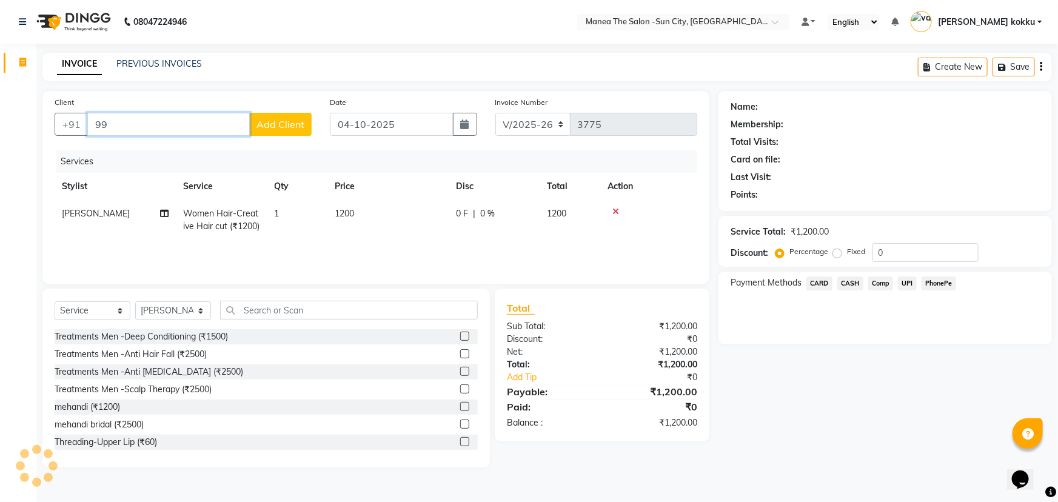
type input "9"
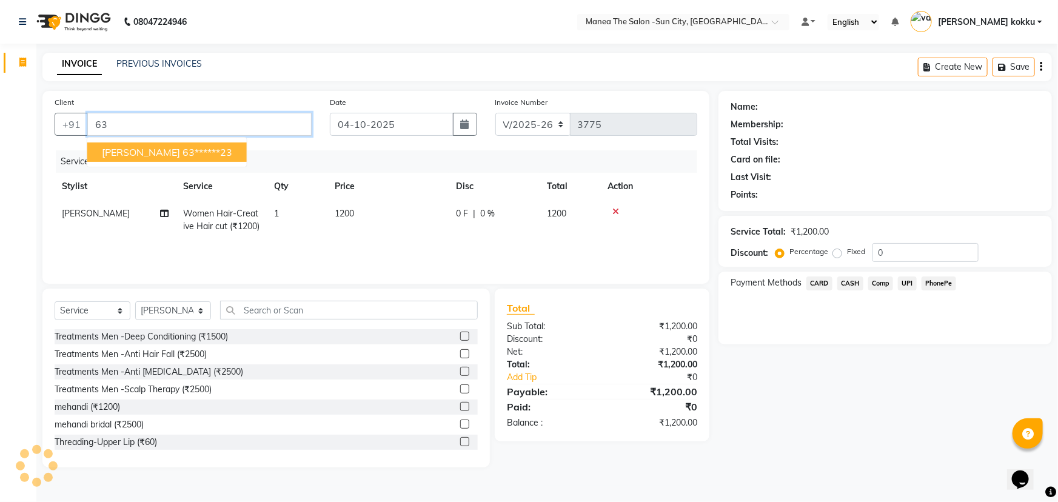
type input "6"
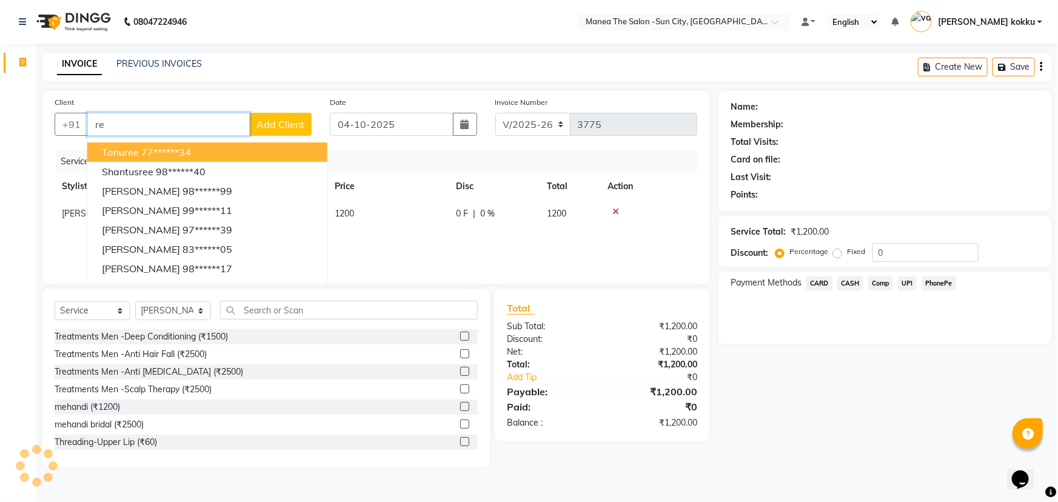
type input "r"
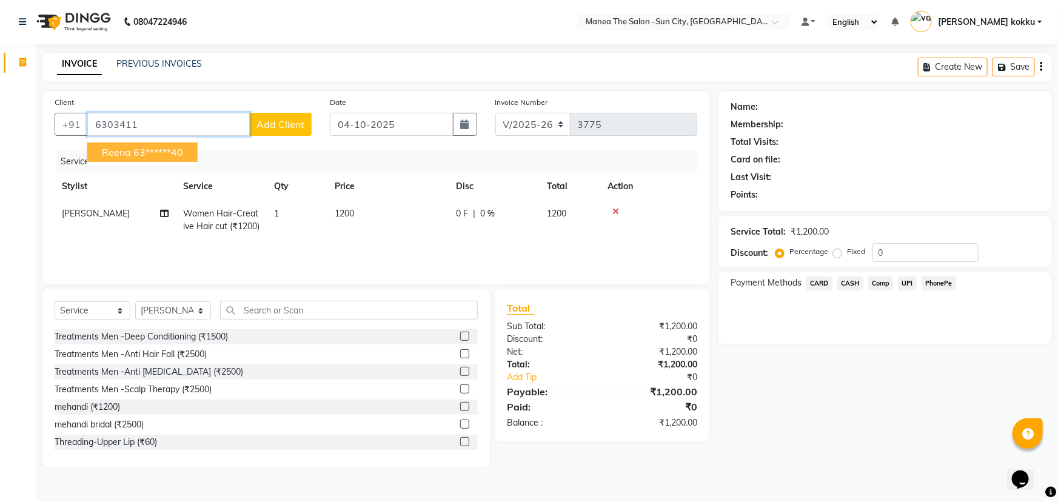
click at [178, 151] on ngb-highlight "63******40" at bounding box center [158, 152] width 50 height 12
type input "63******40"
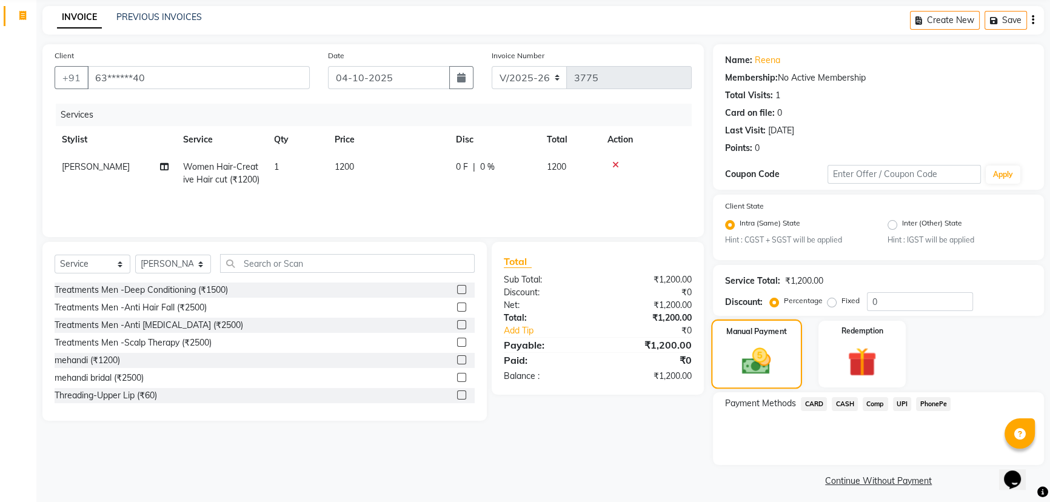
scroll to position [53, 0]
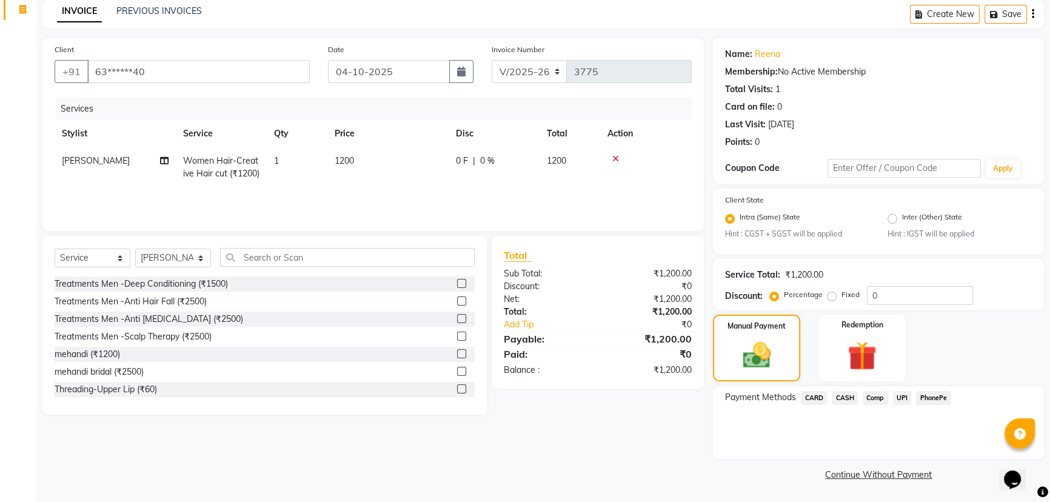
click at [905, 397] on span "UPI" at bounding box center [902, 398] width 19 height 14
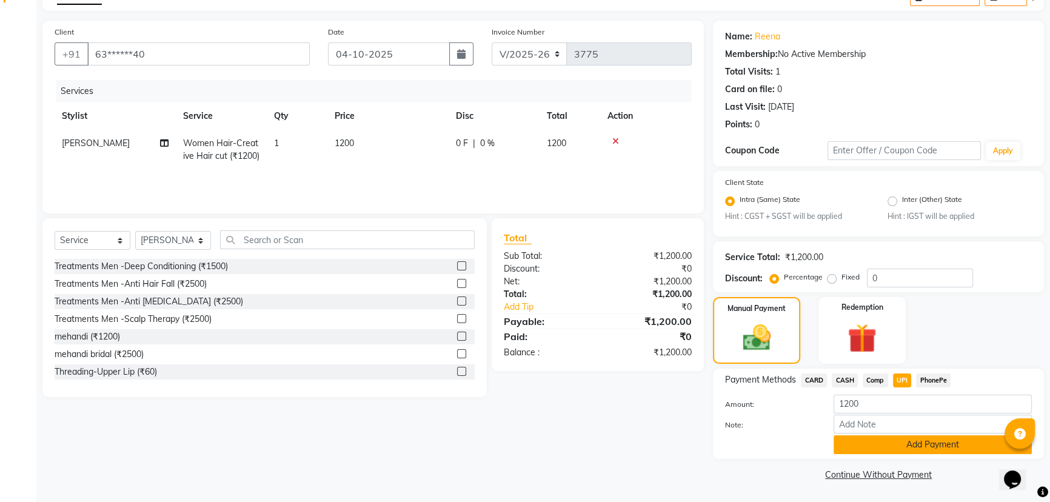
click at [914, 449] on button "Add Payment" at bounding box center [933, 444] width 198 height 19
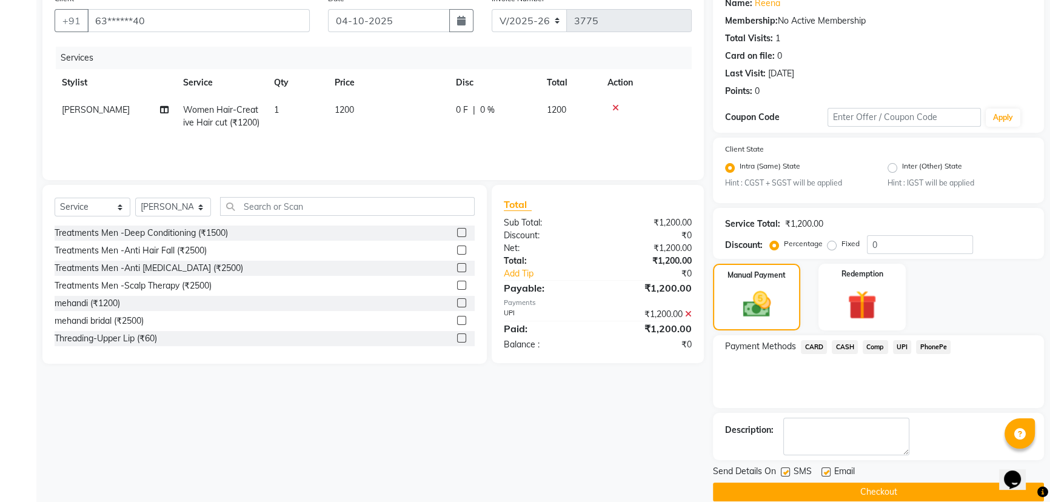
scroll to position [121, 0]
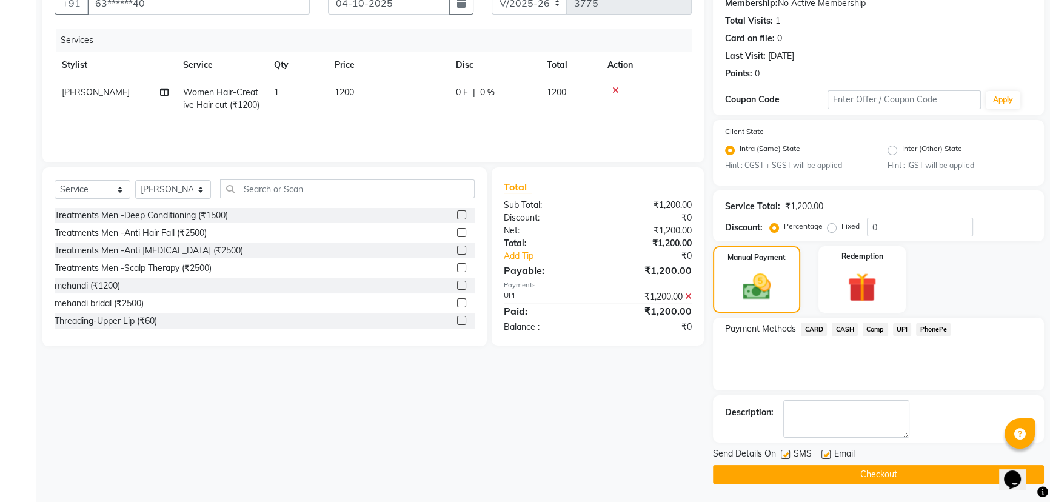
click at [787, 452] on label at bounding box center [785, 454] width 9 height 9
click at [787, 452] on input "checkbox" at bounding box center [785, 455] width 8 height 8
checkbox input "false"
click at [826, 455] on label at bounding box center [826, 454] width 9 height 9
click at [826, 455] on input "checkbox" at bounding box center [826, 455] width 8 height 8
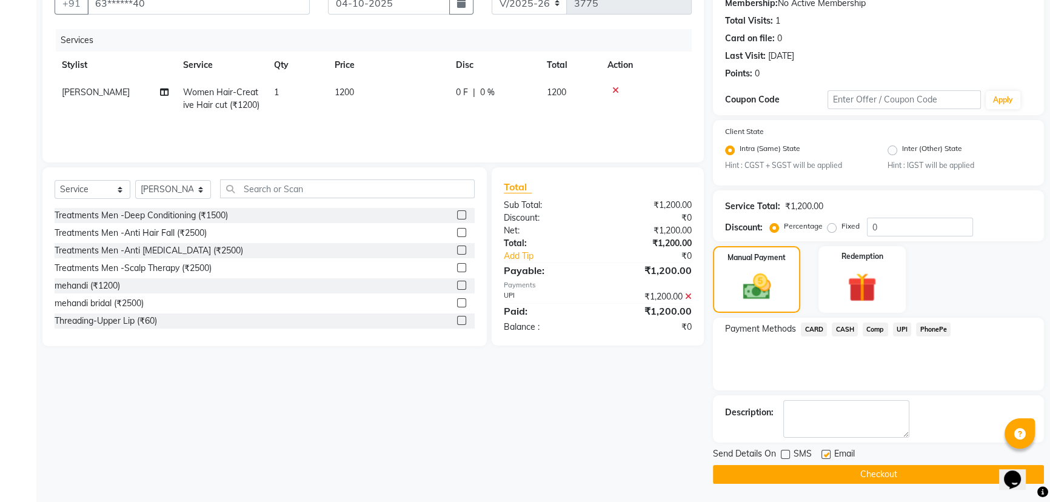
checkbox input "false"
click at [856, 489] on main "INVOICE PREVIOUS INVOICES Create New Save Client +91 63******40 Date [DATE] Inv…" at bounding box center [543, 216] width 1014 height 571
click at [855, 475] on button "Checkout" at bounding box center [878, 474] width 331 height 19
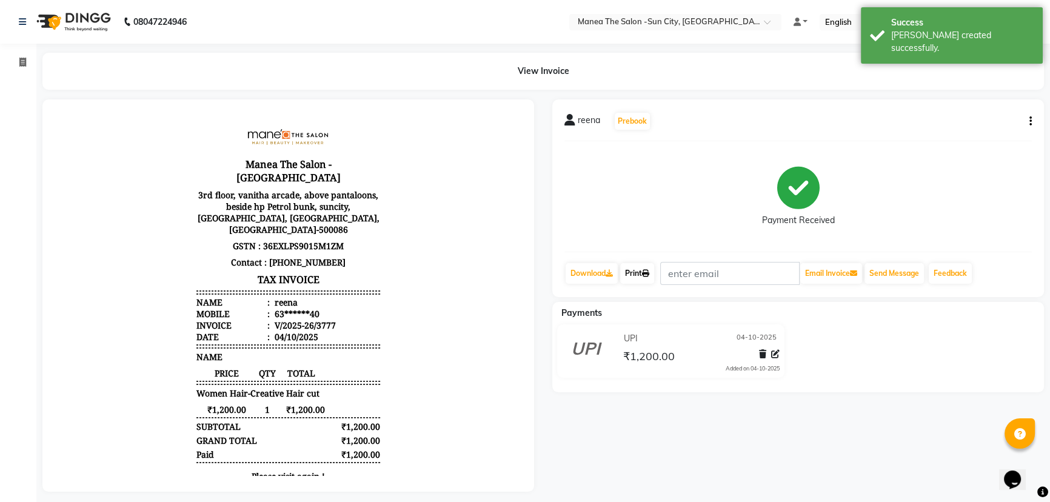
drag, startPoint x: 637, startPoint y: 272, endPoint x: 647, endPoint y: 287, distance: 18.3
click at [637, 272] on link "Print" at bounding box center [637, 273] width 34 height 21
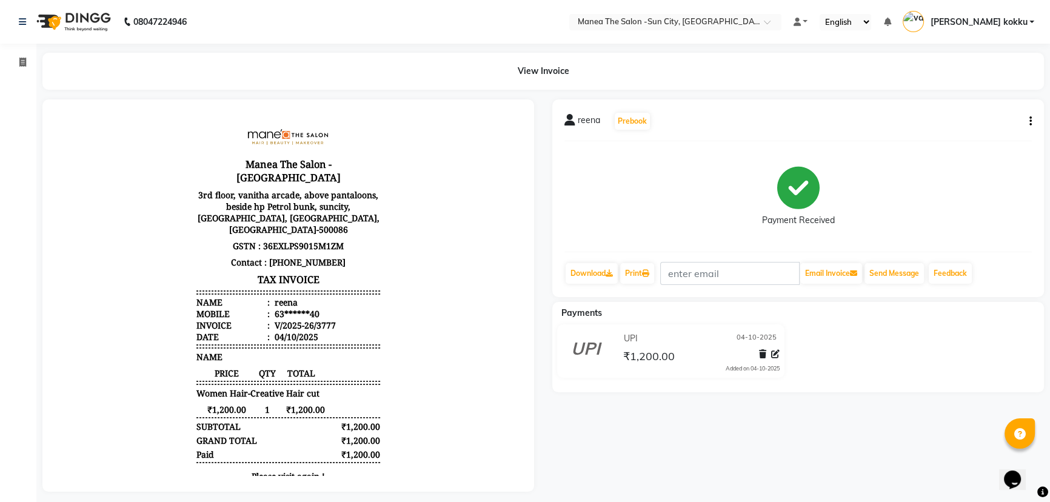
click at [1028, 124] on button "button" at bounding box center [1028, 121] width 7 height 13
click at [986, 139] on div "Edit Invoice" at bounding box center [970, 143] width 83 height 15
select select "service"
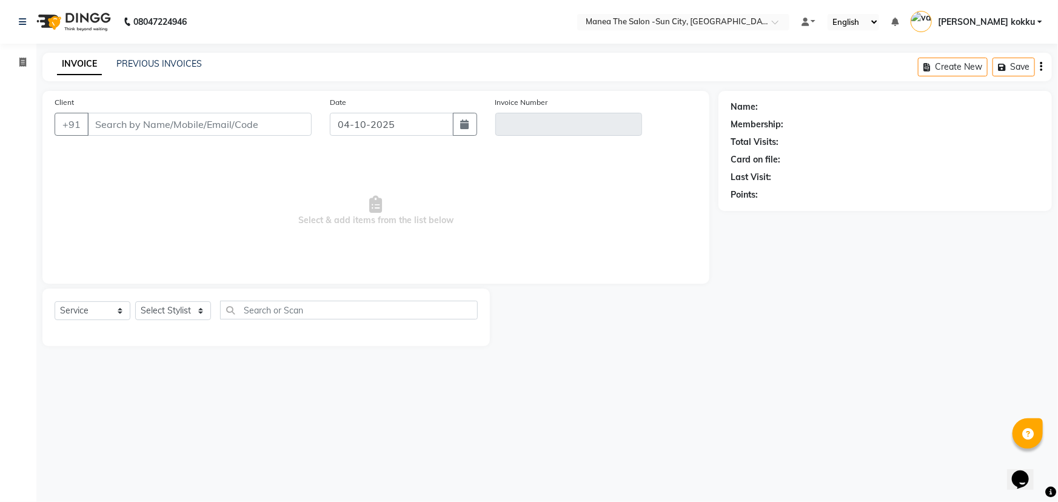
type input "63******40"
type input "V/2025-26/3777"
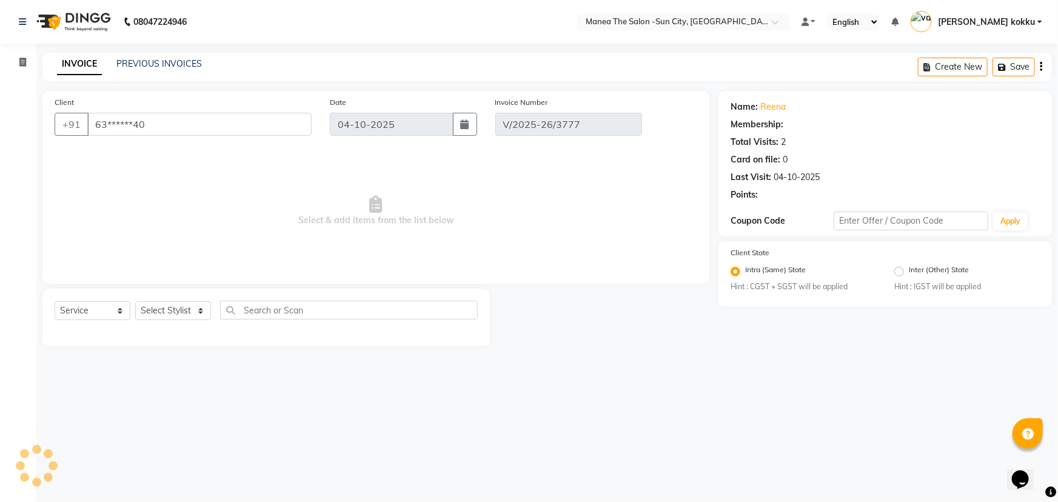
select select "select"
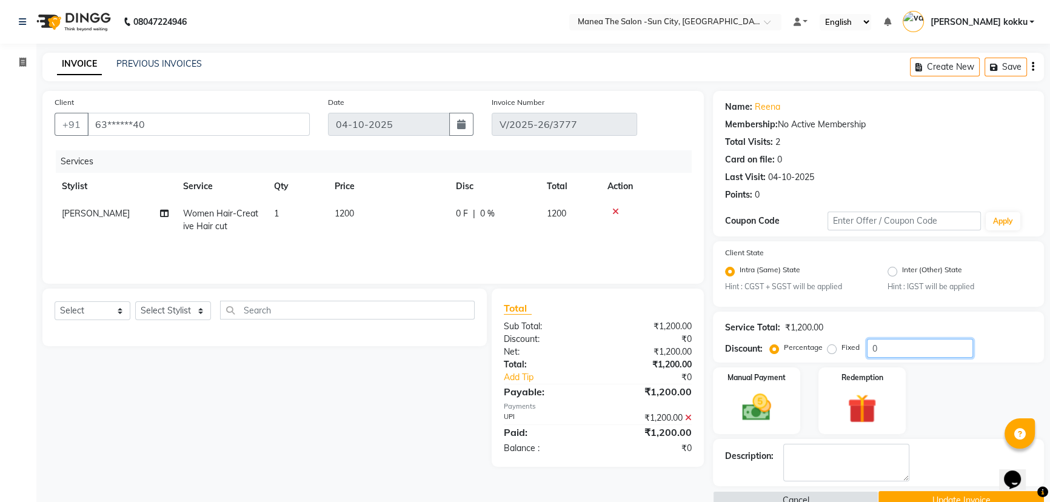
click at [888, 349] on input "0" at bounding box center [920, 348] width 106 height 19
click at [690, 418] on icon at bounding box center [688, 418] width 7 height 8
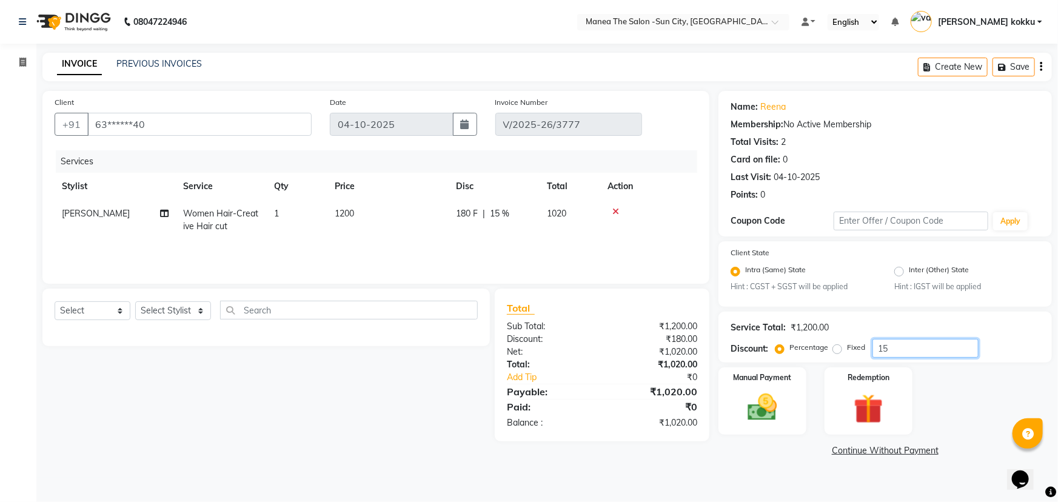
click at [902, 348] on input "15" at bounding box center [926, 348] width 106 height 19
type input "16.6"
click at [756, 405] on img at bounding box center [763, 408] width 50 height 35
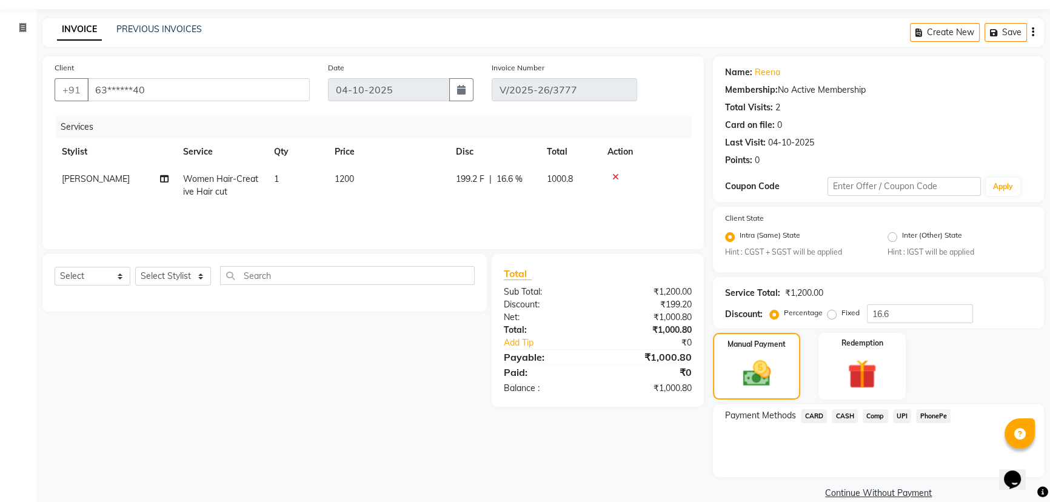
scroll to position [53, 0]
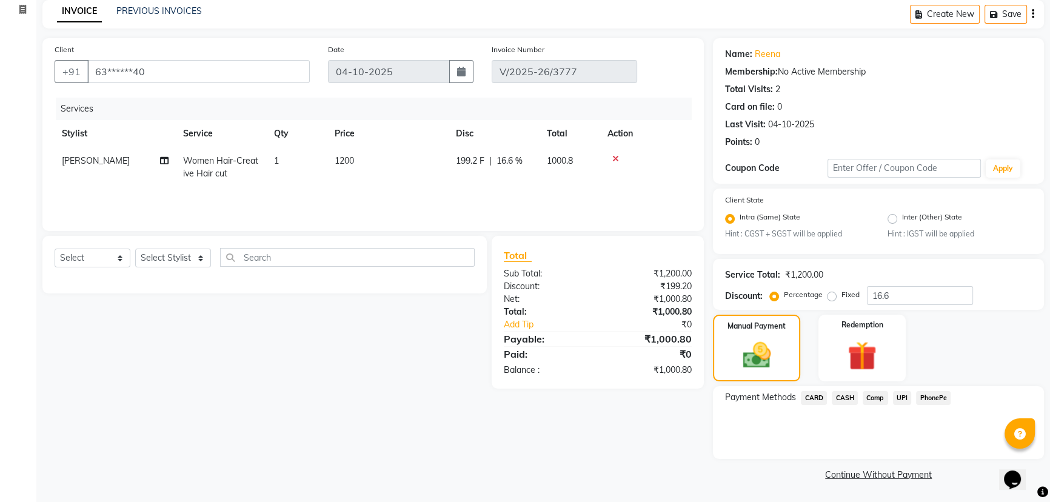
click at [905, 400] on span "UPI" at bounding box center [902, 398] width 19 height 14
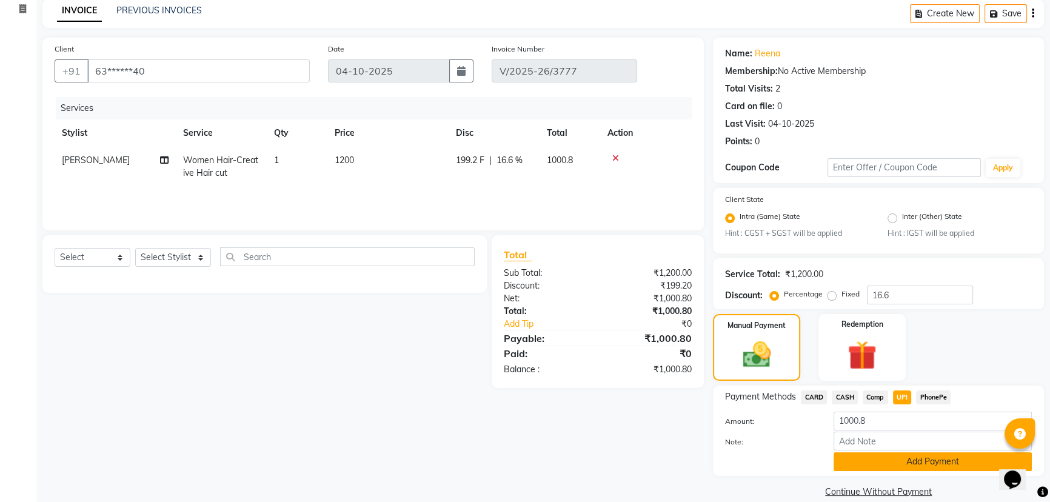
click at [909, 466] on button "Add Payment" at bounding box center [933, 461] width 198 height 19
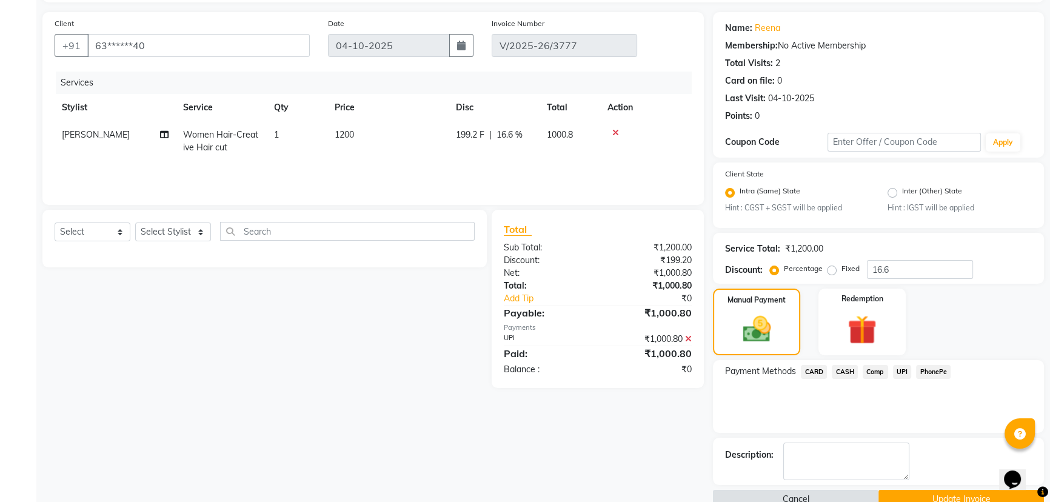
scroll to position [104, 0]
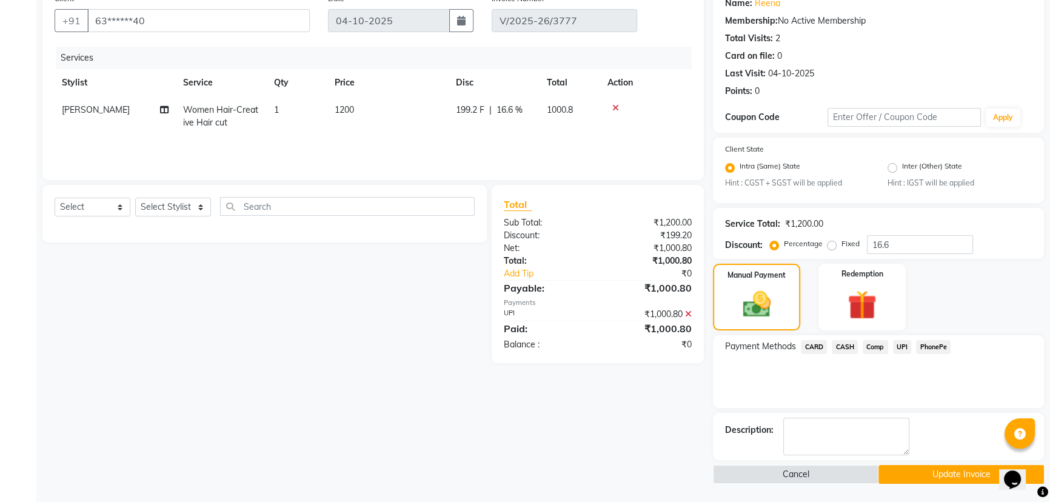
click at [900, 470] on button "Update Invoice" at bounding box center [962, 474] width 166 height 19
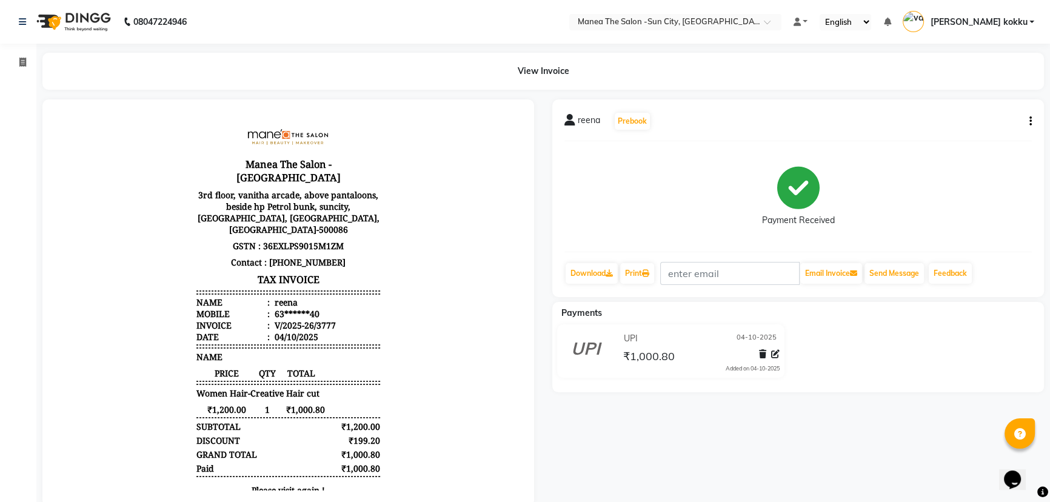
click at [1031, 121] on icon "button" at bounding box center [1031, 121] width 2 height 1
click at [984, 132] on div "Edit Item Staff" at bounding box center [970, 128] width 83 height 15
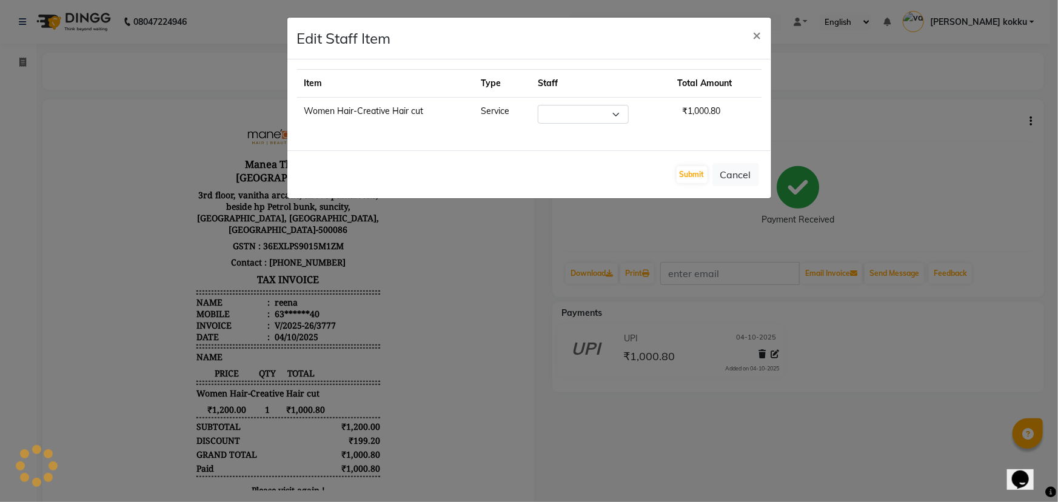
select select "40515"
click at [701, 179] on button "Submit" at bounding box center [692, 174] width 31 height 17
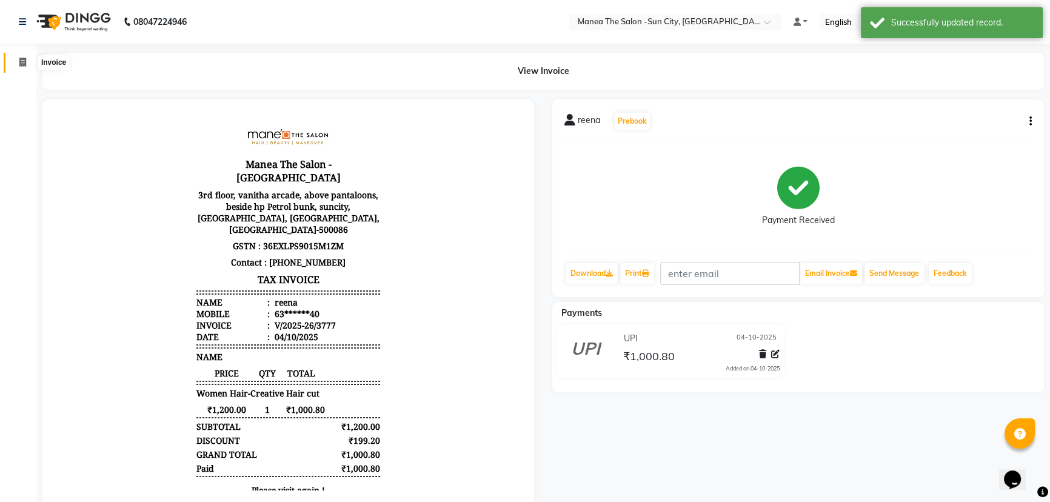
click at [20, 63] on icon at bounding box center [22, 62] width 7 height 9
select select "service"
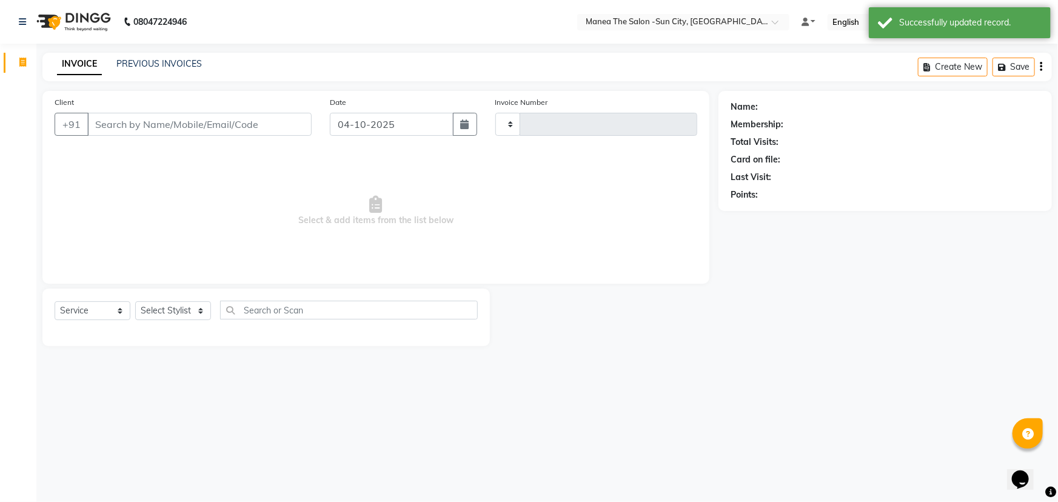
type input "3778"
select select "5822"
